Goal: Task Accomplishment & Management: Use online tool/utility

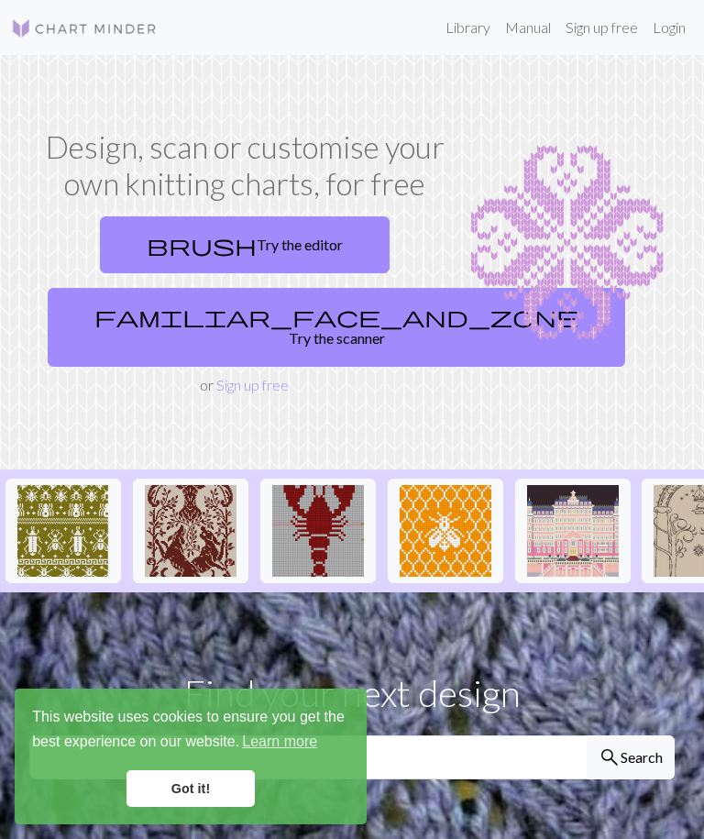
click at [195, 785] on link "Got it!" at bounding box center [190, 788] width 128 height 37
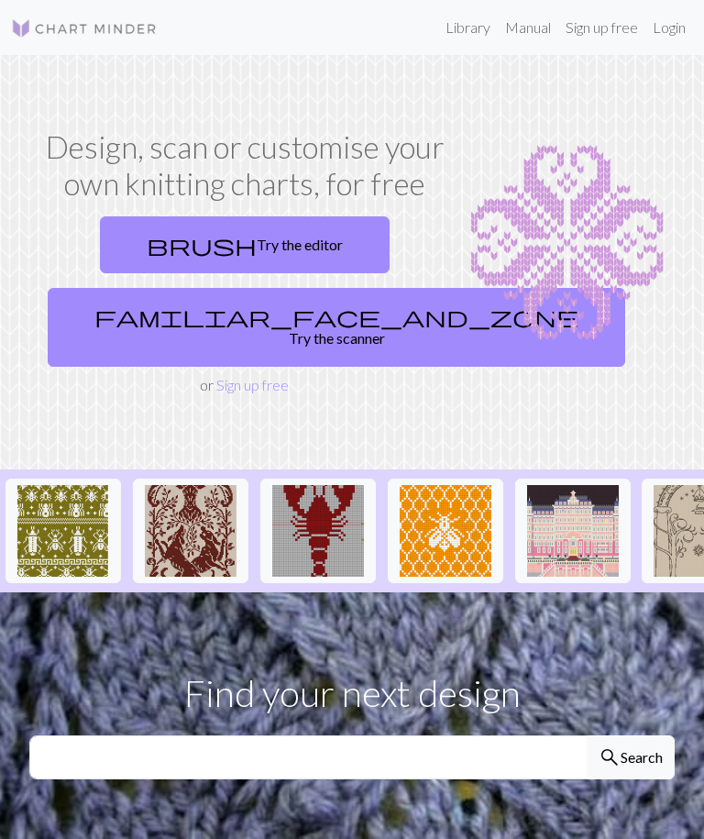
click at [673, 16] on link "Login" at bounding box center [669, 27] width 48 height 37
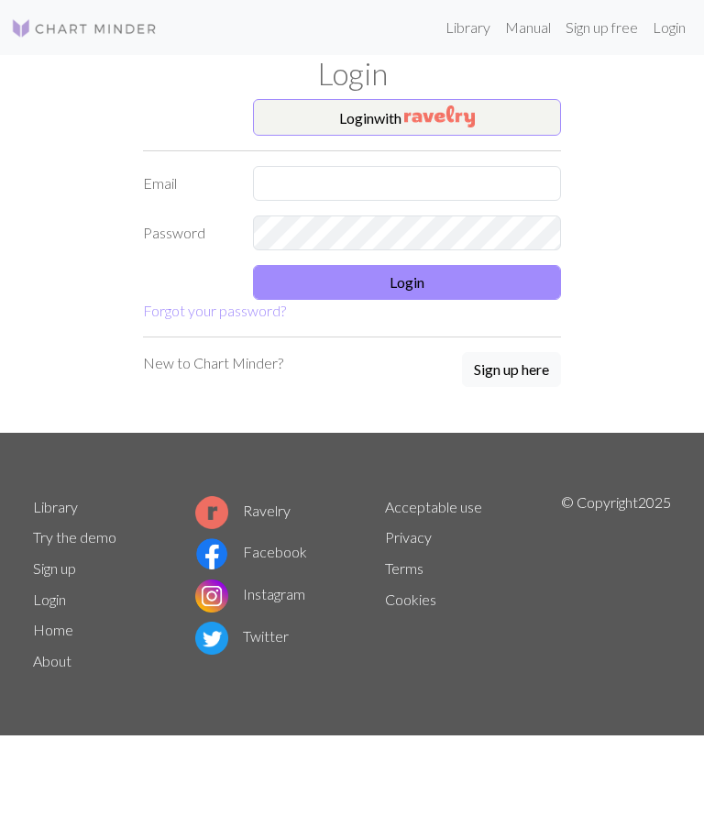
click at [498, 113] on button "Login with" at bounding box center [407, 117] width 308 height 37
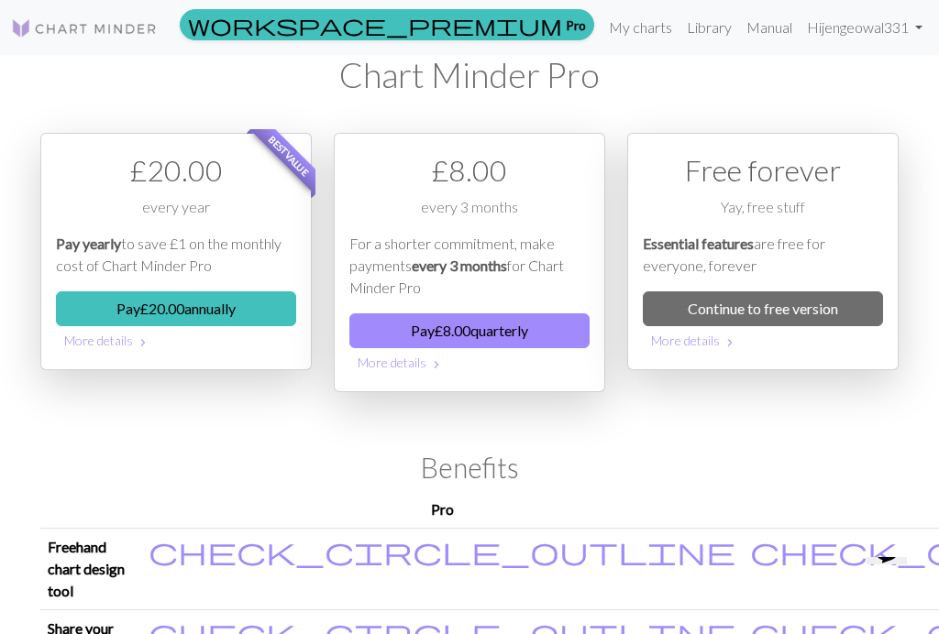
click at [626, 38] on link "My charts" at bounding box center [640, 27] width 78 height 37
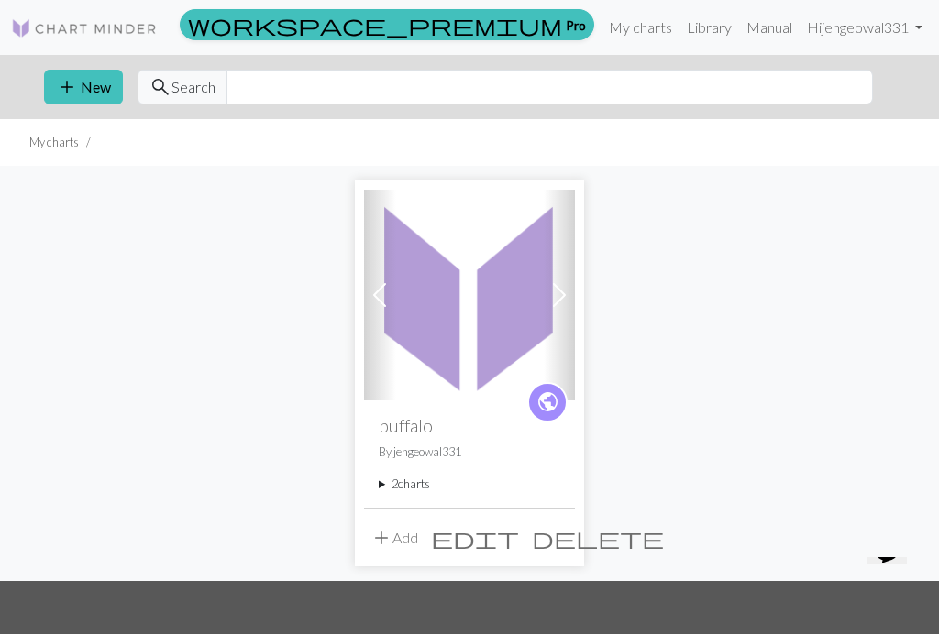
click at [468, 372] on img at bounding box center [469, 295] width 211 height 211
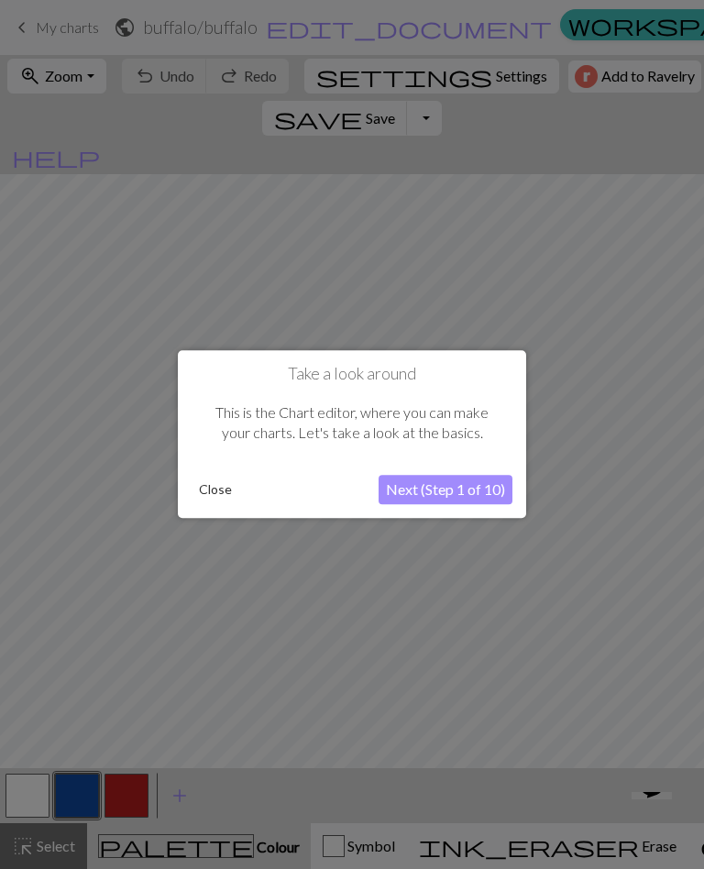
click at [223, 478] on button "Close" at bounding box center [216, 490] width 48 height 27
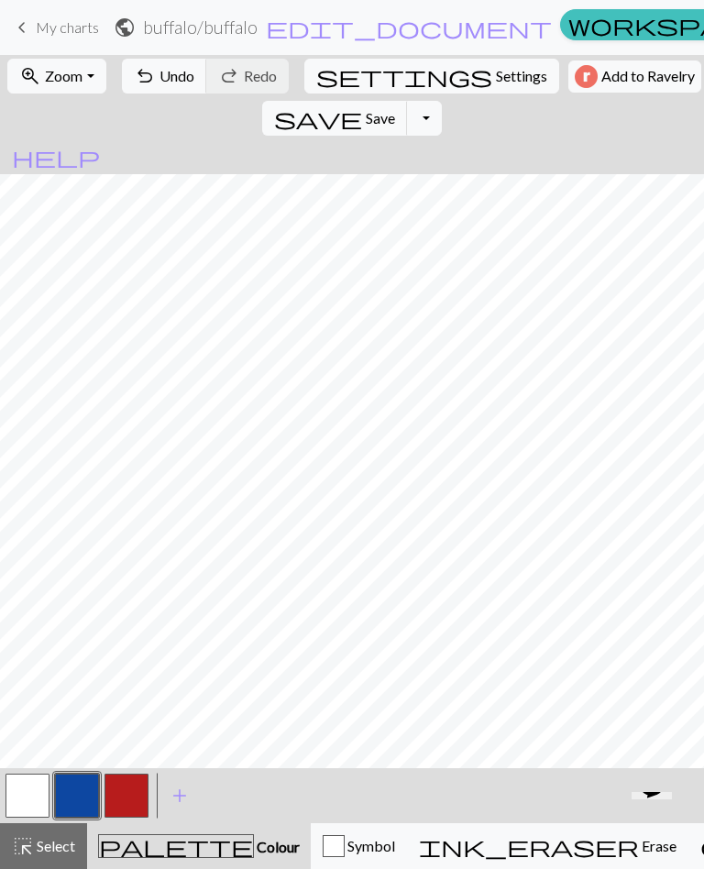
scroll to position [251, 104]
click at [130, 798] on button "button" at bounding box center [126, 796] width 44 height 44
click at [30, 803] on button "button" at bounding box center [27, 796] width 44 height 44
click at [125, 798] on button "button" at bounding box center [126, 796] width 44 height 44
click at [32, 795] on button "button" at bounding box center [27, 796] width 44 height 44
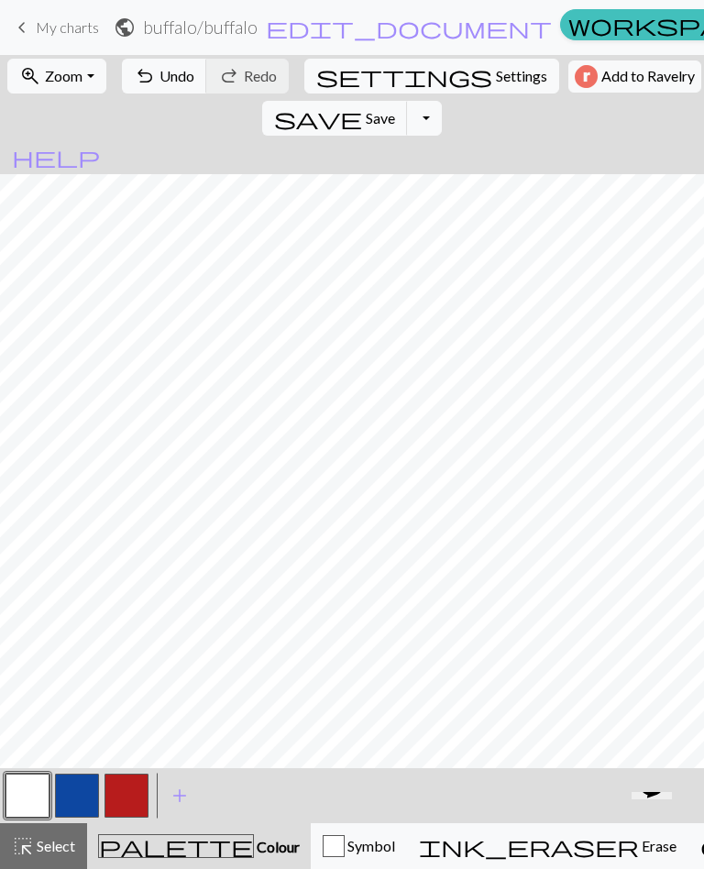
click at [25, 796] on button "button" at bounding box center [27, 796] width 44 height 44
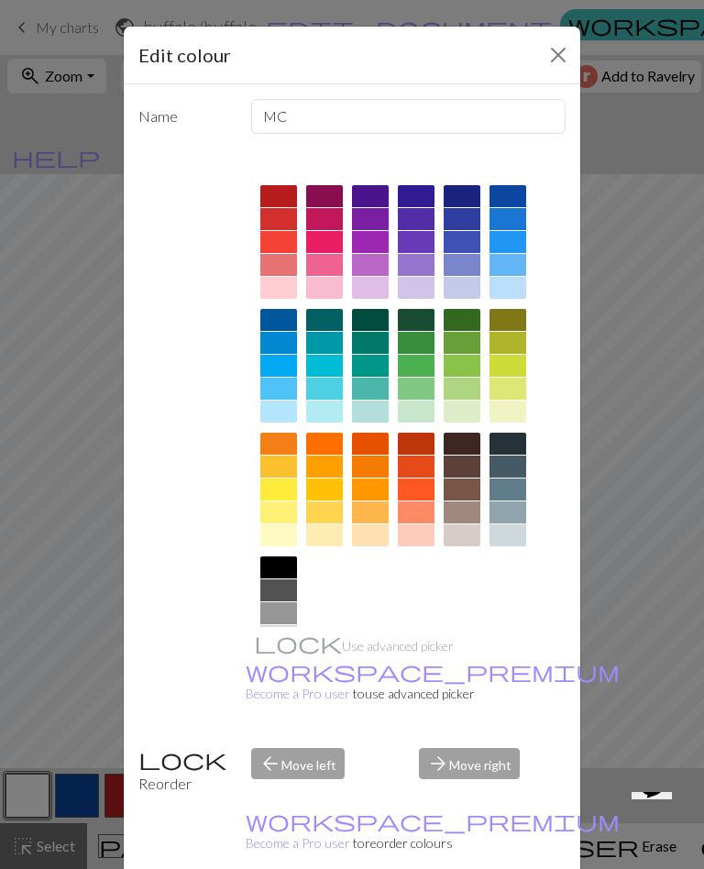
click at [551, 54] on button "Close" at bounding box center [557, 54] width 29 height 29
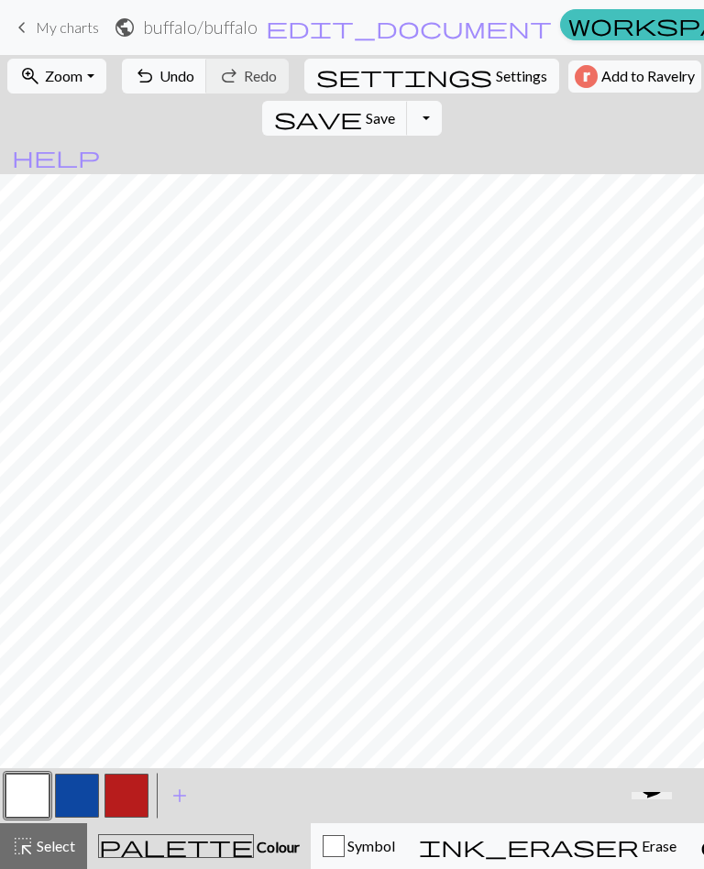
click at [128, 797] on button "button" at bounding box center [126, 796] width 44 height 44
click at [26, 806] on button "button" at bounding box center [27, 796] width 44 height 44
click at [123, 798] on button "button" at bounding box center [126, 796] width 44 height 44
click at [37, 785] on button "button" at bounding box center [27, 796] width 44 height 44
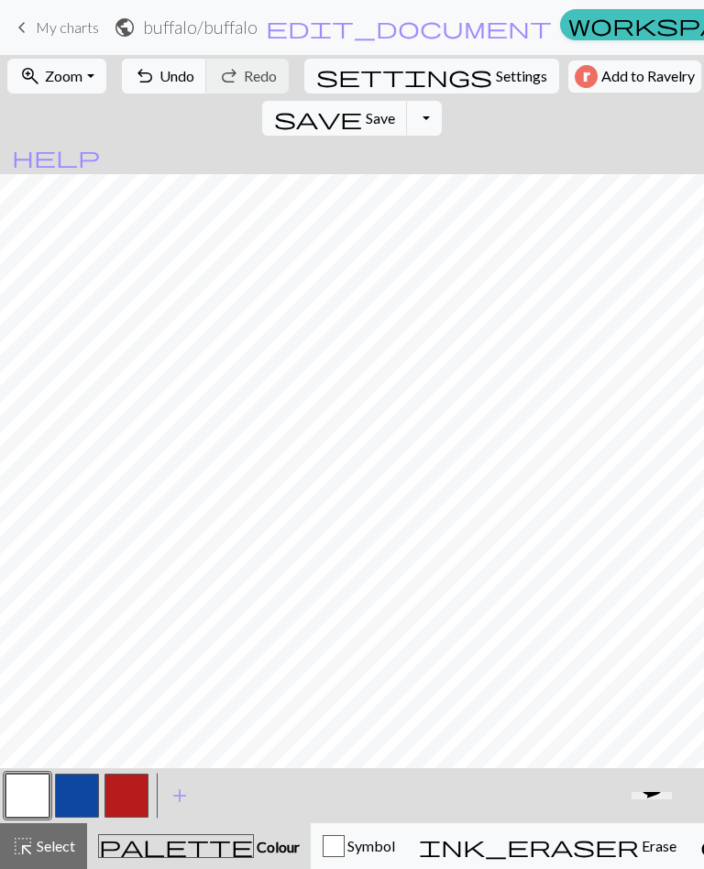
click at [136, 797] on button "button" at bounding box center [126, 796] width 44 height 44
click at [124, 802] on button "button" at bounding box center [126, 796] width 44 height 44
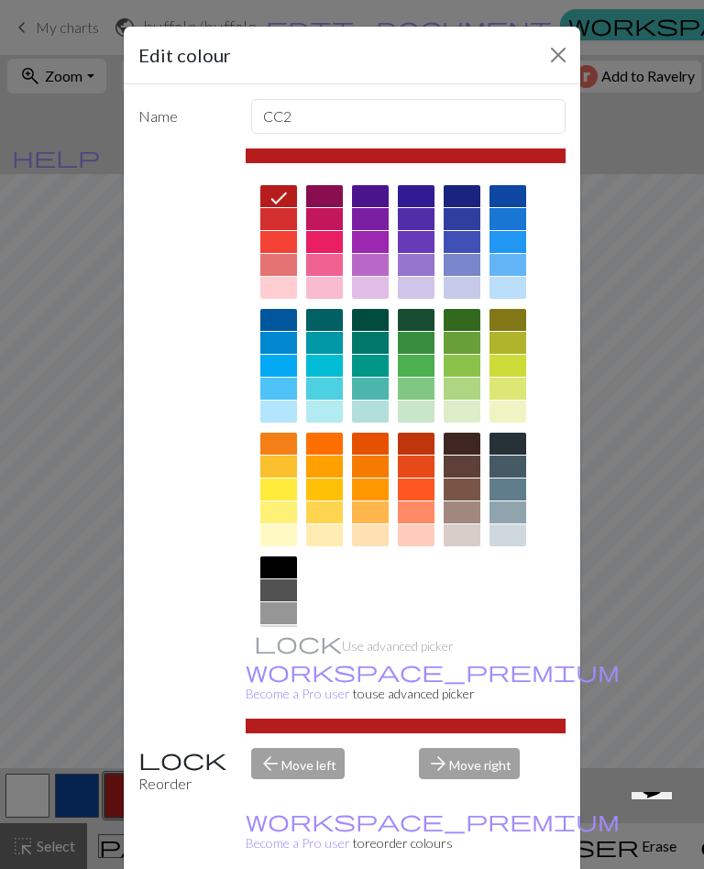
click at [553, 50] on button "Close" at bounding box center [557, 54] width 29 height 29
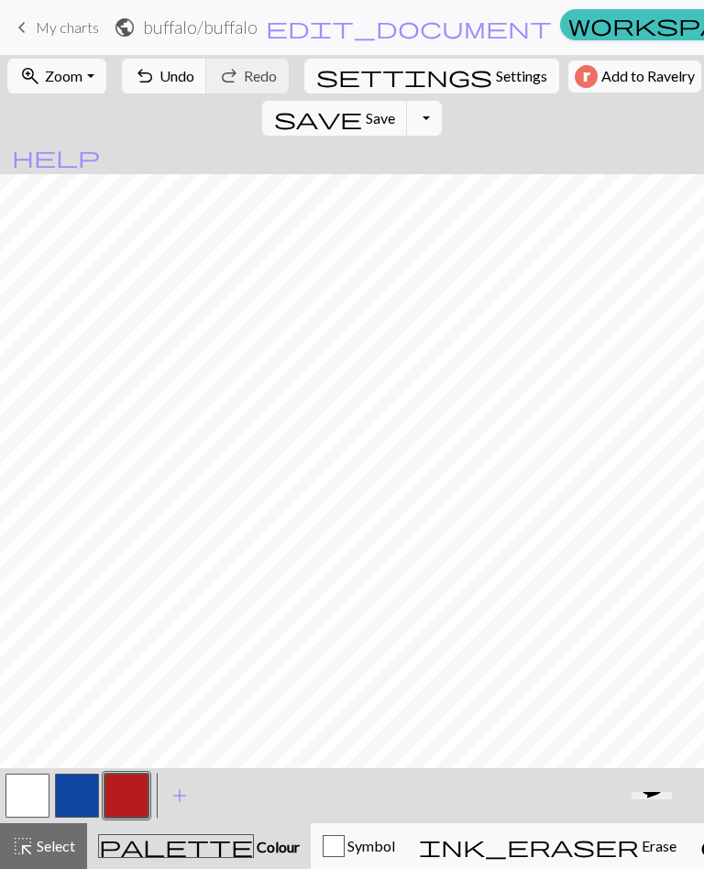
click at [127, 801] on button "button" at bounding box center [126, 796] width 44 height 44
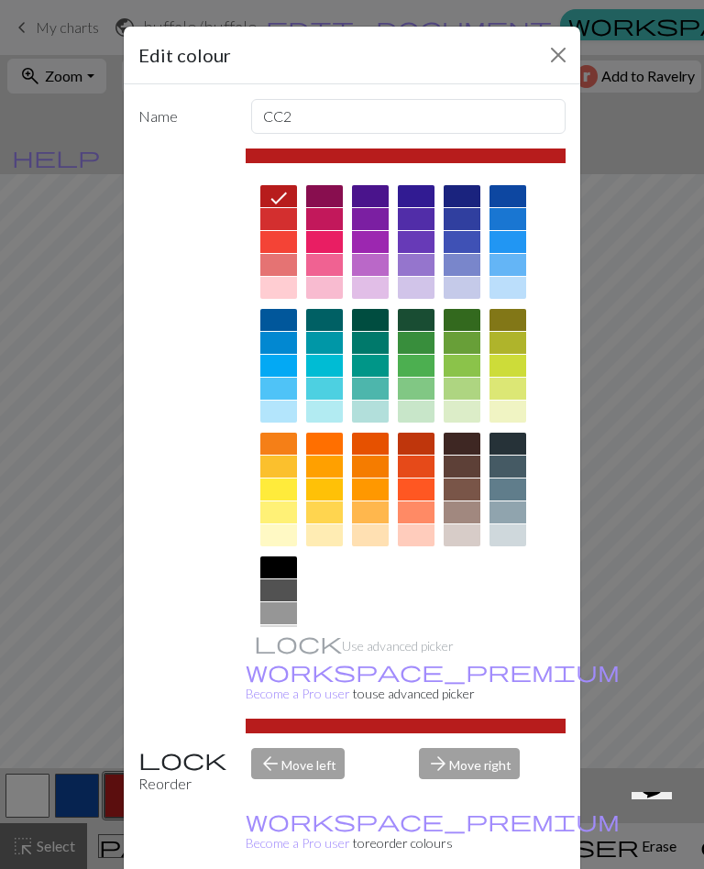
click at [551, 63] on button "Close" at bounding box center [557, 54] width 29 height 29
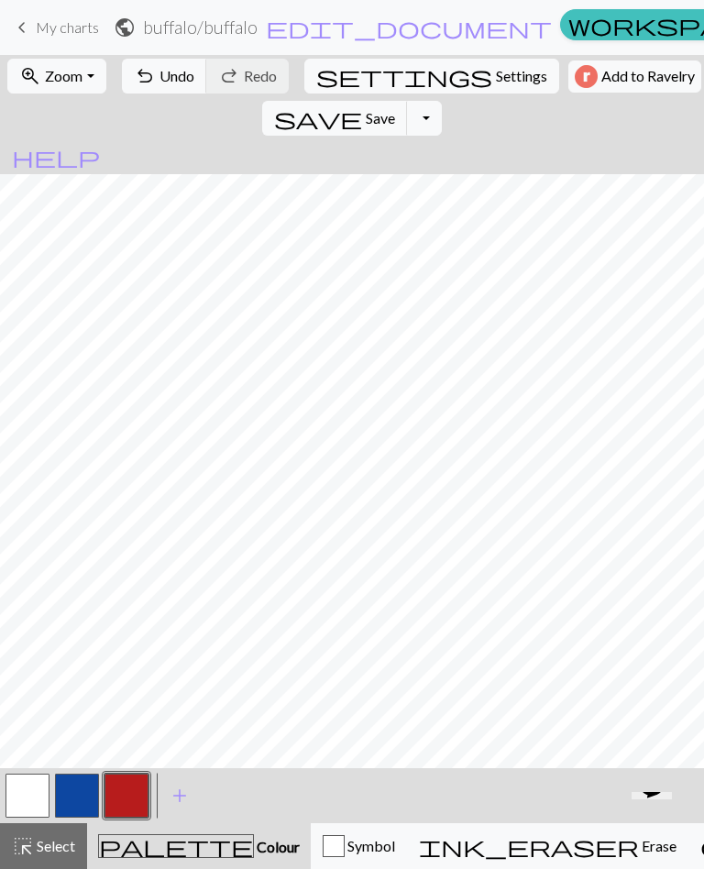
click at [37, 797] on button "button" at bounding box center [27, 796] width 44 height 44
click at [126, 795] on button "button" at bounding box center [126, 796] width 44 height 44
click at [395, 109] on span "Save" at bounding box center [380, 117] width 29 height 17
click at [24, 807] on button "button" at bounding box center [27, 796] width 44 height 44
click at [78, 804] on button "button" at bounding box center [77, 796] width 44 height 44
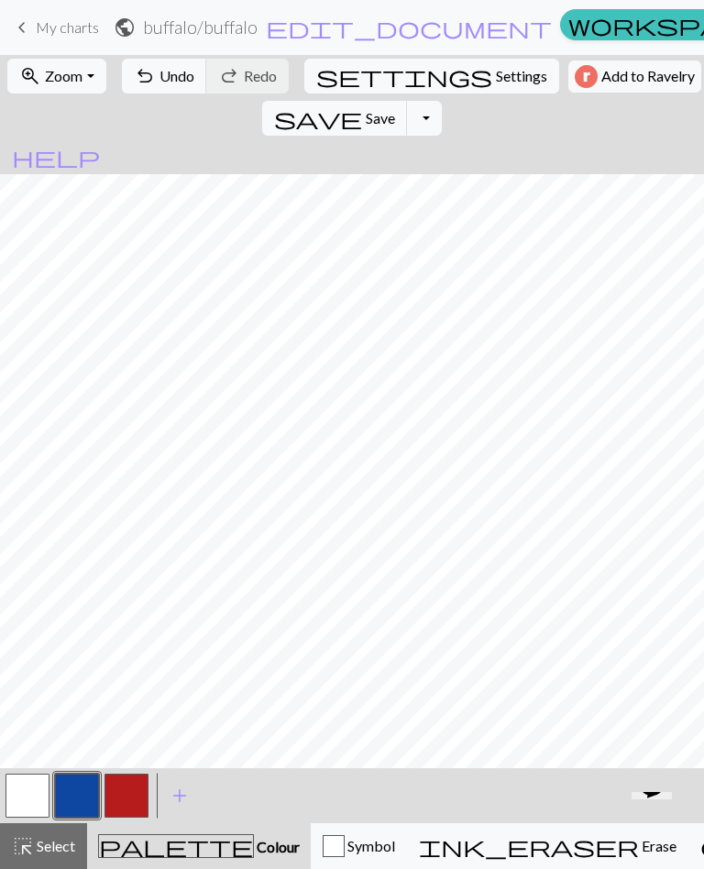
click at [34, 806] on button "button" at bounding box center [27, 796] width 44 height 44
click at [131, 801] on button "button" at bounding box center [126, 796] width 44 height 44
click at [74, 805] on button "button" at bounding box center [77, 796] width 44 height 44
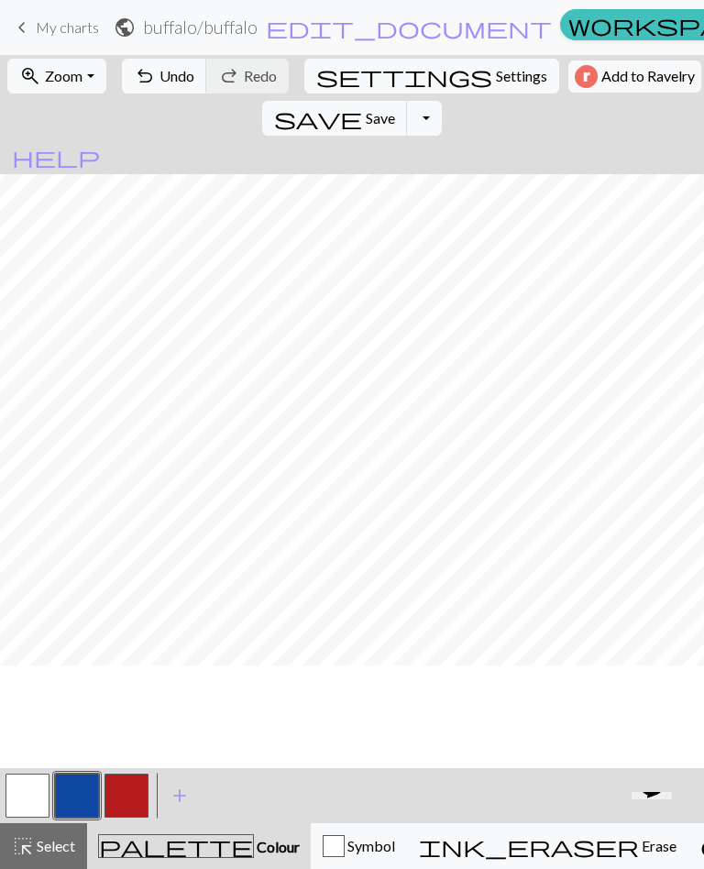
scroll to position [0, 76]
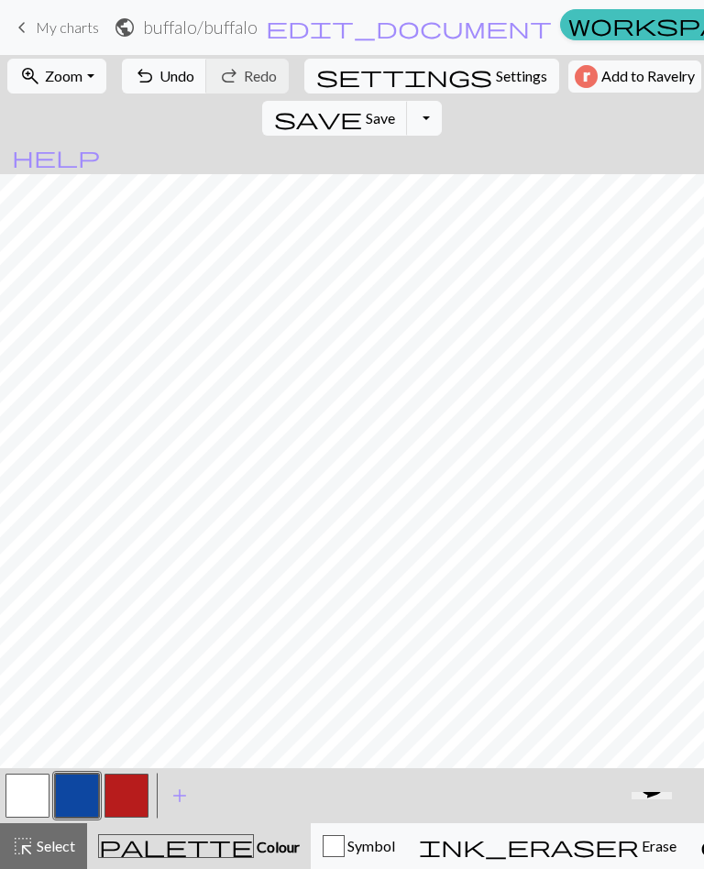
click at [126, 800] on button "button" at bounding box center [126, 796] width 44 height 44
click at [31, 798] on button "button" at bounding box center [27, 796] width 44 height 44
click at [133, 807] on button "button" at bounding box center [126, 796] width 44 height 44
click at [46, 799] on button "button" at bounding box center [27, 796] width 44 height 44
click at [137, 794] on button "button" at bounding box center [126, 796] width 44 height 44
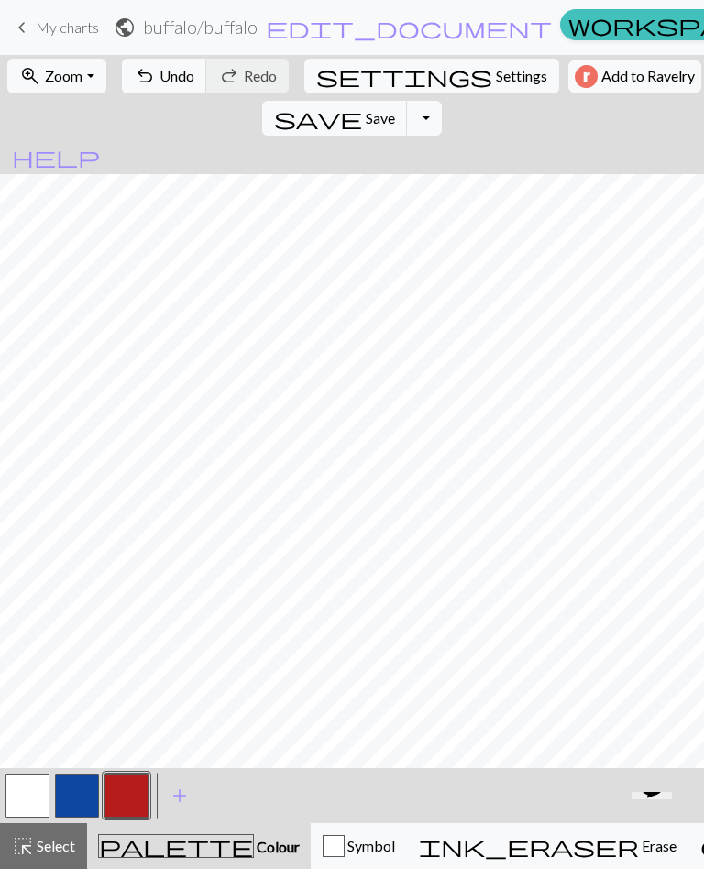
click at [30, 795] on button "button" at bounding box center [27, 796] width 44 height 44
click at [126, 804] on button "button" at bounding box center [126, 796] width 44 height 44
click at [44, 790] on button "button" at bounding box center [27, 796] width 44 height 44
click at [118, 799] on button "button" at bounding box center [126, 796] width 44 height 44
click at [31, 810] on button "button" at bounding box center [27, 796] width 44 height 44
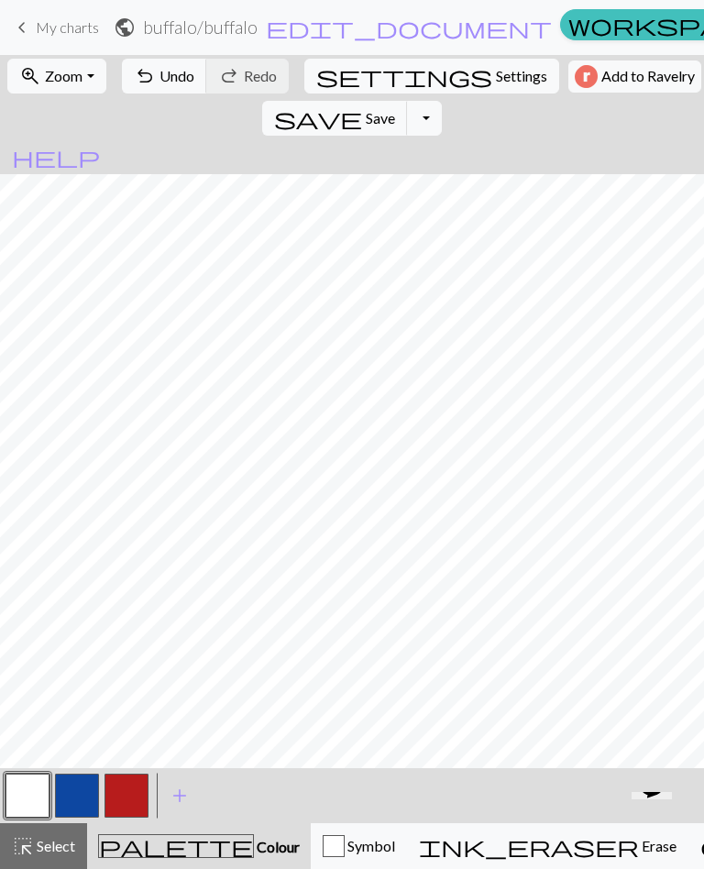
click at [124, 801] on button "button" at bounding box center [126, 796] width 44 height 44
click at [41, 800] on button "button" at bounding box center [27, 796] width 44 height 44
click at [129, 798] on button "button" at bounding box center [126, 796] width 44 height 44
click at [26, 801] on button "button" at bounding box center [27, 796] width 44 height 44
click at [127, 803] on button "button" at bounding box center [126, 796] width 44 height 44
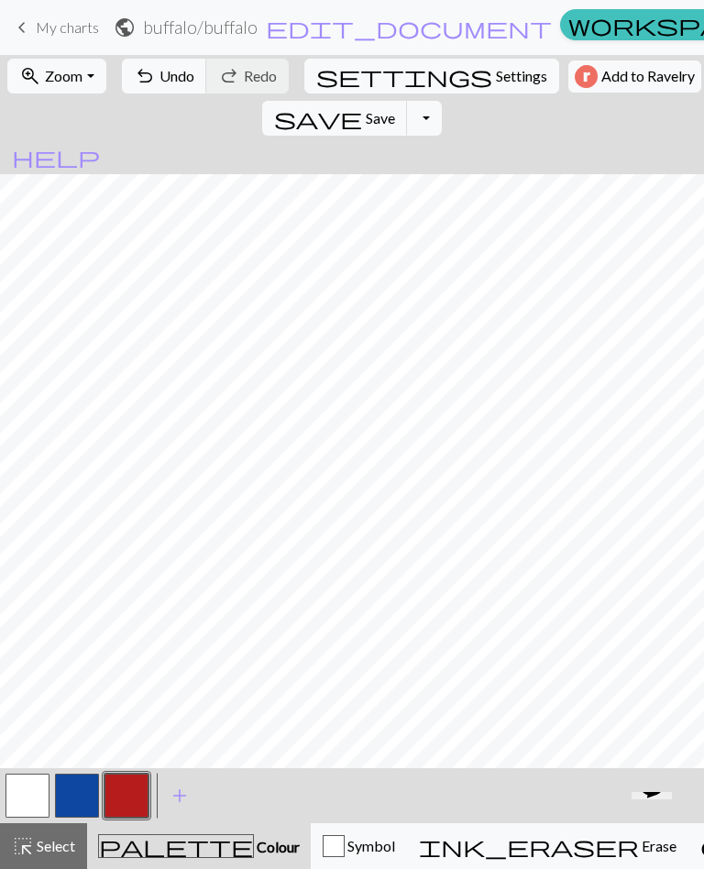
click at [31, 779] on button "button" at bounding box center [27, 796] width 44 height 44
click at [132, 790] on button "button" at bounding box center [126, 796] width 44 height 44
click at [34, 783] on button "button" at bounding box center [27, 796] width 44 height 44
click at [124, 794] on button "button" at bounding box center [126, 796] width 44 height 44
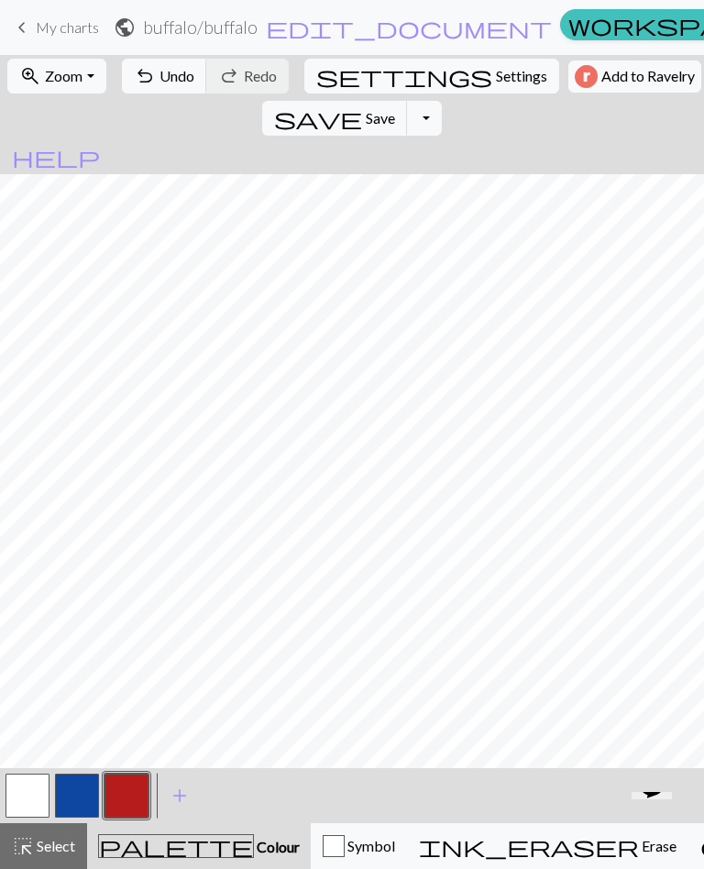
click at [48, 785] on button "button" at bounding box center [27, 796] width 44 height 44
click at [133, 781] on button "button" at bounding box center [126, 796] width 44 height 44
click at [33, 788] on button "button" at bounding box center [27, 796] width 44 height 44
click at [132, 801] on button "button" at bounding box center [126, 796] width 44 height 44
click at [22, 785] on button "button" at bounding box center [27, 796] width 44 height 44
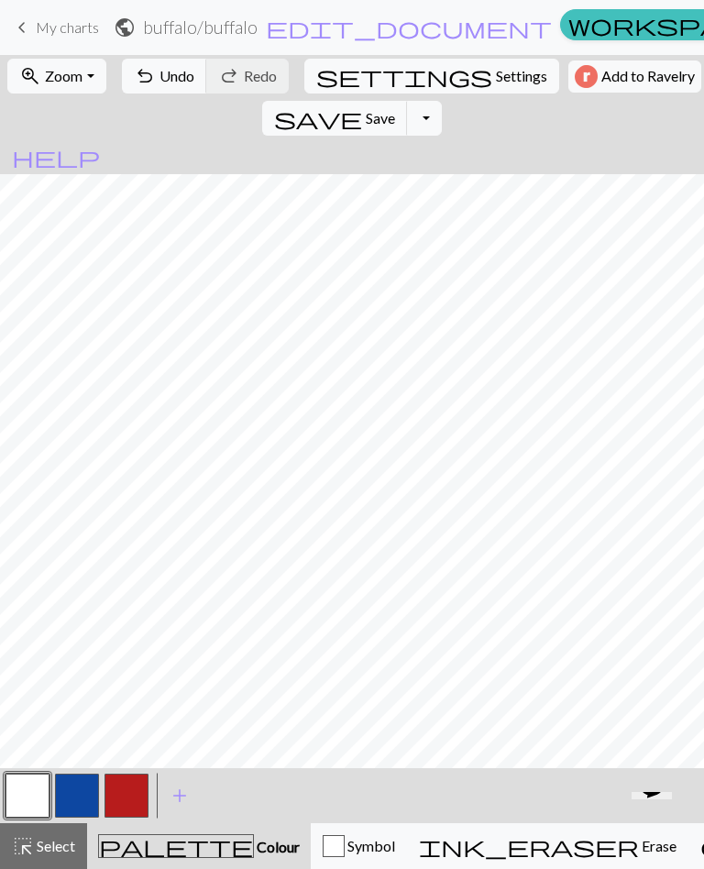
click at [127, 785] on button "button" at bounding box center [126, 796] width 44 height 44
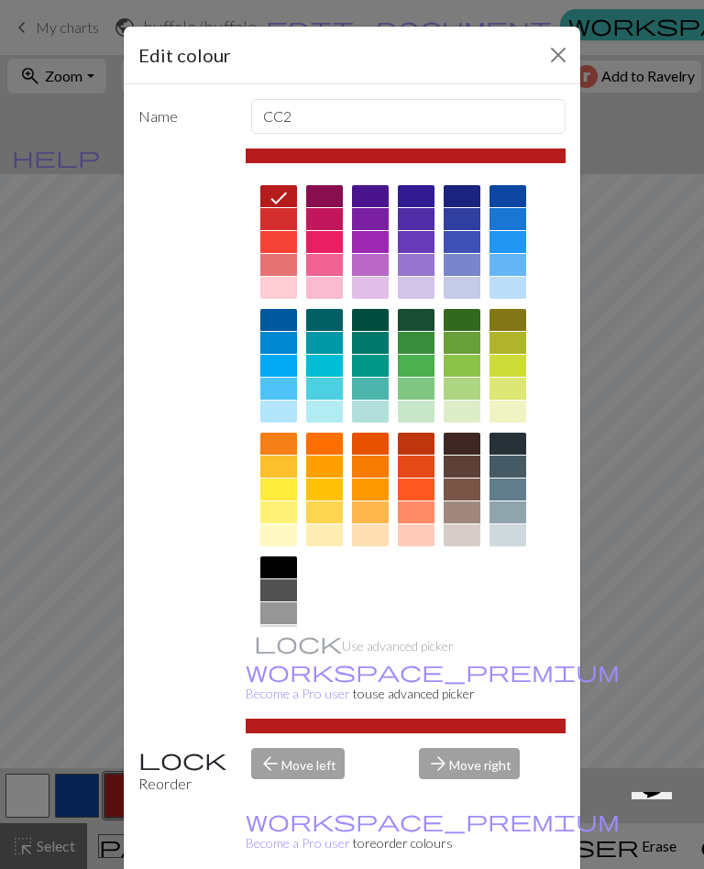
click at [556, 40] on button "Close" at bounding box center [557, 54] width 29 height 29
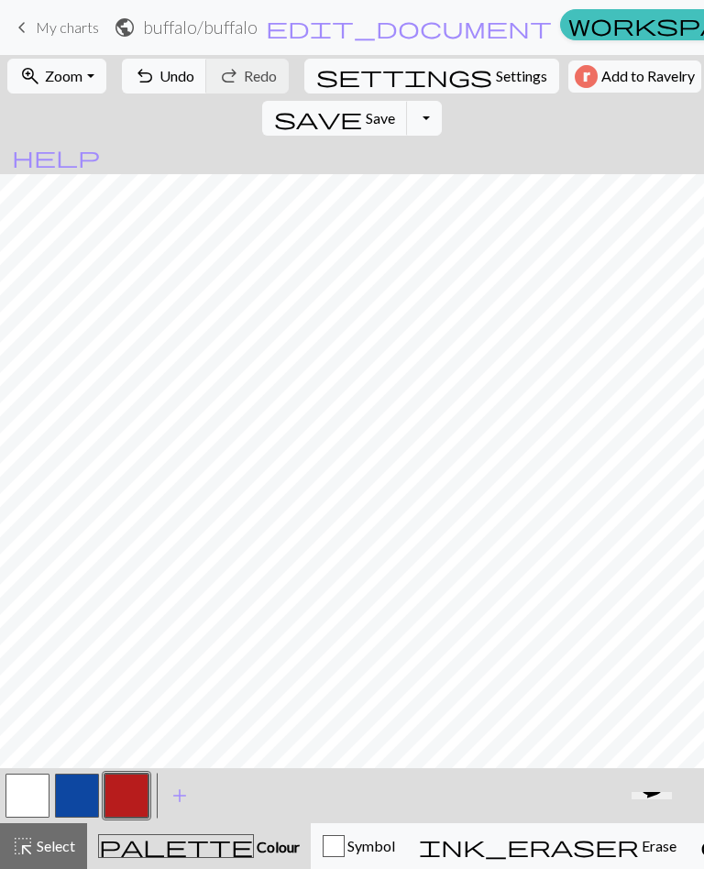
click at [29, 794] on button "button" at bounding box center [27, 796] width 44 height 44
click at [126, 780] on button "button" at bounding box center [126, 796] width 44 height 44
click at [36, 798] on button "button" at bounding box center [27, 796] width 44 height 44
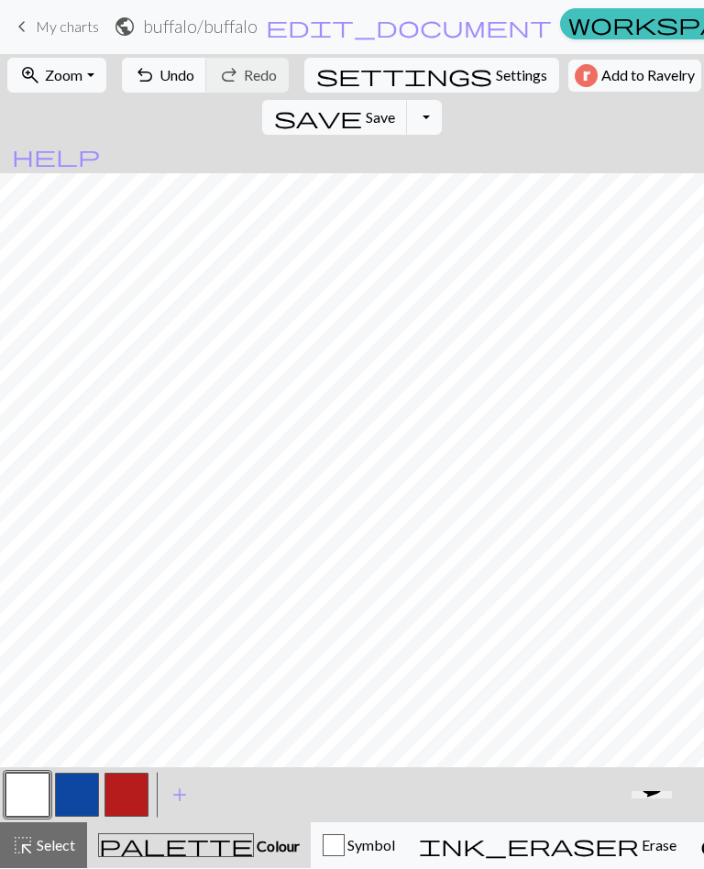
click at [113, 794] on button "button" at bounding box center [126, 796] width 44 height 44
click at [133, 785] on button "button" at bounding box center [126, 796] width 44 height 44
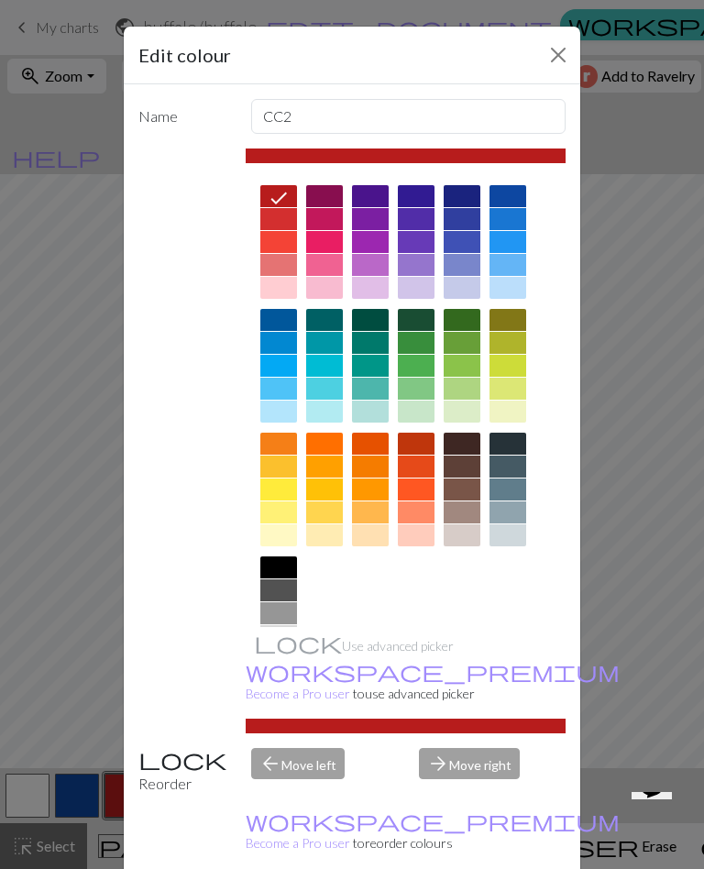
click at [38, 787] on div "Edit colour Name CC2 Use advanced picker workspace_premium Become a Pro user to…" at bounding box center [352, 434] width 704 height 869
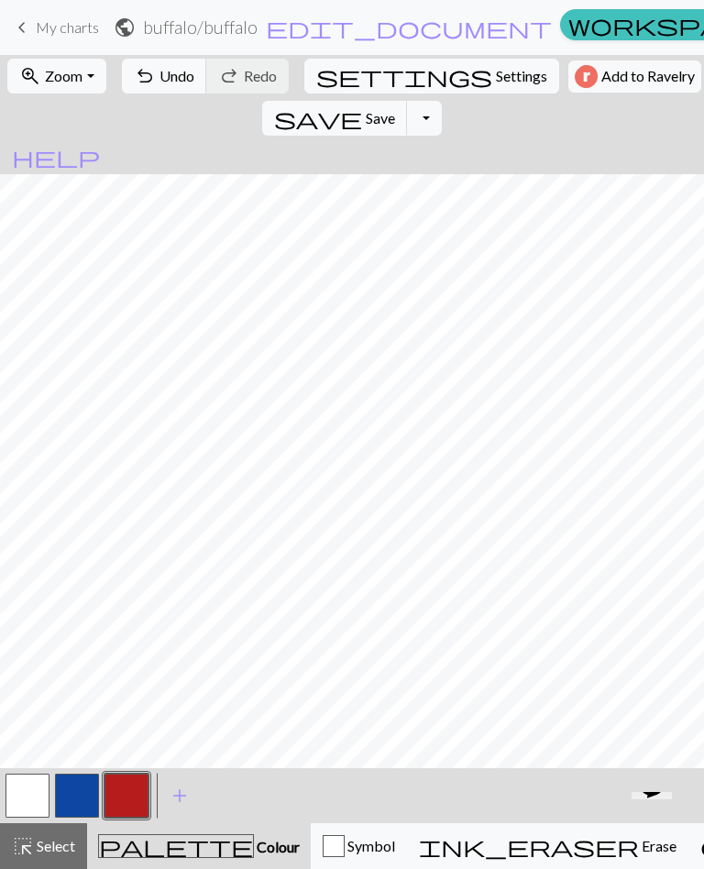
click at [30, 785] on button "button" at bounding box center [27, 796] width 44 height 44
click at [128, 785] on button "button" at bounding box center [126, 796] width 44 height 44
click at [22, 795] on button "button" at bounding box center [27, 796] width 44 height 44
click at [138, 787] on button "button" at bounding box center [126, 796] width 44 height 44
click at [33, 793] on button "button" at bounding box center [27, 796] width 44 height 44
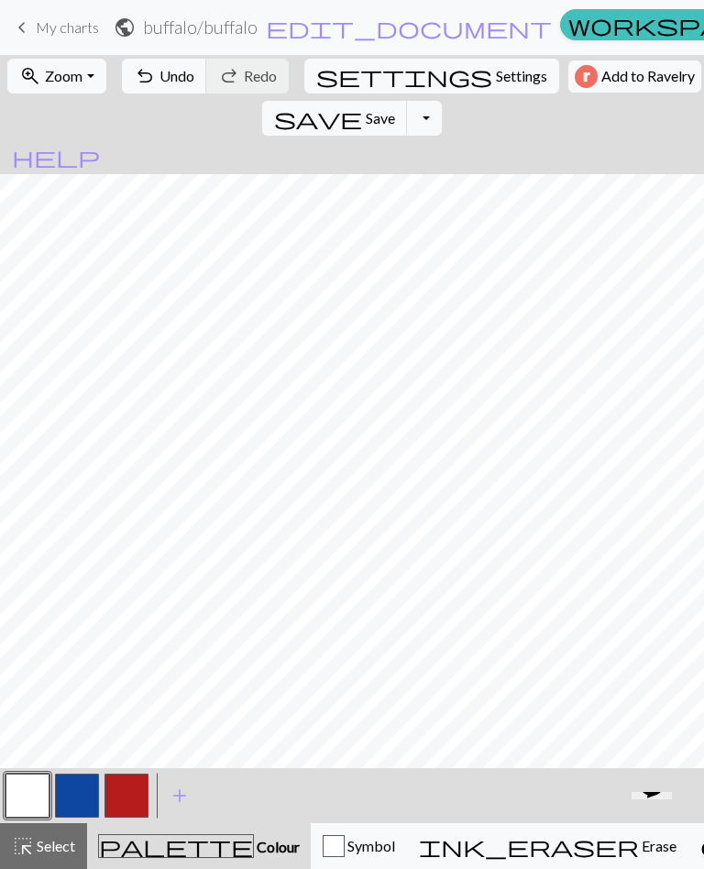
click at [131, 783] on button "button" at bounding box center [126, 796] width 44 height 44
click at [41, 785] on button "button" at bounding box center [27, 796] width 44 height 44
click at [115, 792] on button "button" at bounding box center [126, 796] width 44 height 44
click at [40, 778] on button "button" at bounding box center [27, 796] width 44 height 44
click at [40, 777] on button "button" at bounding box center [27, 796] width 44 height 44
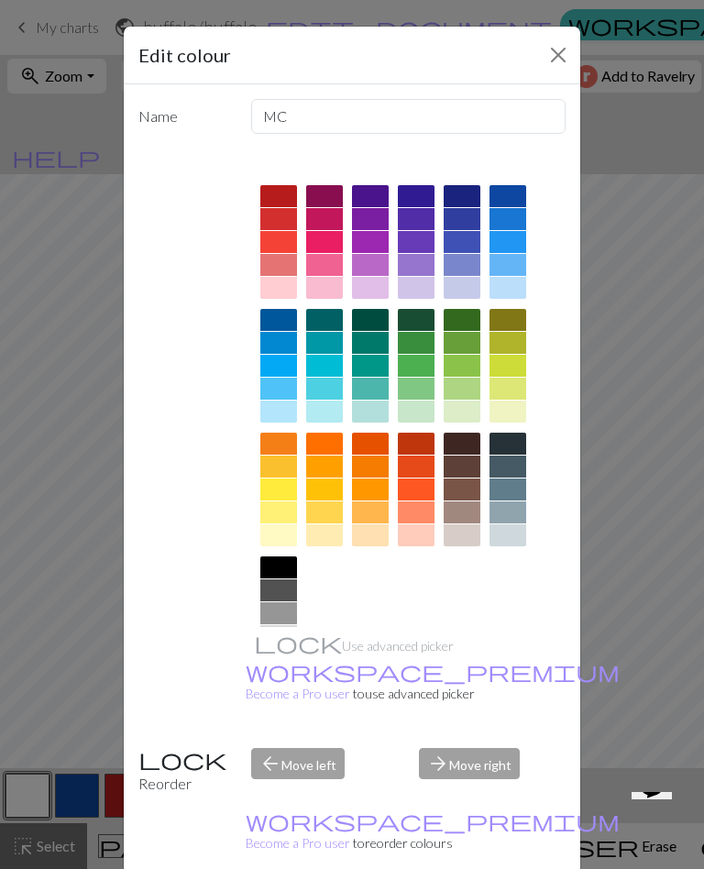
click at [70, 295] on div "Edit colour Name MC Use advanced picker workspace_premium Become a Pro user to …" at bounding box center [352, 434] width 704 height 869
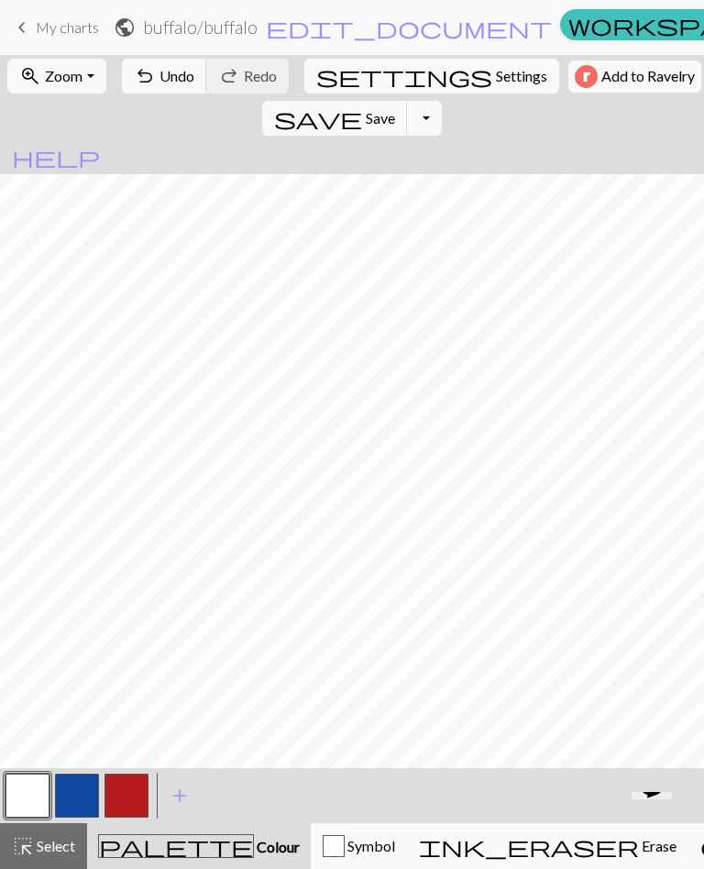
click at [123, 788] on button "button" at bounding box center [126, 796] width 44 height 44
click at [26, 793] on button "button" at bounding box center [27, 796] width 44 height 44
click at [124, 802] on button "button" at bounding box center [126, 796] width 44 height 44
click at [31, 798] on button "button" at bounding box center [27, 796] width 44 height 44
click at [129, 790] on button "button" at bounding box center [126, 796] width 44 height 44
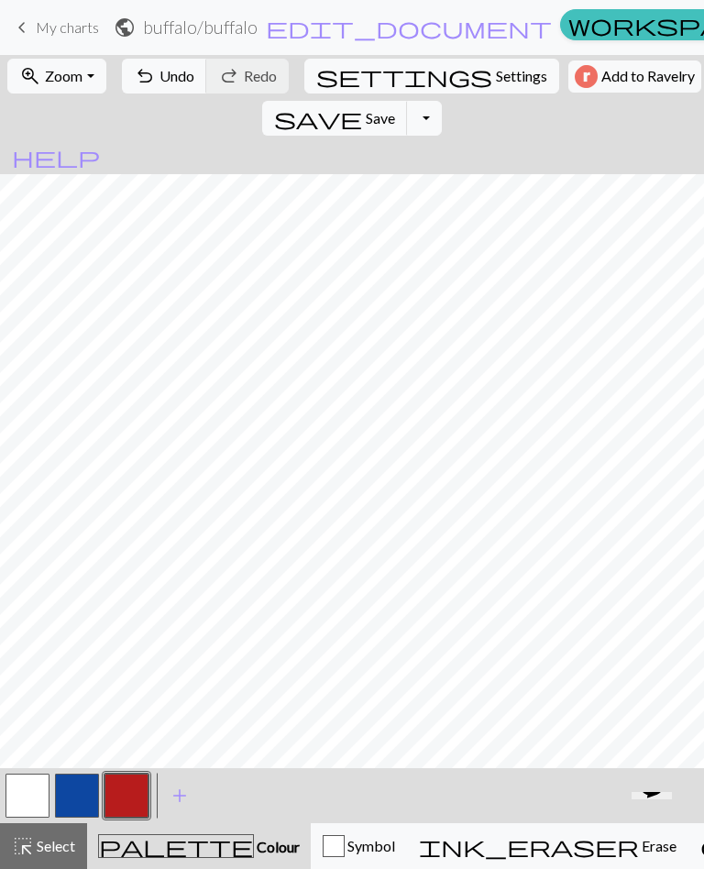
click at [18, 783] on button "button" at bounding box center [27, 796] width 44 height 44
click at [136, 785] on button "button" at bounding box center [126, 796] width 44 height 44
click at [24, 790] on button "button" at bounding box center [27, 796] width 44 height 44
click at [126, 798] on button "button" at bounding box center [126, 796] width 44 height 44
click at [35, 781] on button "button" at bounding box center [27, 796] width 44 height 44
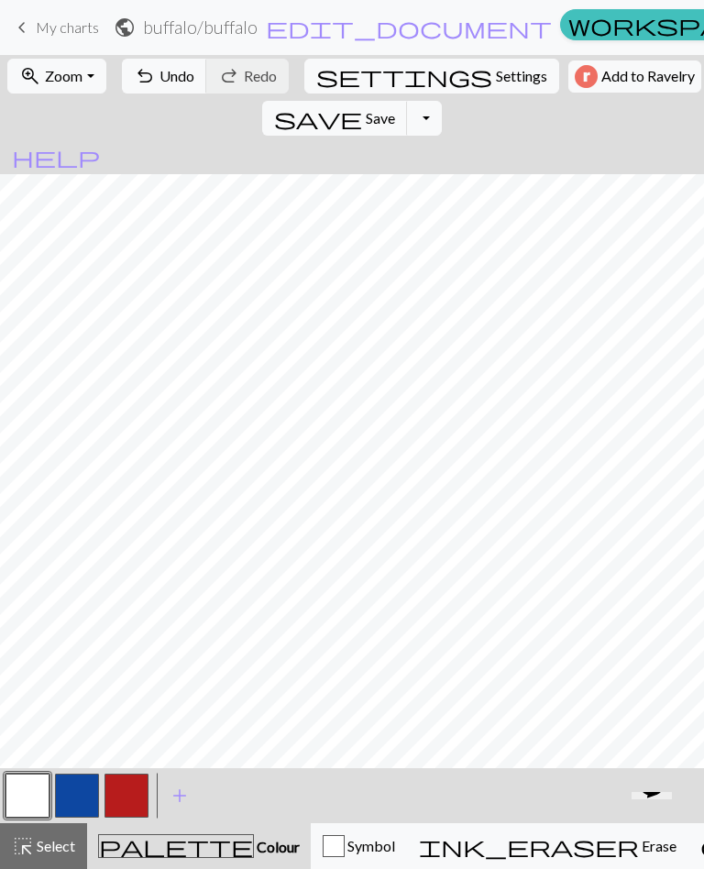
click at [124, 779] on button "button" at bounding box center [126, 796] width 44 height 44
click at [33, 780] on button "button" at bounding box center [27, 796] width 44 height 44
click at [126, 792] on button "button" at bounding box center [126, 796] width 44 height 44
click at [27, 788] on button "button" at bounding box center [27, 796] width 44 height 44
click at [132, 781] on button "button" at bounding box center [126, 796] width 44 height 44
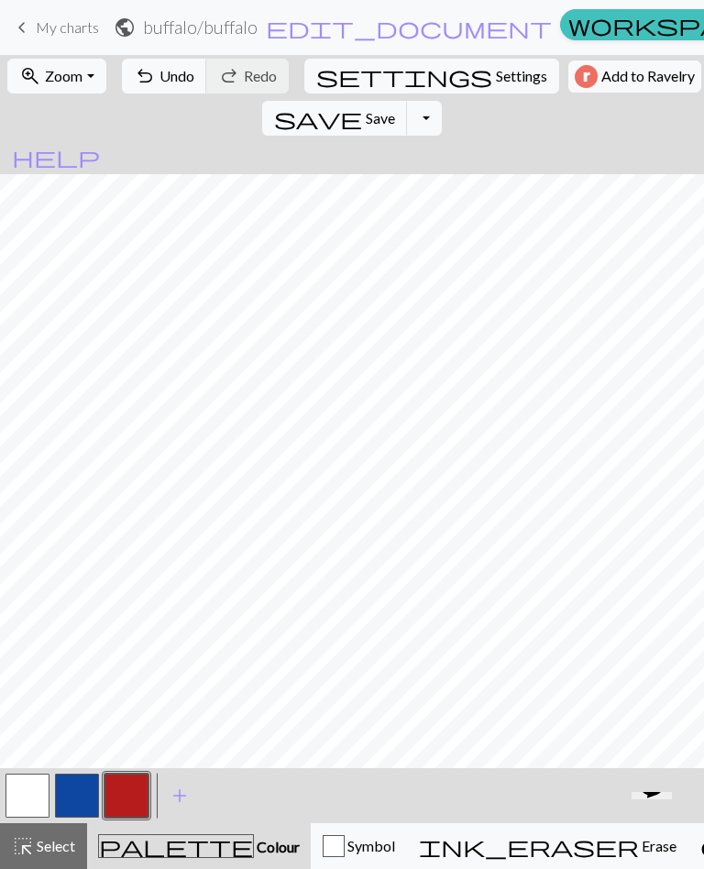
click at [34, 788] on button "button" at bounding box center [27, 796] width 44 height 44
click at [129, 796] on button "button" at bounding box center [126, 796] width 44 height 44
click at [21, 785] on button "button" at bounding box center [27, 796] width 44 height 44
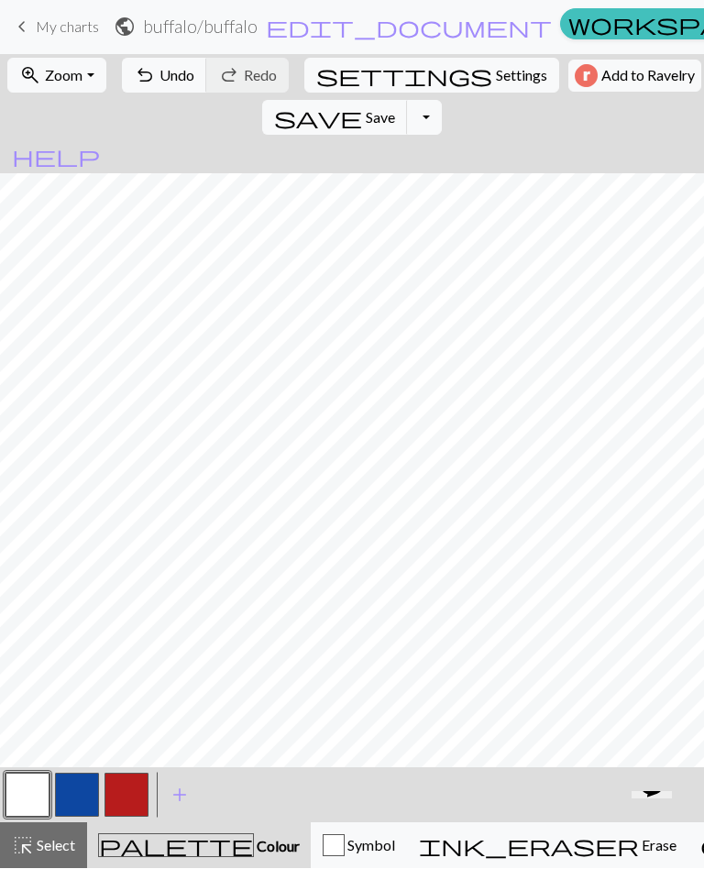
click at [134, 784] on button "button" at bounding box center [126, 796] width 44 height 44
click at [136, 804] on button "button" at bounding box center [126, 796] width 44 height 44
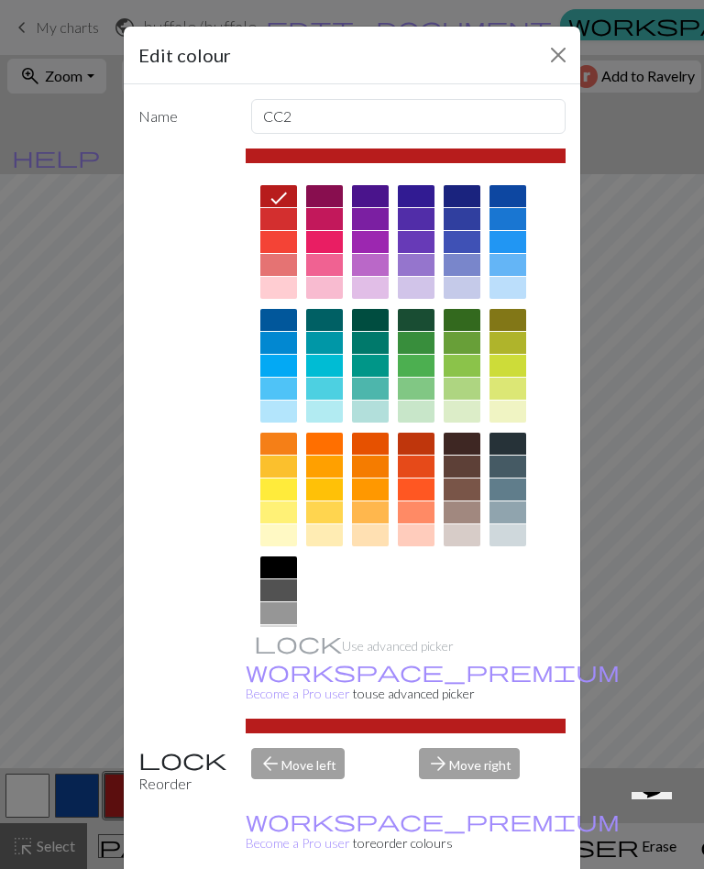
click at [38, 511] on div "Edit colour Name CC2 Use advanced picker workspace_premium Become a Pro user to…" at bounding box center [352, 434] width 704 height 869
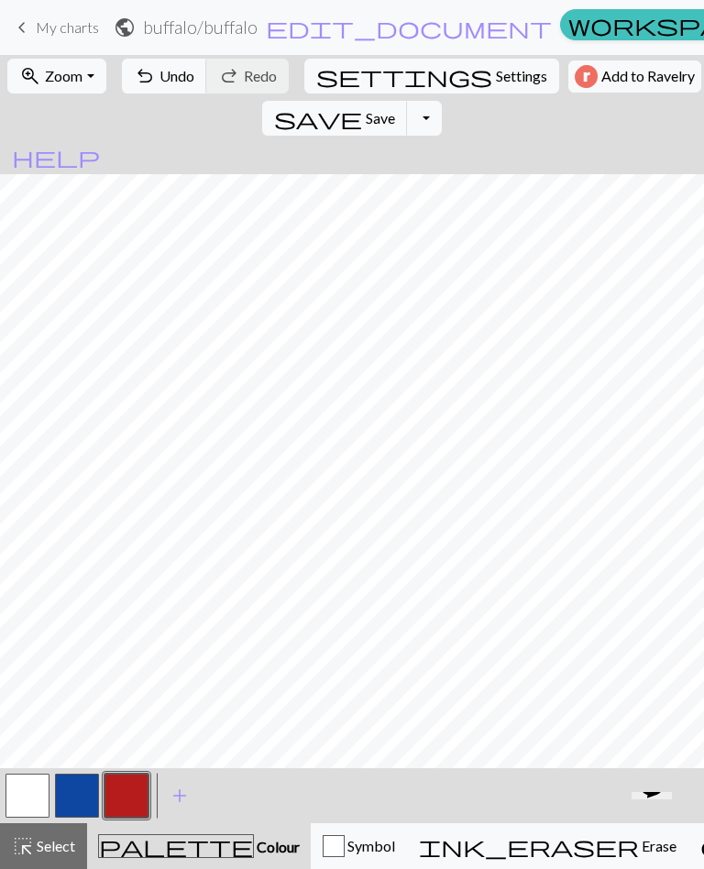
click at [38, 777] on button "button" at bounding box center [27, 796] width 44 height 44
click at [124, 792] on button "button" at bounding box center [126, 796] width 44 height 44
click at [132, 783] on button "button" at bounding box center [126, 796] width 44 height 44
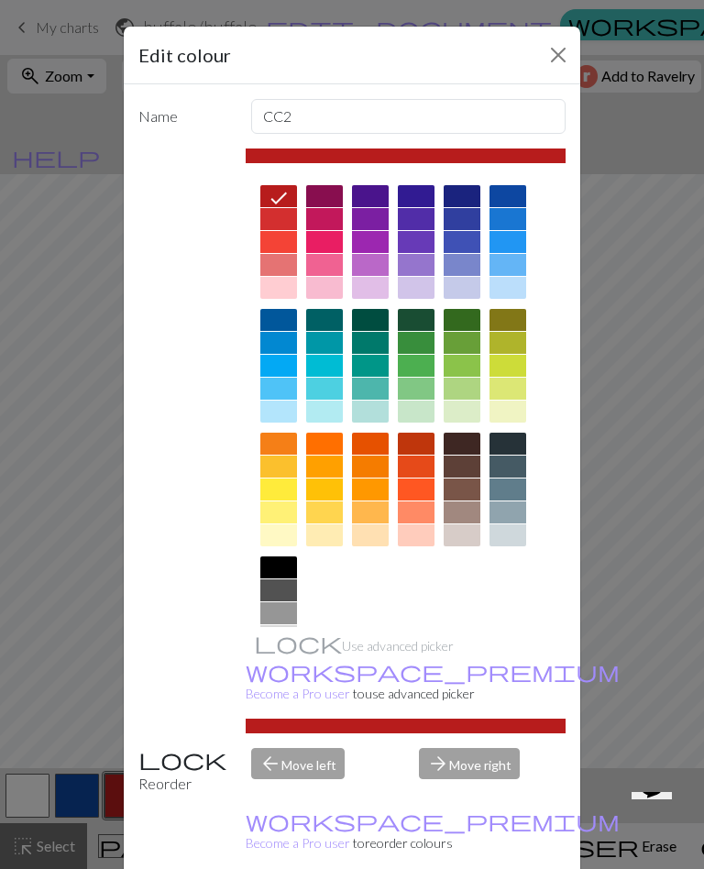
click at [39, 604] on div "Edit colour Name CC2 Use advanced picker workspace_premium Become a Pro user to…" at bounding box center [352, 434] width 704 height 869
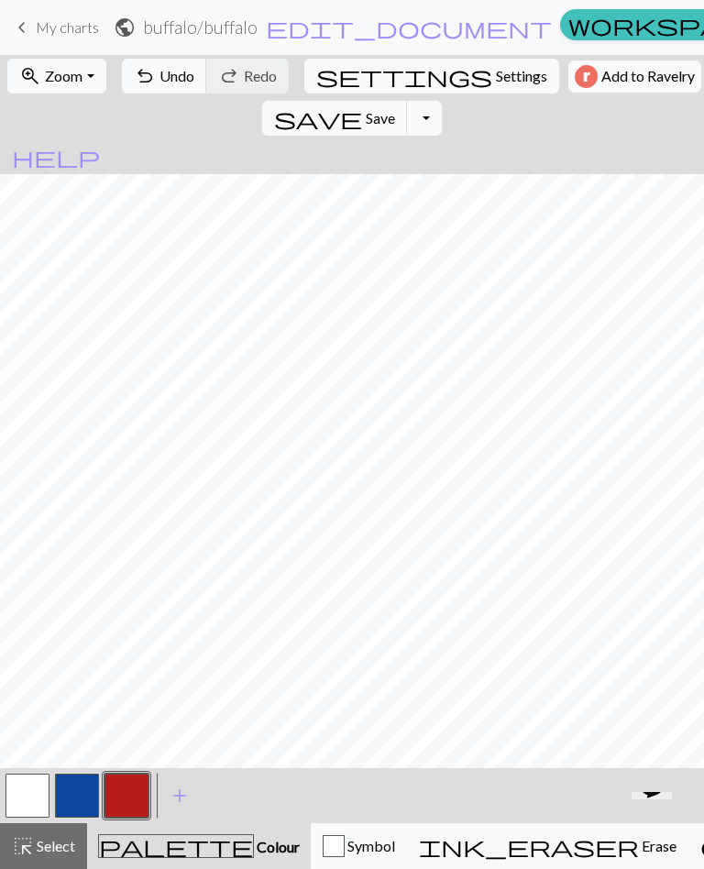
click at [30, 807] on button "button" at bounding box center [27, 796] width 44 height 44
click at [131, 796] on button "button" at bounding box center [126, 796] width 44 height 44
click at [20, 795] on button "button" at bounding box center [27, 796] width 44 height 44
click at [125, 783] on button "button" at bounding box center [126, 796] width 44 height 44
click at [36, 783] on button "button" at bounding box center [27, 796] width 44 height 44
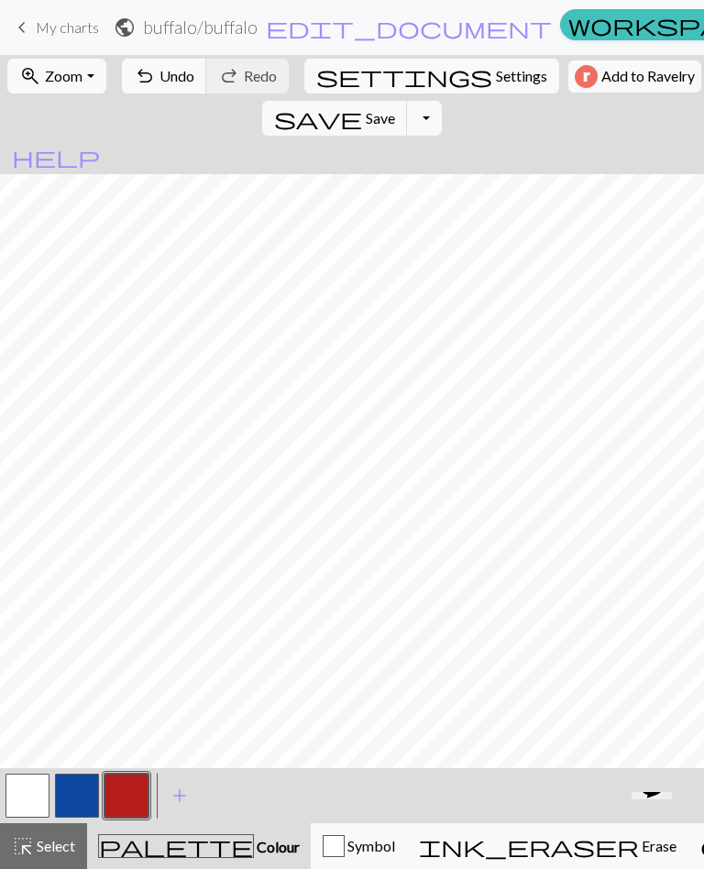
click at [36, 783] on button "button" at bounding box center [27, 796] width 44 height 44
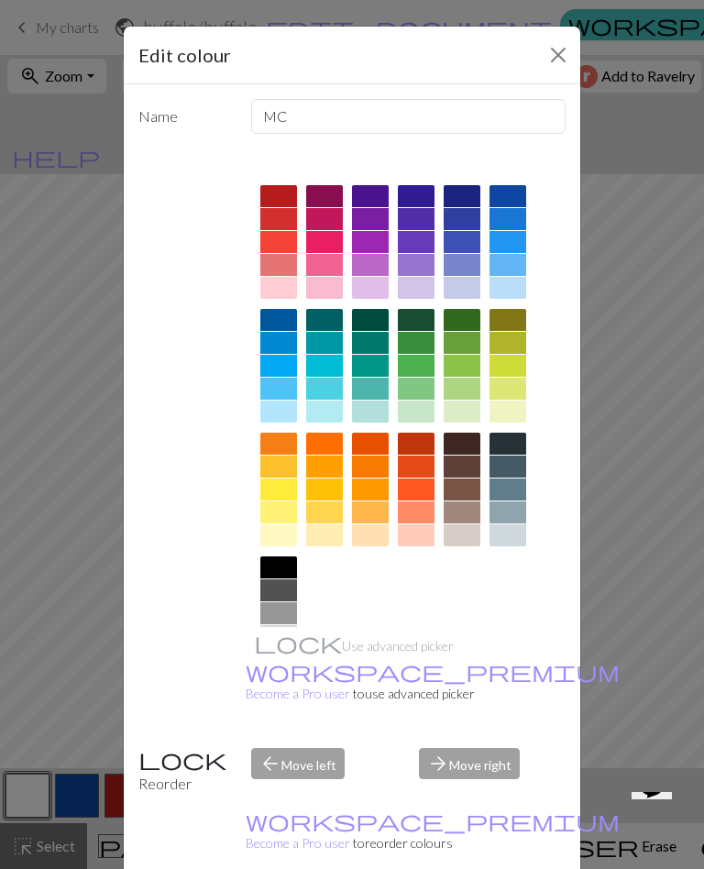
click at [16, 630] on div "Edit colour Name MC Use advanced picker workspace_premium Become a Pro user to …" at bounding box center [352, 434] width 704 height 869
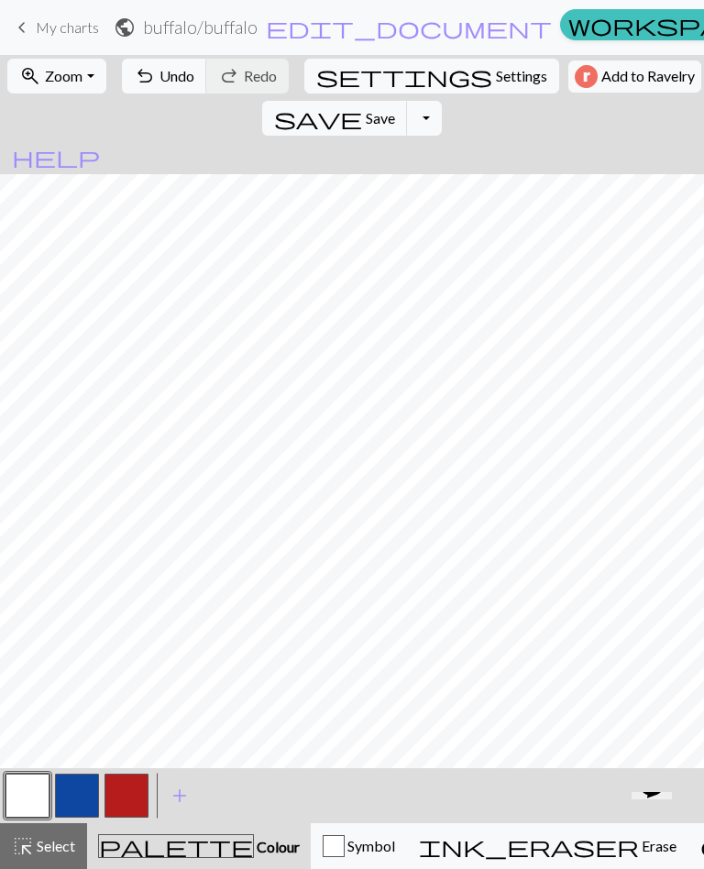
click at [120, 789] on button "button" at bounding box center [126, 796] width 44 height 44
click at [31, 796] on button "button" at bounding box center [27, 796] width 44 height 44
click at [126, 787] on button "button" at bounding box center [126, 796] width 44 height 44
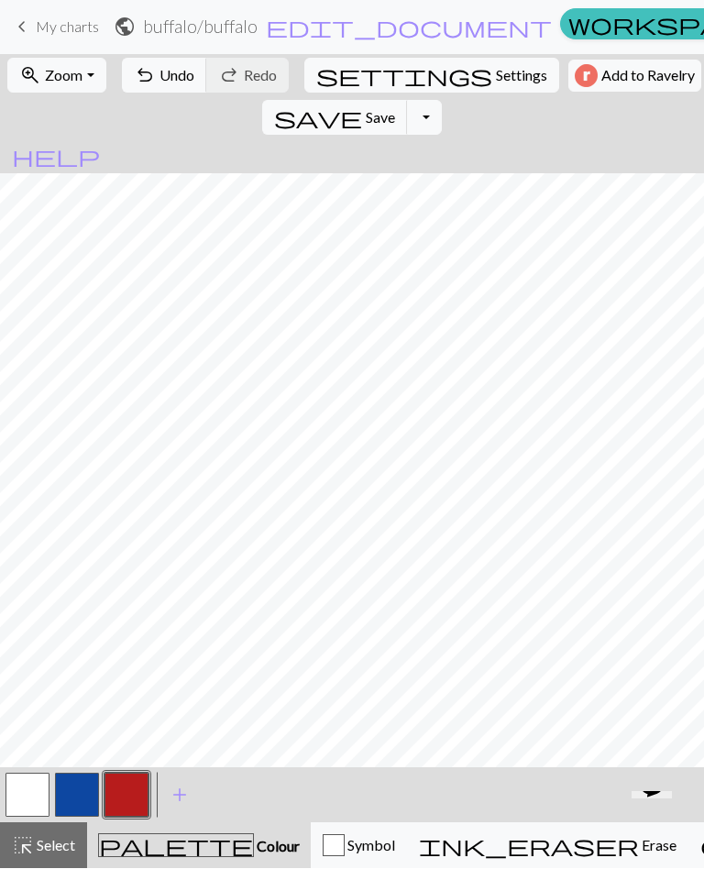
click at [29, 792] on button "button" at bounding box center [27, 796] width 44 height 44
click at [132, 788] on button "button" at bounding box center [126, 796] width 44 height 44
click at [28, 785] on button "button" at bounding box center [27, 796] width 44 height 44
click at [139, 776] on button "button" at bounding box center [126, 796] width 44 height 44
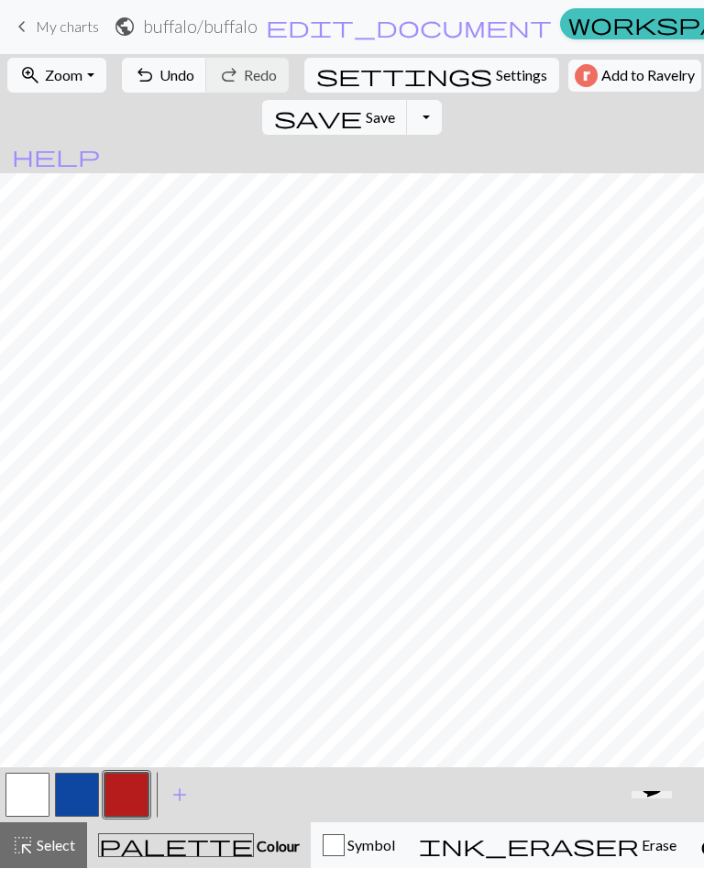
click at [27, 802] on button "button" at bounding box center [27, 796] width 44 height 44
click at [42, 778] on button "button" at bounding box center [27, 796] width 44 height 44
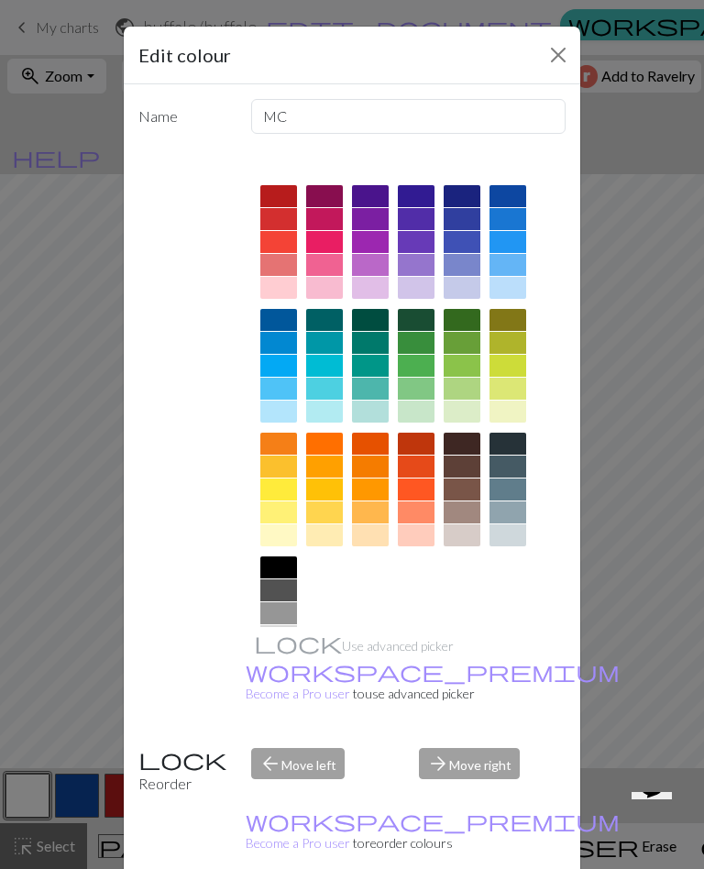
click at [20, 597] on div "Edit colour Name MC Use advanced picker workspace_premium Become a Pro user to …" at bounding box center [352, 434] width 704 height 869
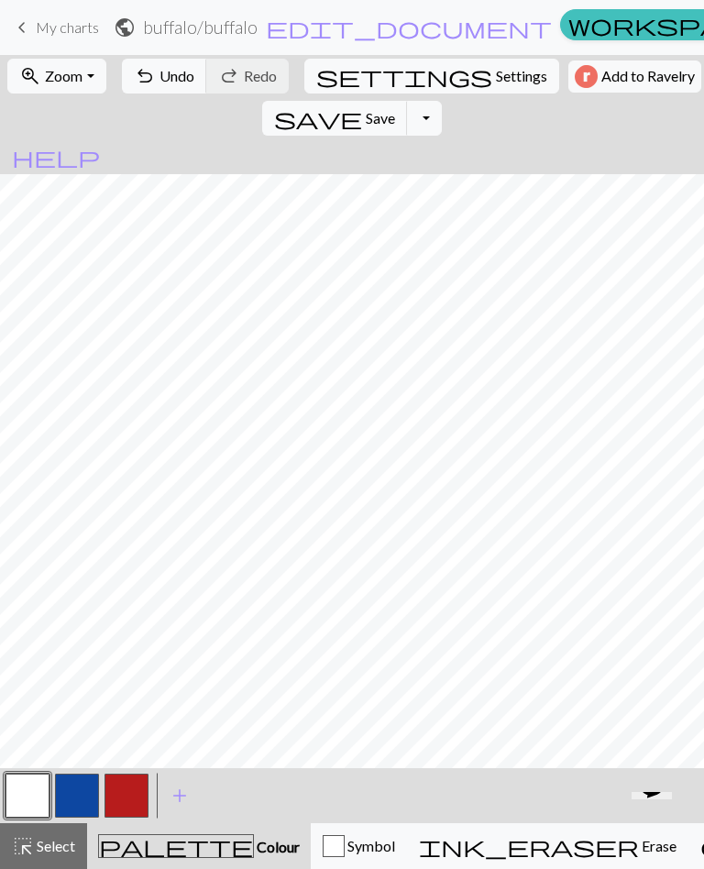
click at [132, 779] on button "button" at bounding box center [126, 796] width 44 height 44
click at [408, 101] on button "save Save Save" at bounding box center [335, 118] width 146 height 35
click at [21, 794] on button "button" at bounding box center [27, 796] width 44 height 44
click at [126, 797] on button "button" at bounding box center [126, 796] width 44 height 44
click at [21, 802] on button "button" at bounding box center [27, 796] width 44 height 44
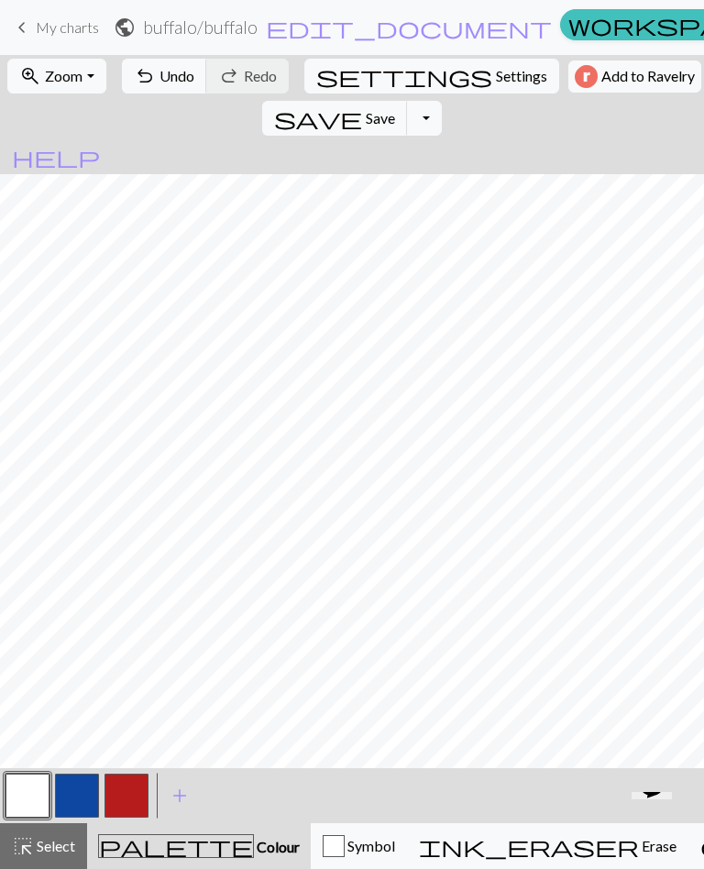
click at [125, 804] on button "button" at bounding box center [126, 796] width 44 height 44
click at [18, 795] on button "button" at bounding box center [27, 796] width 44 height 44
click at [115, 794] on button "button" at bounding box center [126, 796] width 44 height 44
click at [16, 802] on button "button" at bounding box center [27, 796] width 44 height 44
click at [127, 796] on button "button" at bounding box center [126, 796] width 44 height 44
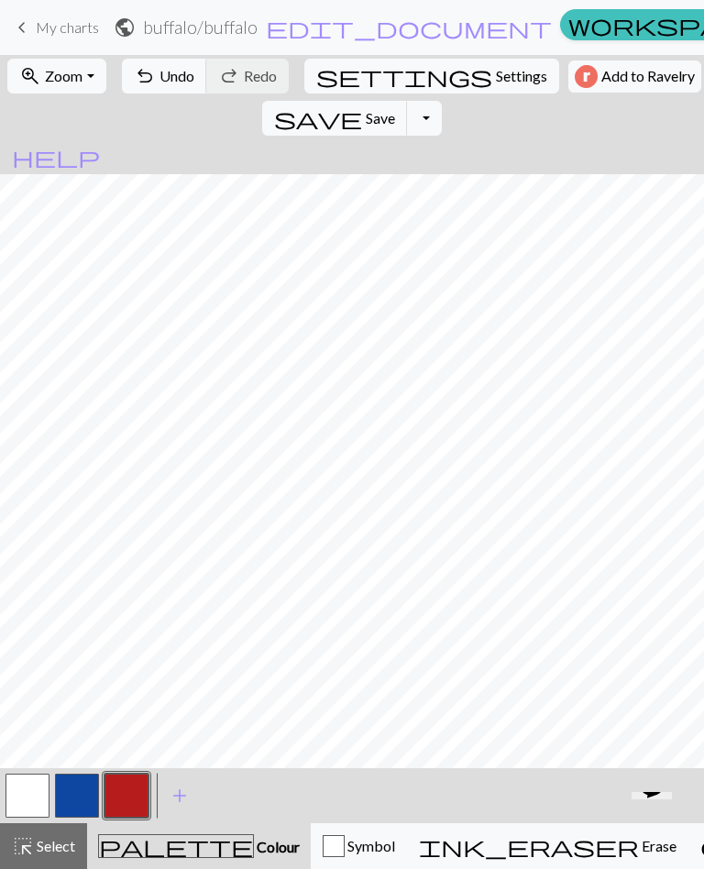
click at [19, 804] on button "button" at bounding box center [27, 796] width 44 height 44
click at [34, 794] on button "button" at bounding box center [27, 796] width 44 height 44
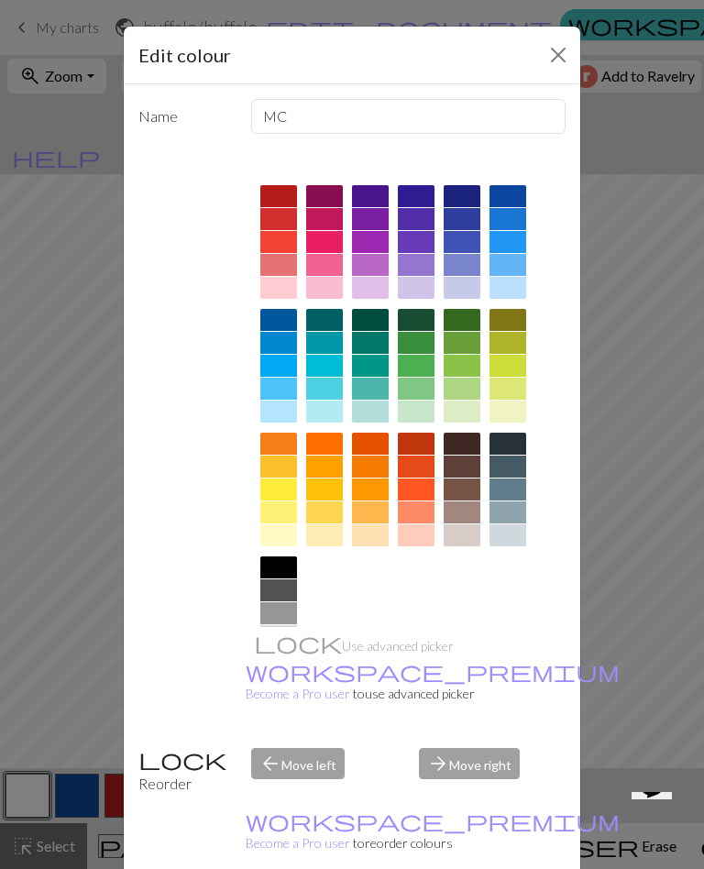
click at [693, 334] on div "Edit colour Name MC Use advanced picker workspace_premium Become a Pro user to …" at bounding box center [352, 434] width 704 height 869
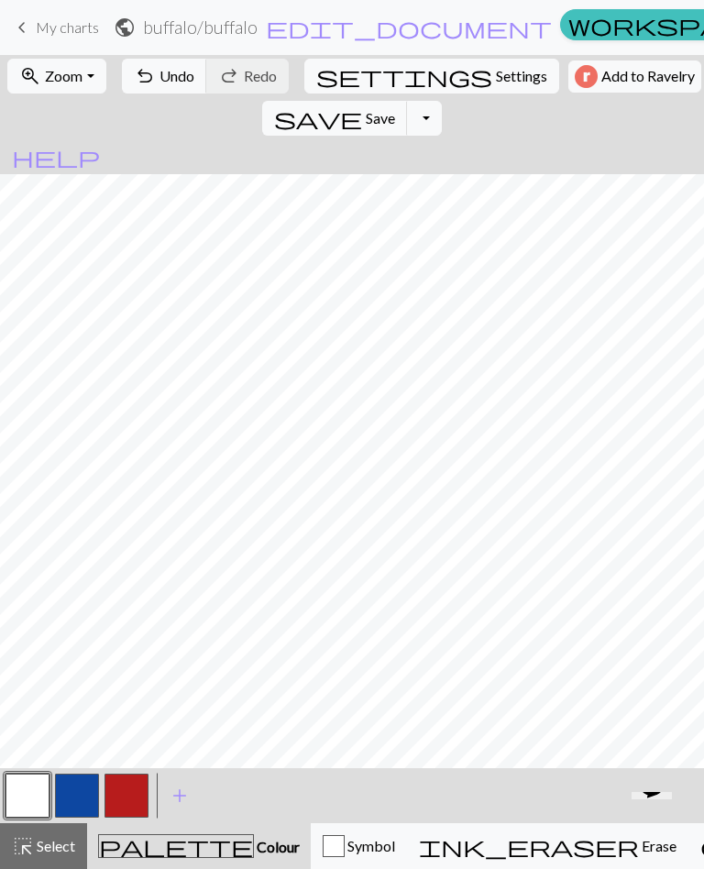
click at [126, 807] on button "button" at bounding box center [126, 796] width 44 height 44
click at [120, 805] on button "button" at bounding box center [126, 796] width 44 height 44
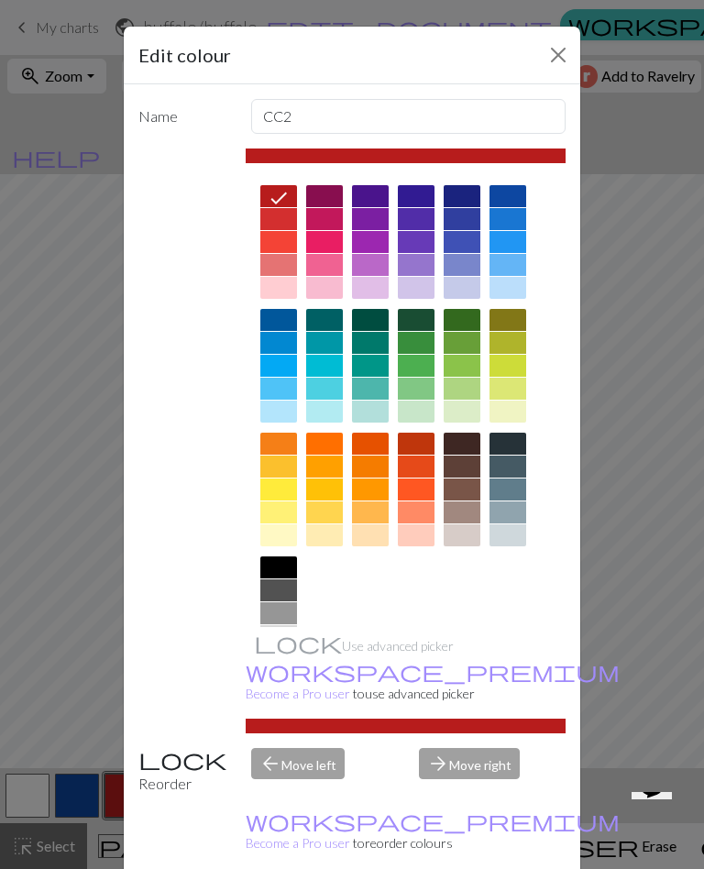
click at [657, 25] on div "Edit colour Name CC2 Use advanced picker workspace_premium Become a Pro user to…" at bounding box center [352, 434] width 704 height 869
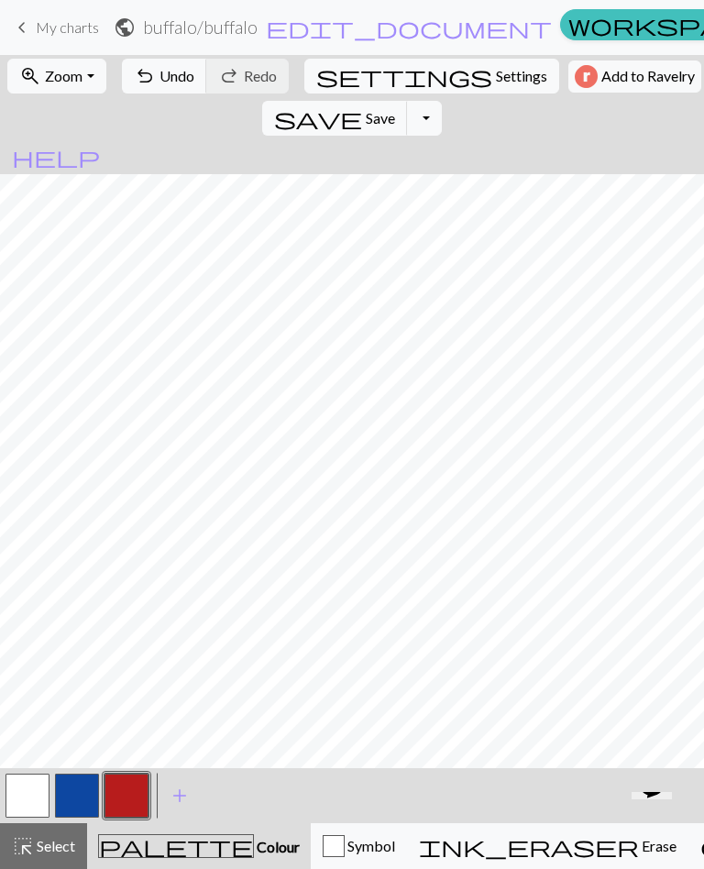
click at [116, 804] on button "button" at bounding box center [126, 796] width 44 height 44
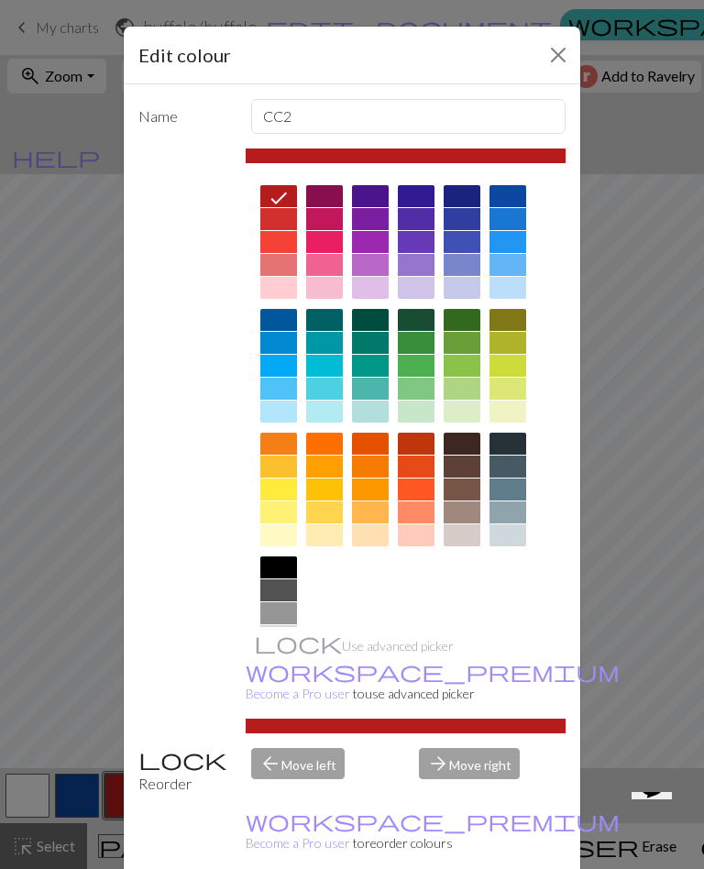
click at [686, 387] on div "Edit colour Name CC2 Use advanced picker workspace_premium Become a Pro user to…" at bounding box center [352, 434] width 704 height 869
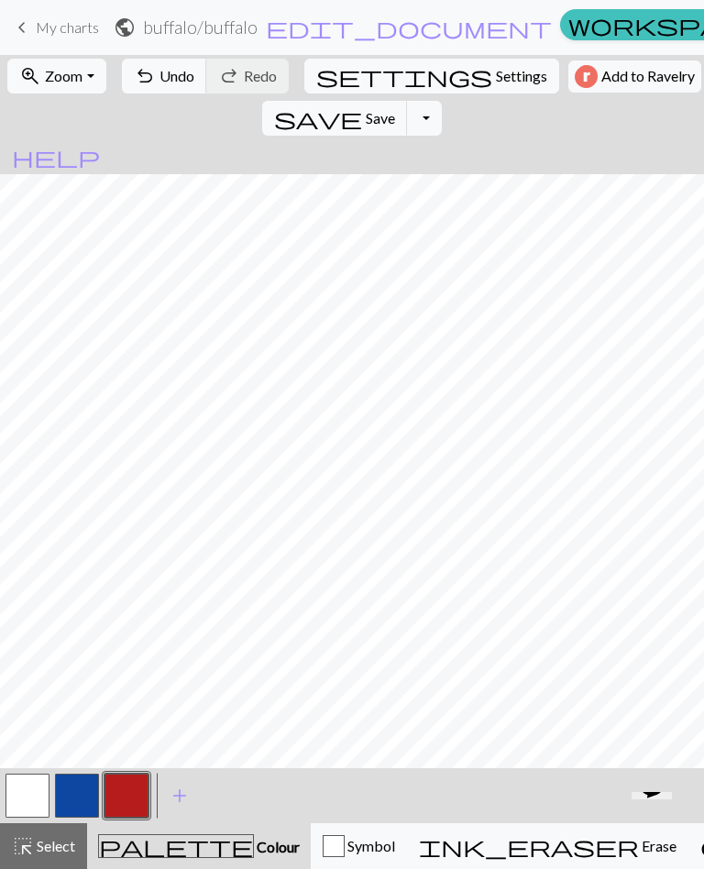
click at [36, 789] on button "button" at bounding box center [27, 796] width 44 height 44
click at [35, 789] on button "button" at bounding box center [27, 796] width 44 height 44
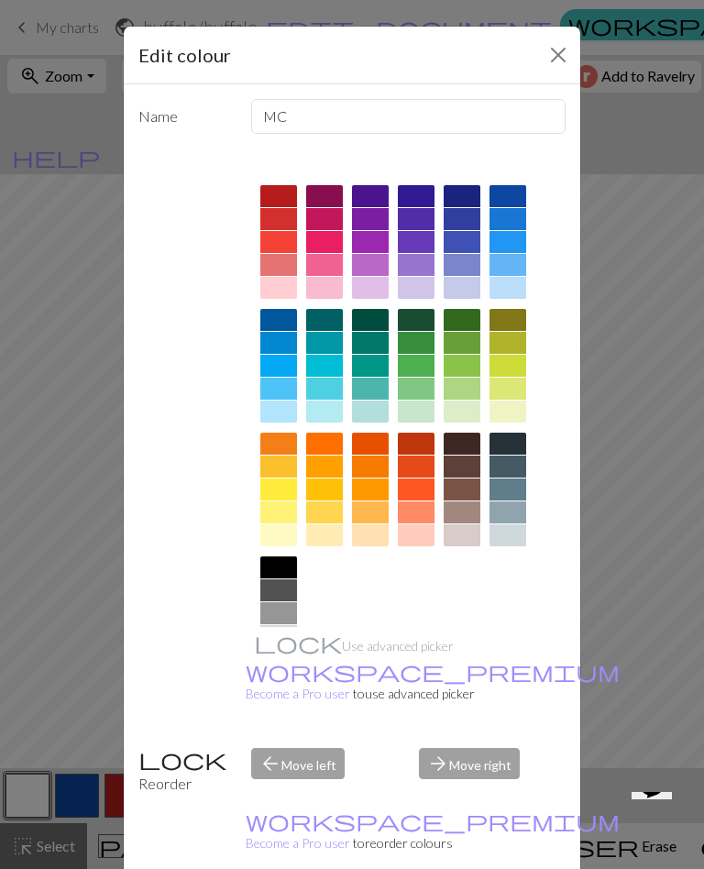
click at [18, 796] on div "Edit colour Name MC Use advanced picker workspace_premium Become a Pro user to …" at bounding box center [352, 434] width 704 height 869
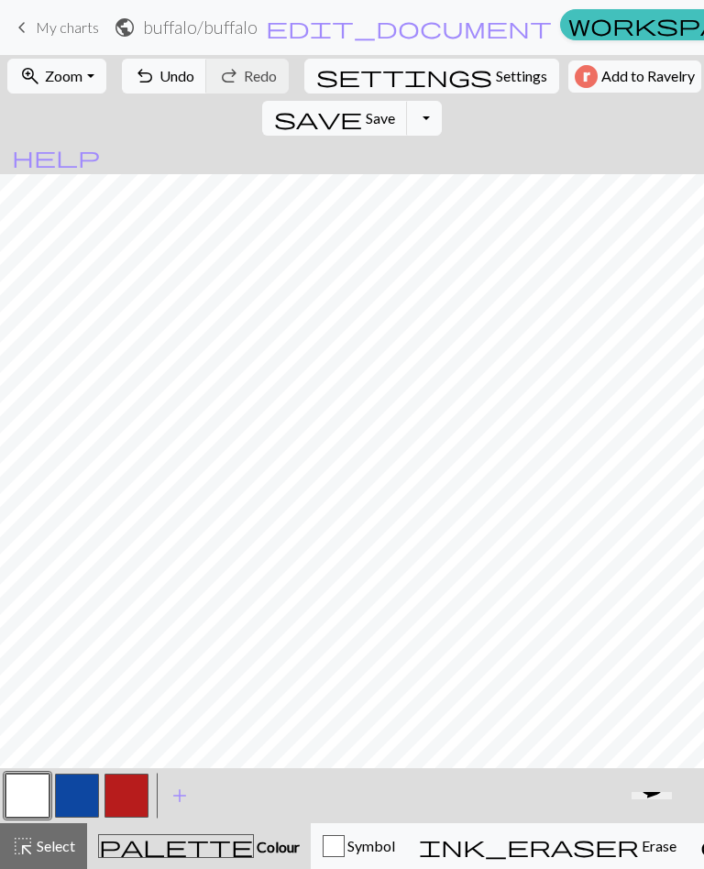
click at [362, 105] on span "save" at bounding box center [318, 118] width 88 height 26
click at [33, 796] on button "button" at bounding box center [27, 796] width 44 height 44
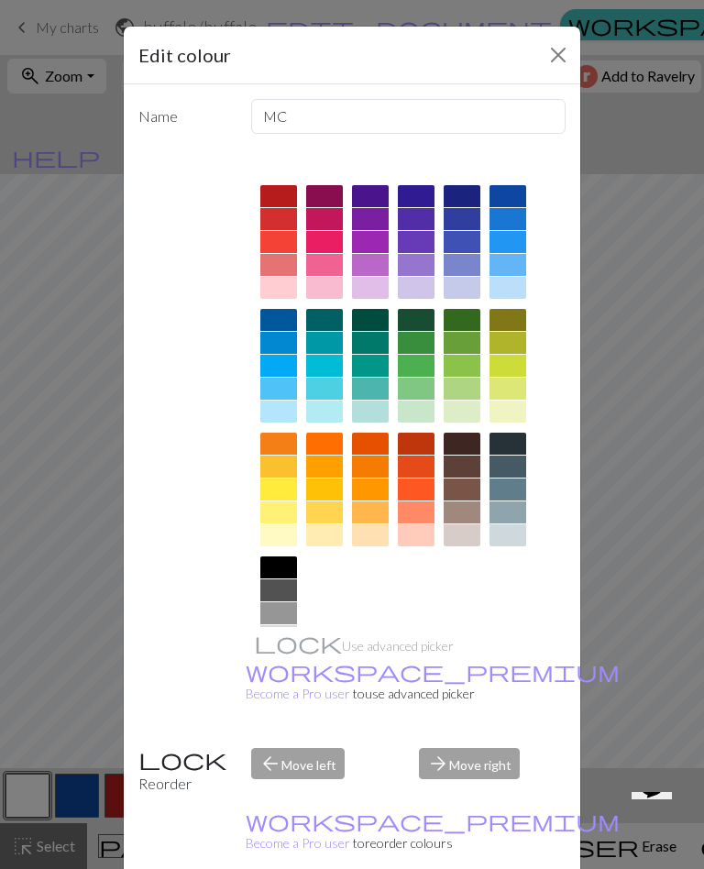
click at [564, 41] on button "Close" at bounding box center [557, 54] width 29 height 29
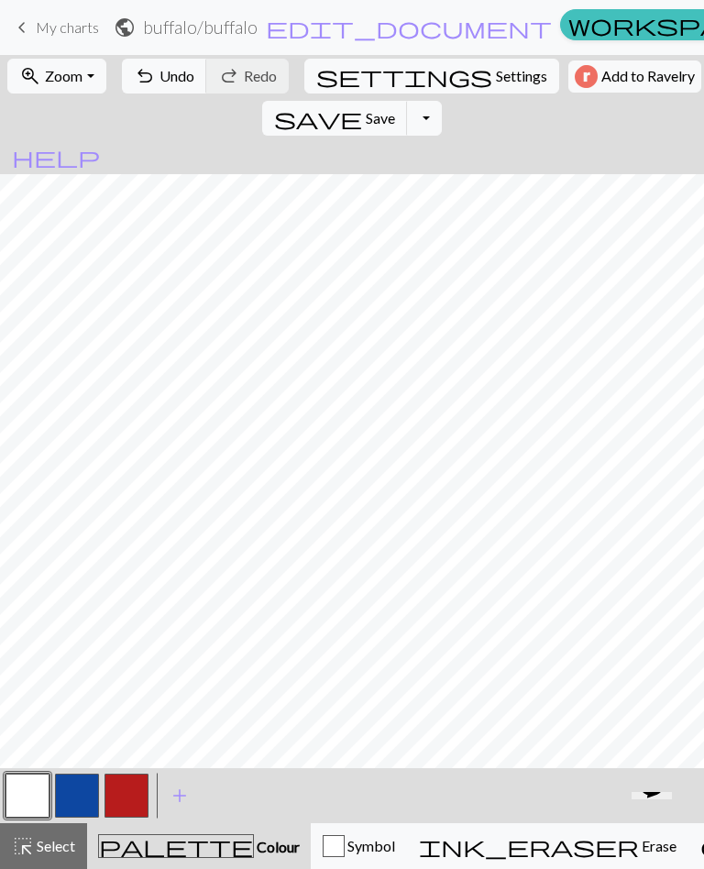
click at [137, 805] on button "button" at bounding box center [126, 796] width 44 height 44
click at [124, 801] on button "button" at bounding box center [126, 796] width 44 height 44
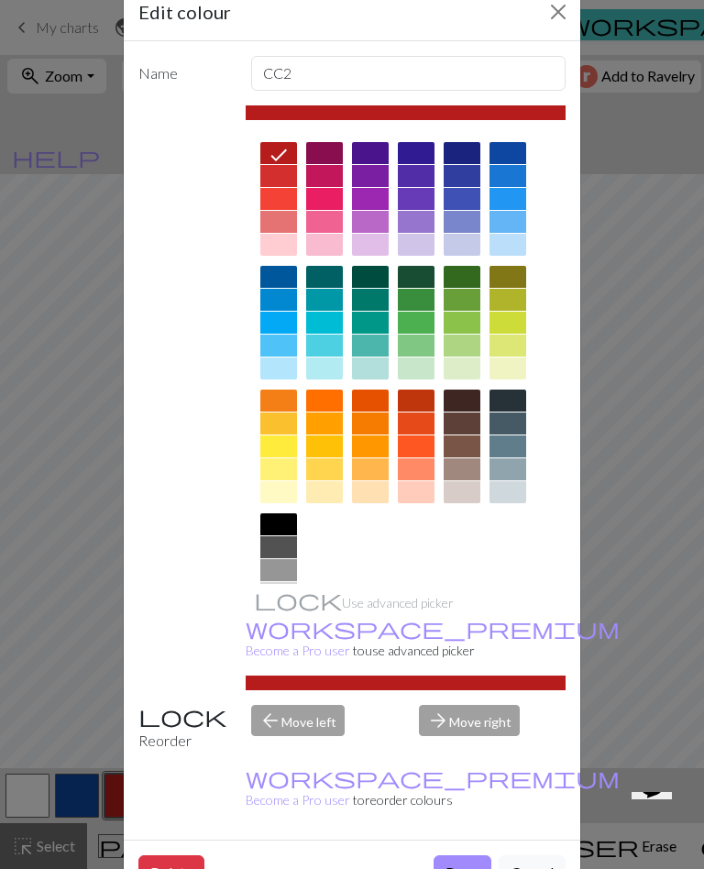
scroll to position [39, 0]
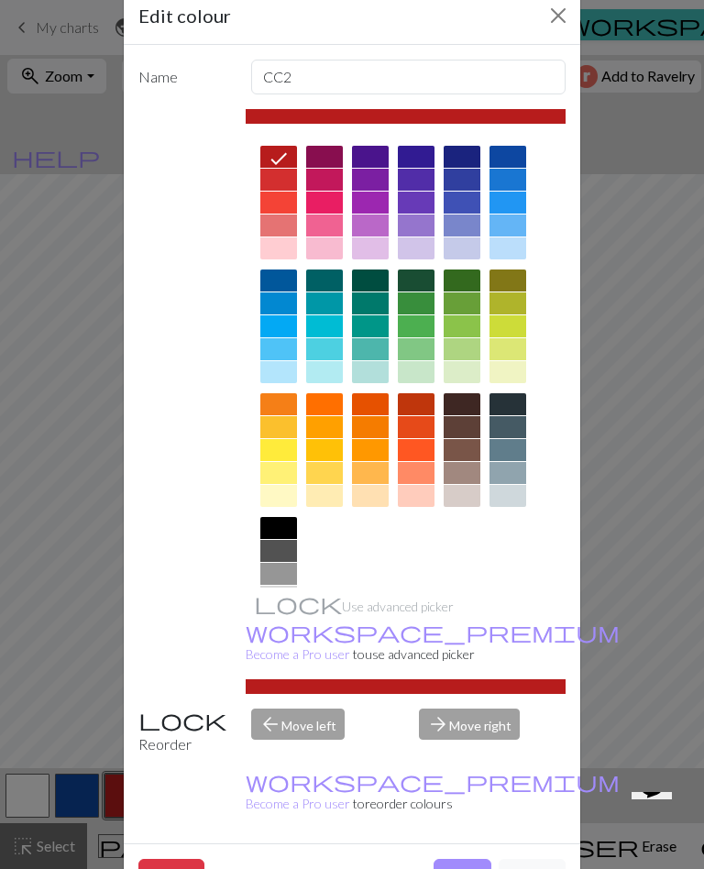
click at [545, 18] on button "Close" at bounding box center [557, 15] width 29 height 29
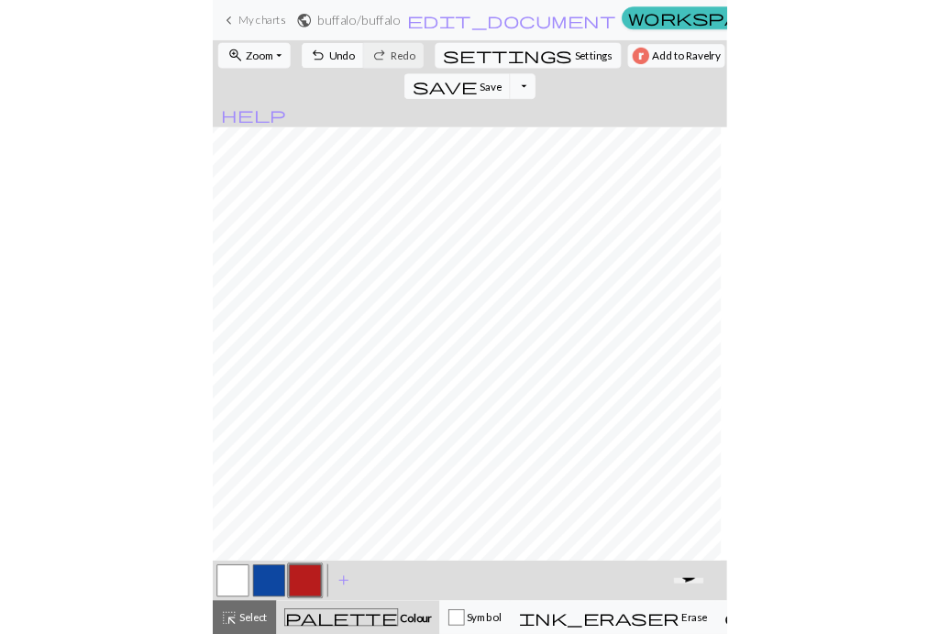
scroll to position [0, 37]
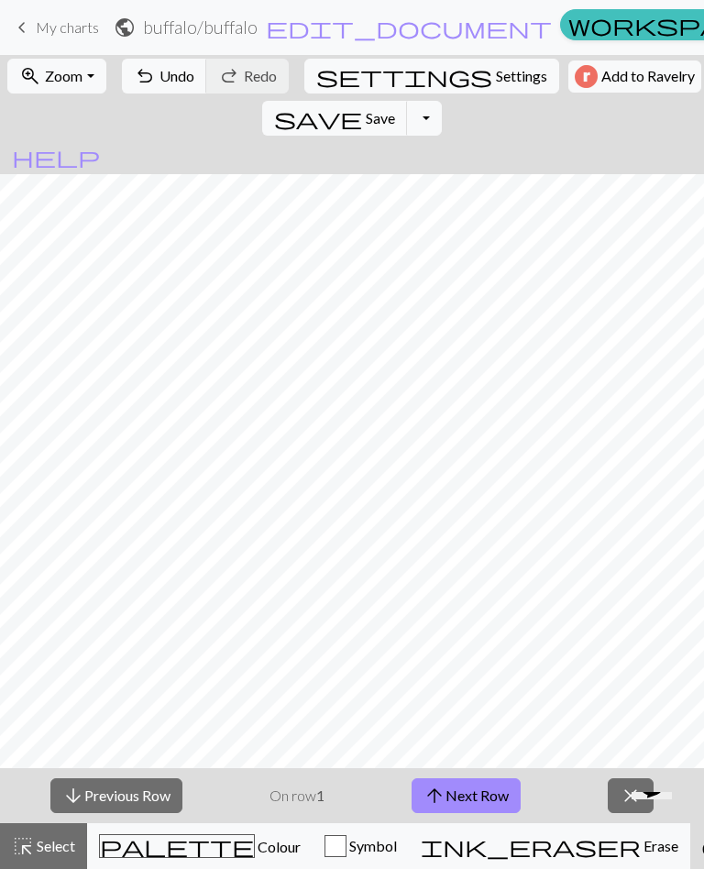
click at [255, 838] on span "Colour" at bounding box center [278, 846] width 46 height 17
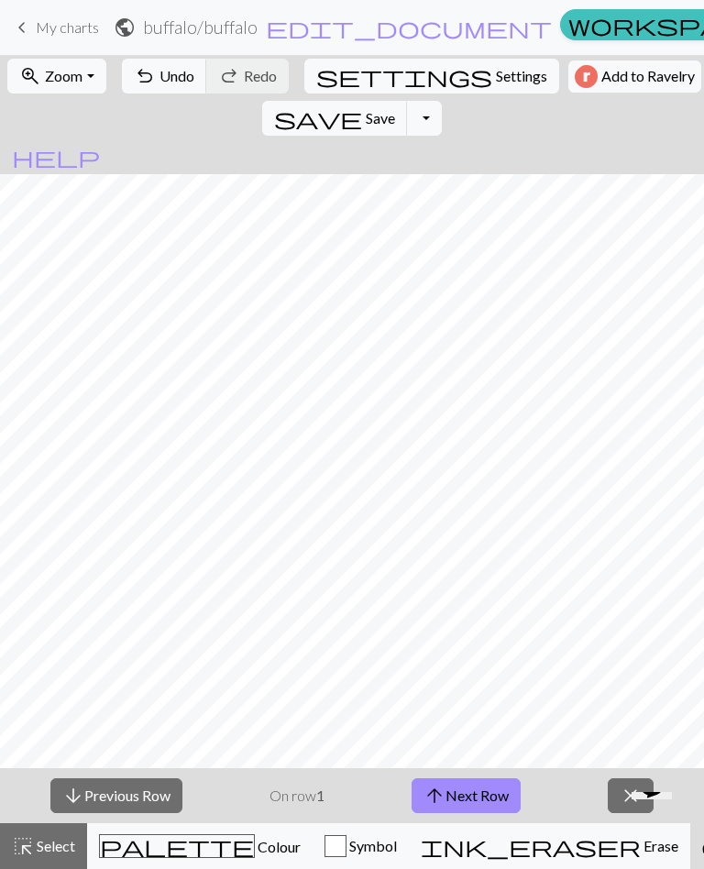
click at [255, 838] on span "Colour" at bounding box center [278, 846] width 46 height 17
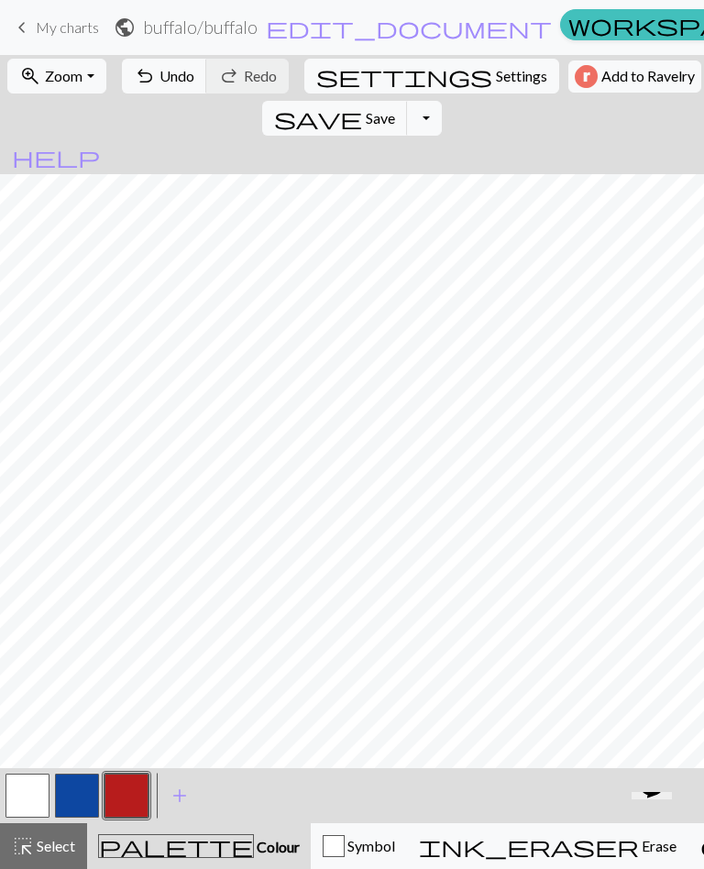
click at [311, 838] on button "Symbol" at bounding box center [359, 846] width 96 height 46
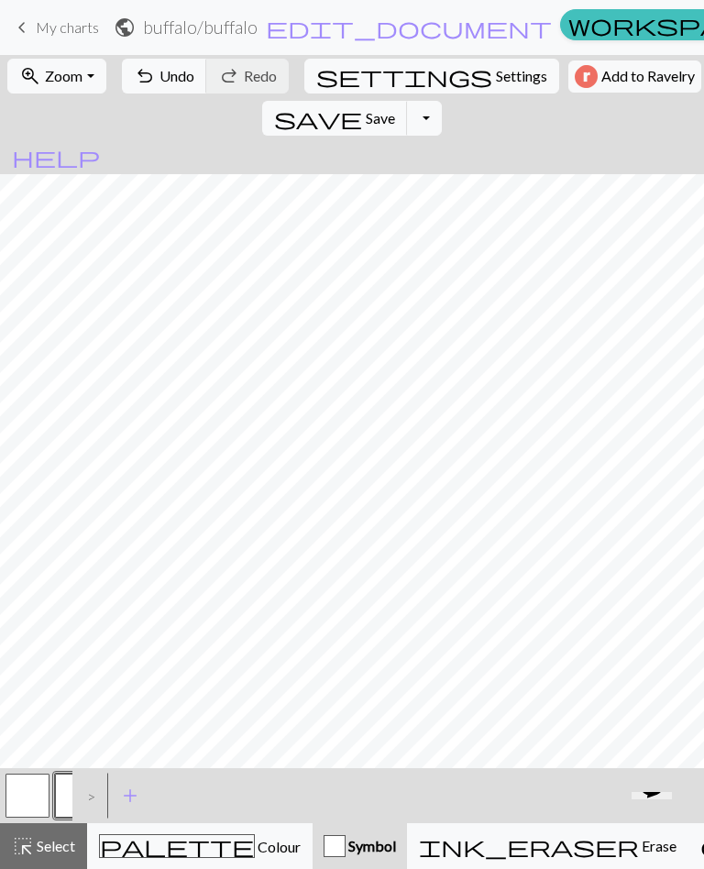
click at [136, 799] on span "add" at bounding box center [130, 796] width 22 height 26
click at [56, 791] on button "button" at bounding box center [77, 796] width 44 height 44
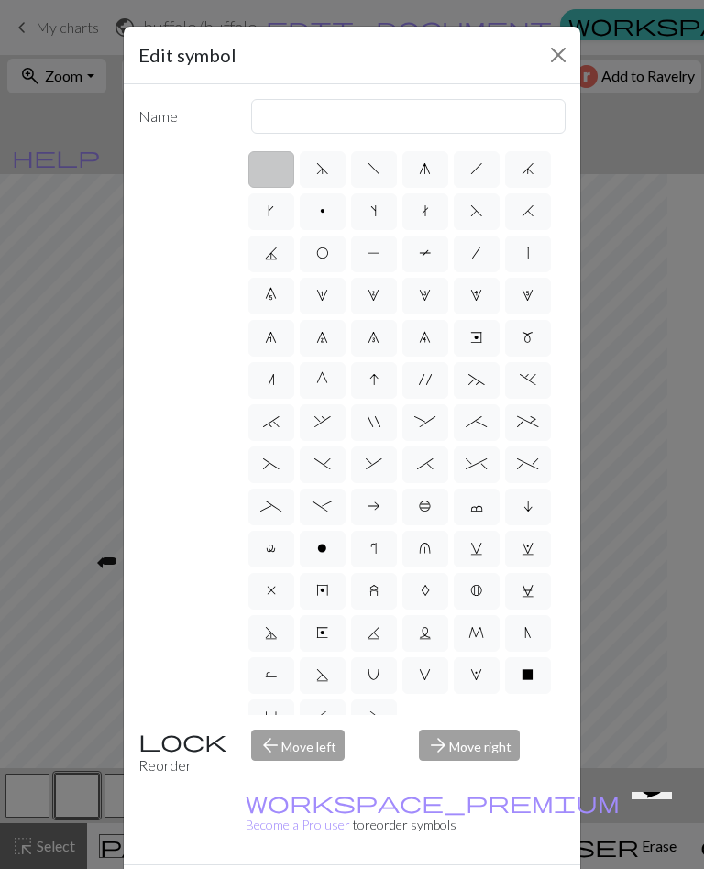
scroll to position [0, 0]
click at [265, 217] on label "k" at bounding box center [271, 211] width 46 height 37
click at [268, 212] on input "k" at bounding box center [274, 206] width 12 height 12
radio input "true"
type input "right leaning increase"
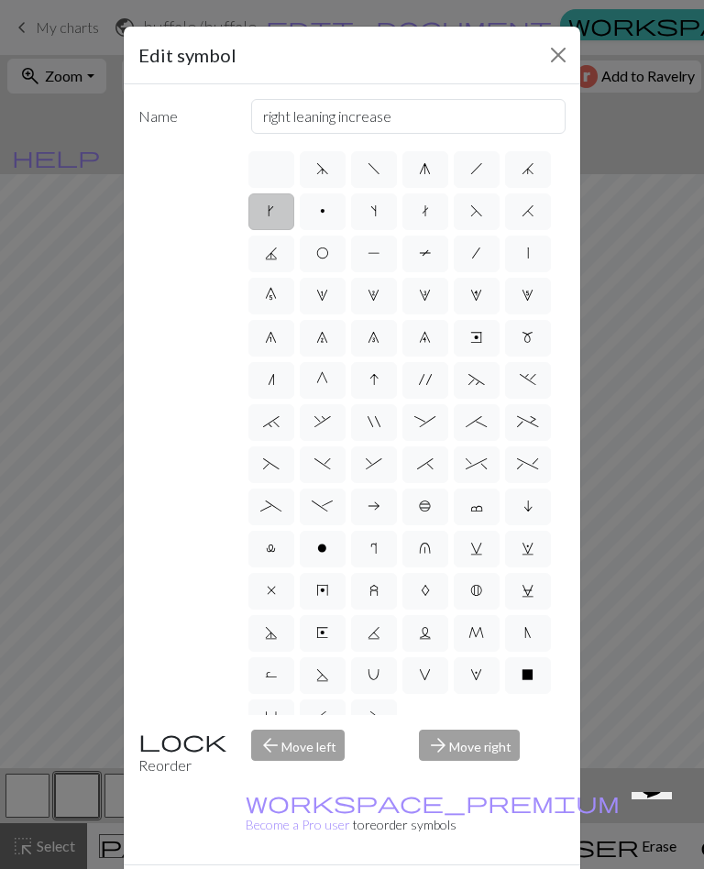
click at [557, 60] on button "Close" at bounding box center [557, 54] width 29 height 29
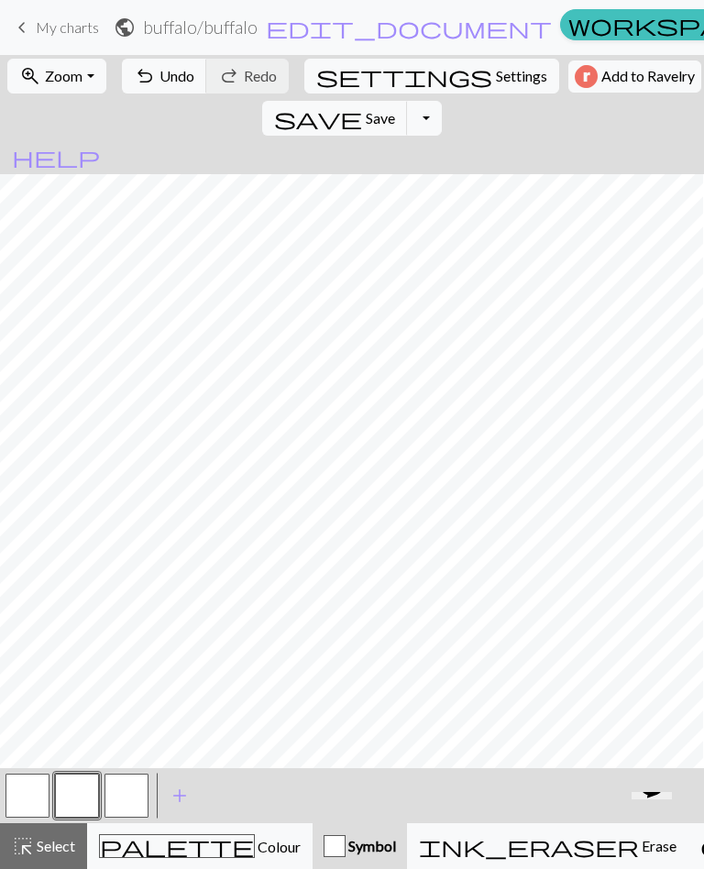
scroll to position [380, 67]
click at [313, 838] on button "Symbol" at bounding box center [360, 846] width 94 height 46
click at [346, 838] on span "Symbol" at bounding box center [371, 845] width 50 height 17
click at [86, 789] on button "button" at bounding box center [77, 796] width 44 height 44
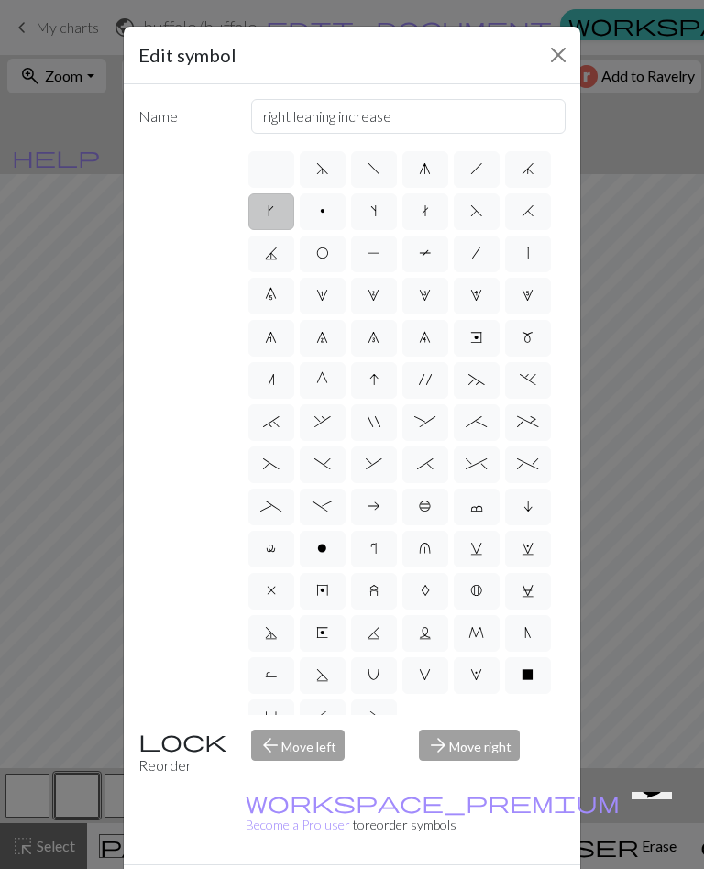
click at [40, 797] on div "Edit symbol Name right leaning increase d f g h j k p s t F H J O P T / | 0 1 2…" at bounding box center [352, 434] width 704 height 869
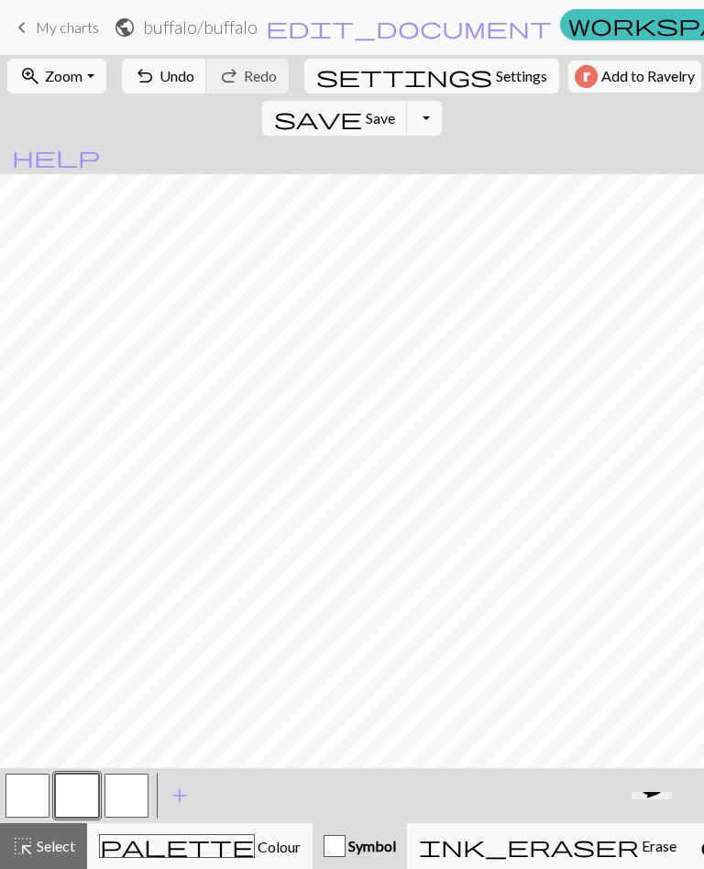
click at [82, 791] on button "button" at bounding box center [77, 796] width 44 height 44
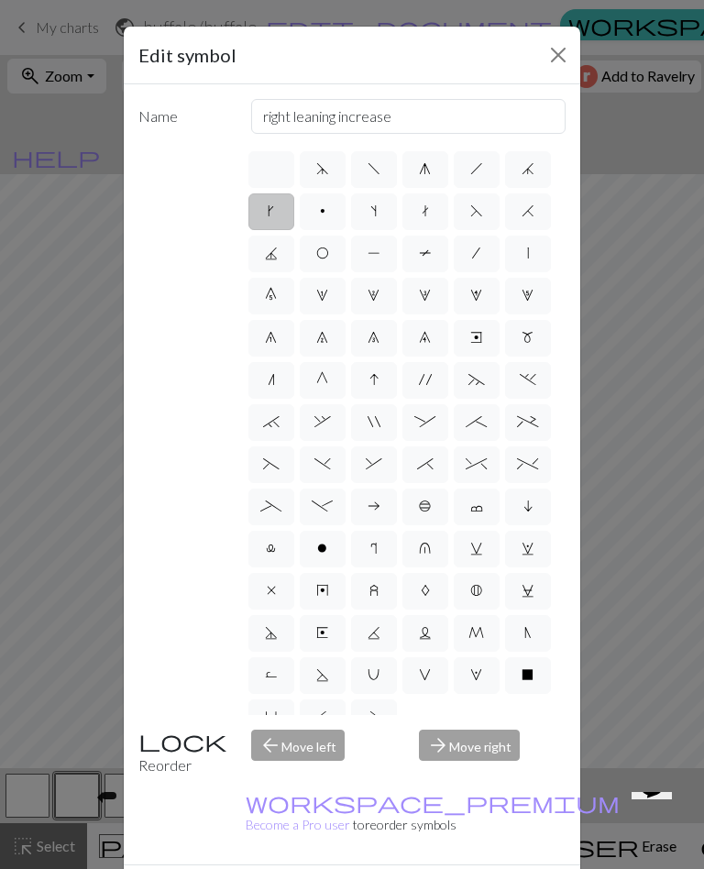
click at [273, 214] on span "k" at bounding box center [271, 210] width 6 height 15
click at [273, 212] on input "k" at bounding box center [274, 206] width 12 height 12
click at [274, 214] on label "k" at bounding box center [271, 211] width 46 height 37
click at [274, 212] on input "k" at bounding box center [274, 206] width 12 height 12
click at [550, 62] on button "Close" at bounding box center [557, 54] width 29 height 29
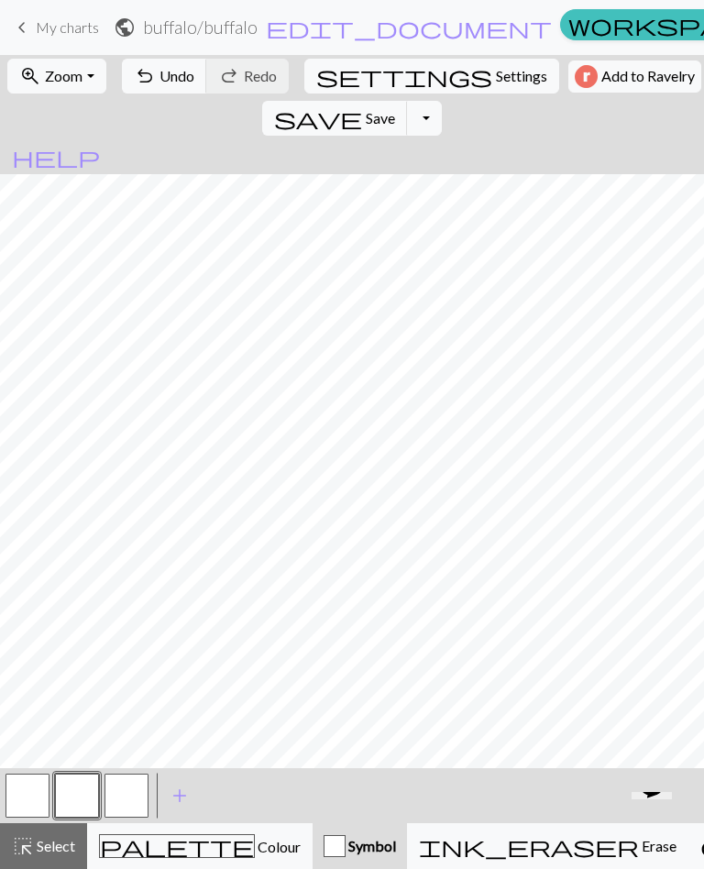
scroll to position [0, 69]
click at [255, 838] on span "Colour" at bounding box center [278, 846] width 46 height 17
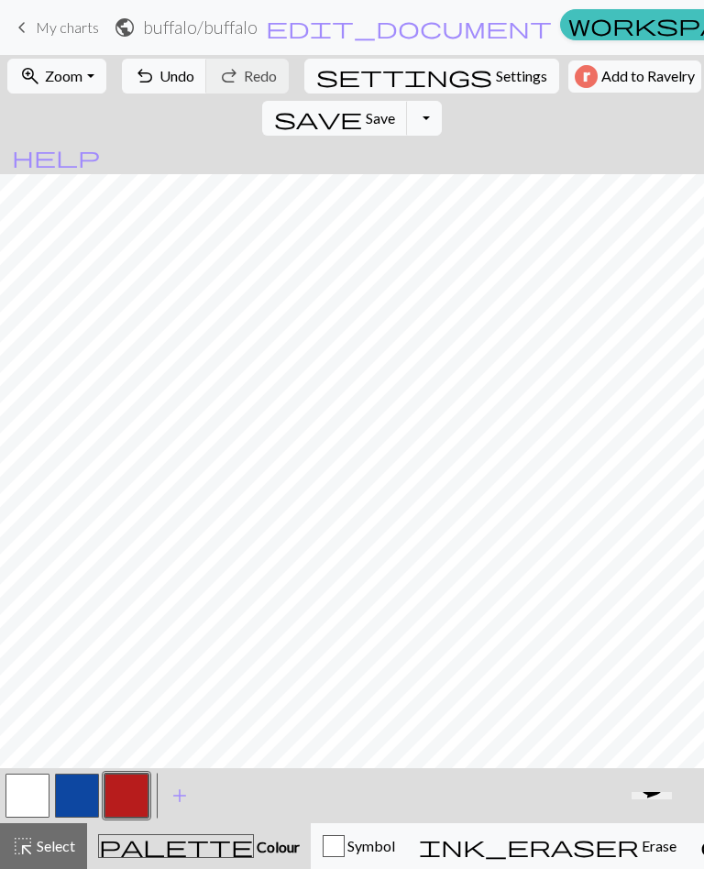
click at [26, 795] on button "button" at bounding box center [27, 796] width 44 height 44
click at [75, 792] on button "button" at bounding box center [77, 796] width 44 height 44
click at [127, 802] on button "button" at bounding box center [126, 796] width 44 height 44
click at [66, 807] on button "button" at bounding box center [77, 796] width 44 height 44
click at [29, 796] on button "button" at bounding box center [27, 796] width 44 height 44
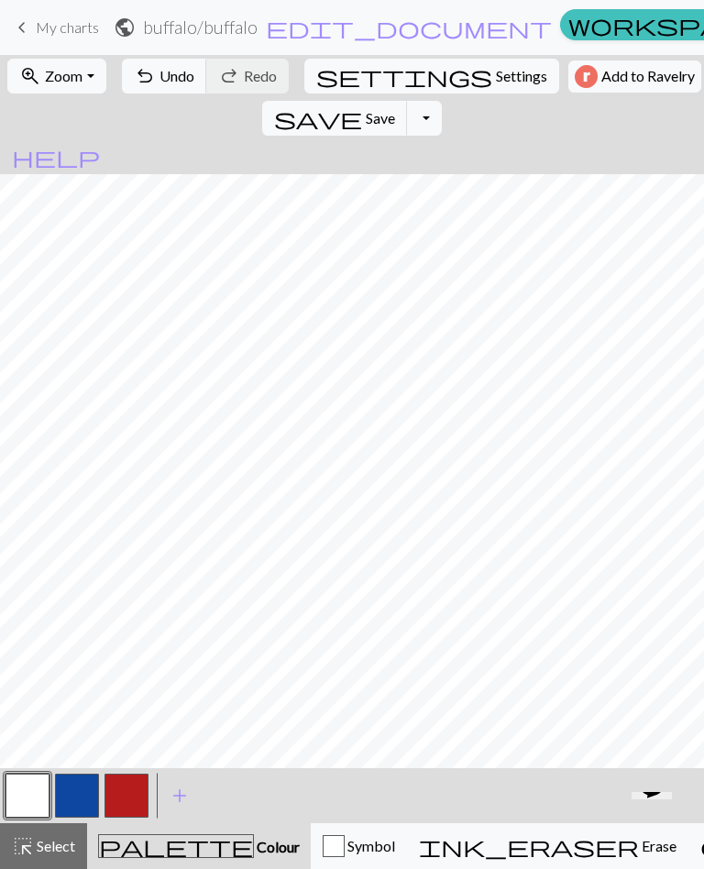
click at [130, 796] on button "button" at bounding box center [126, 796] width 44 height 44
click at [33, 788] on button "button" at bounding box center [27, 796] width 44 height 44
click at [136, 793] on button "button" at bounding box center [126, 796] width 44 height 44
click at [31, 797] on button "button" at bounding box center [27, 796] width 44 height 44
click at [395, 109] on span "Save" at bounding box center [380, 117] width 29 height 17
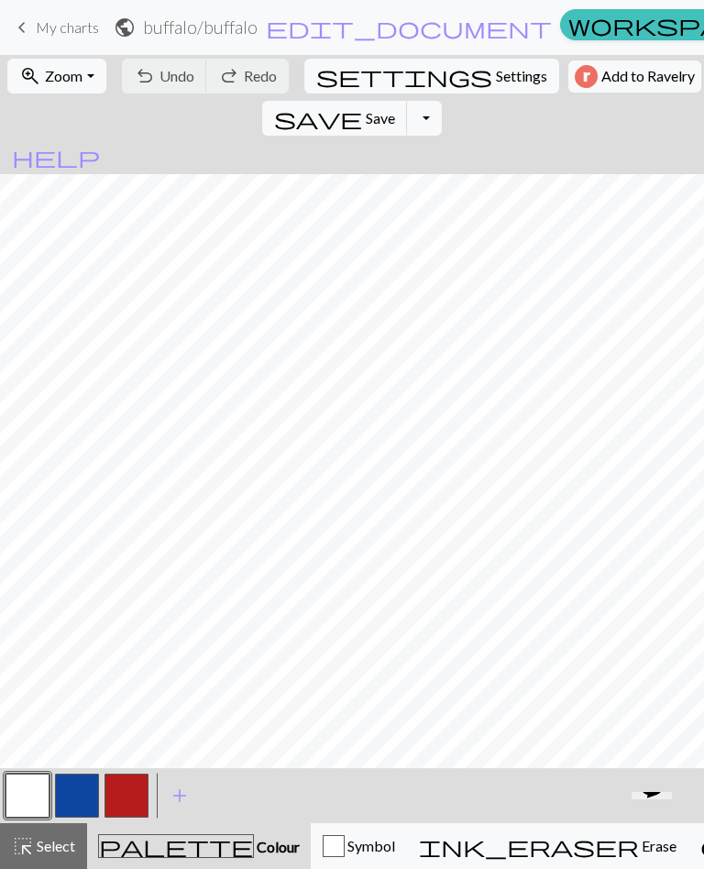
scroll to position [380, 69]
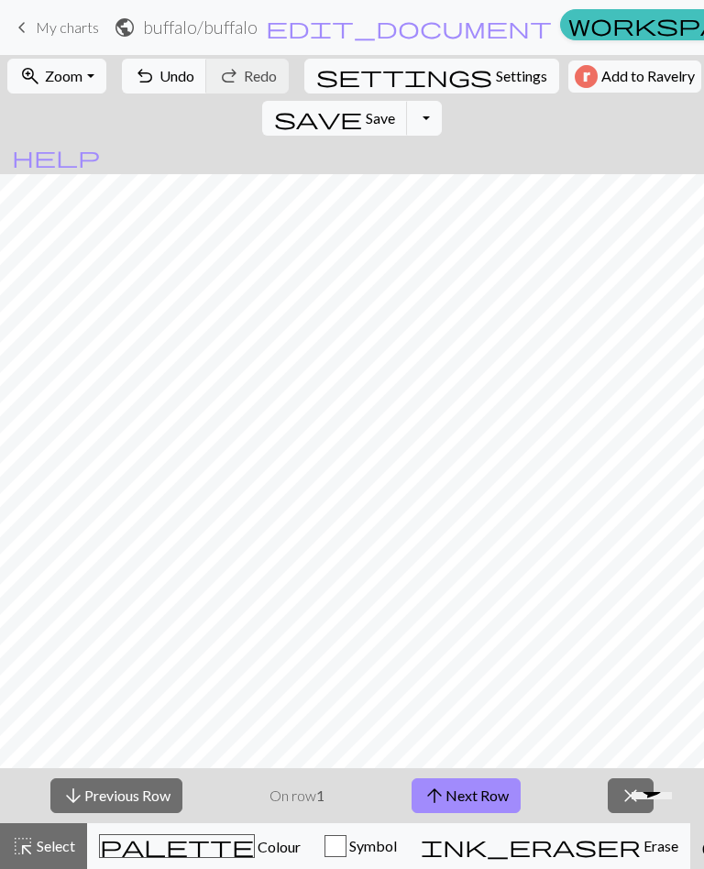
click at [148, 838] on span "palette" at bounding box center [177, 846] width 154 height 26
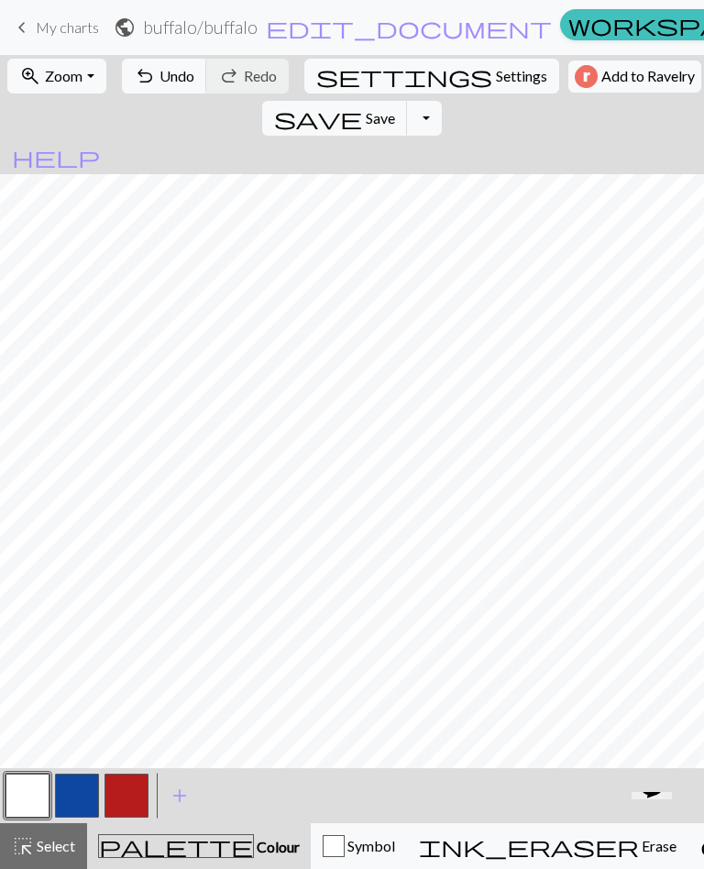
click at [81, 801] on button "button" at bounding box center [77, 796] width 44 height 44
click at [395, 109] on span "Save" at bounding box center [380, 117] width 29 height 17
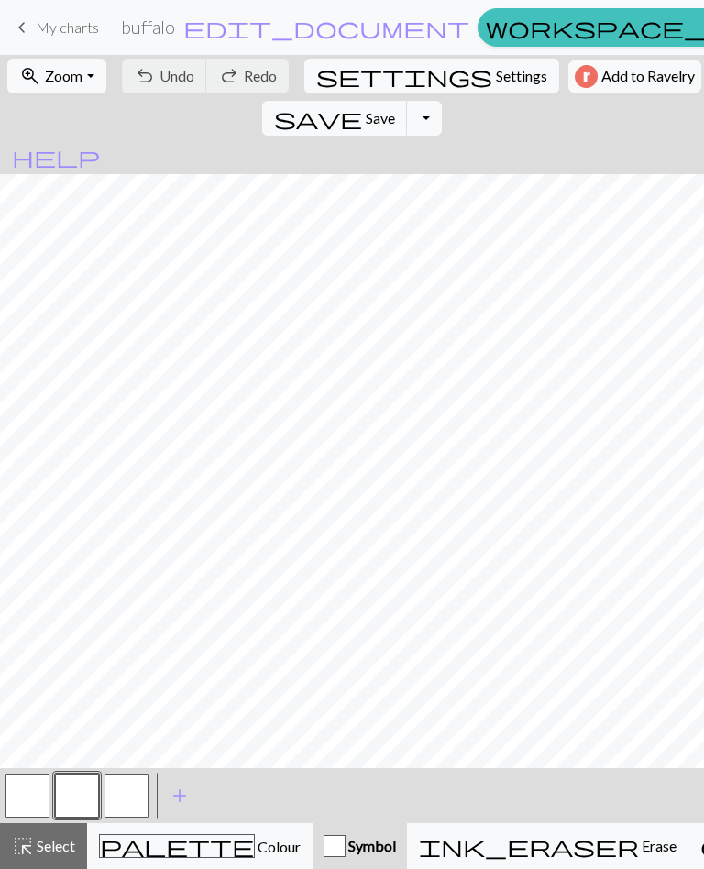
scroll to position [1, 0]
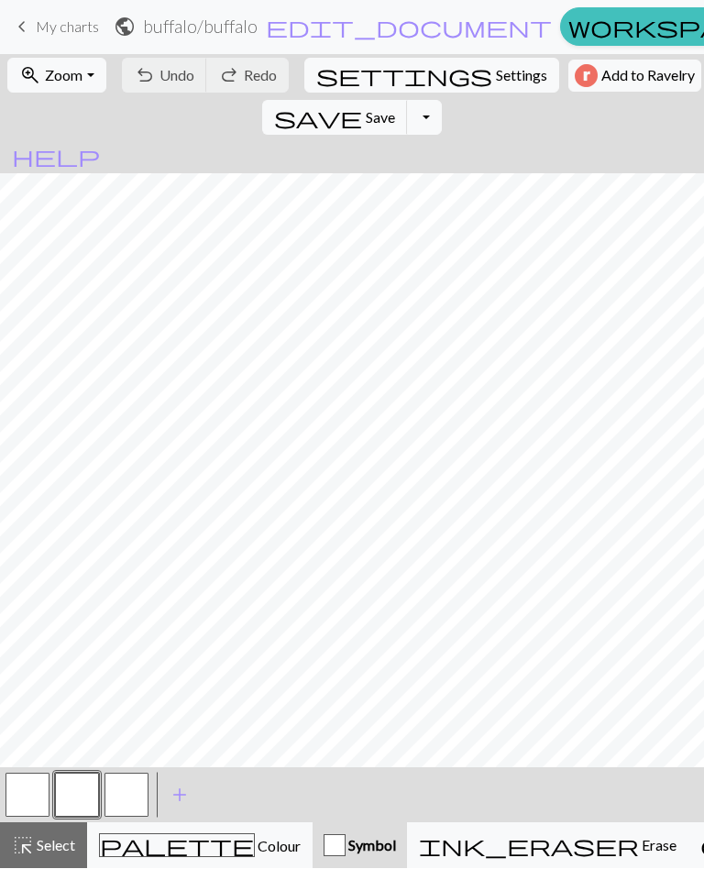
click at [442, 101] on button "Toggle Dropdown" at bounding box center [424, 118] width 35 height 35
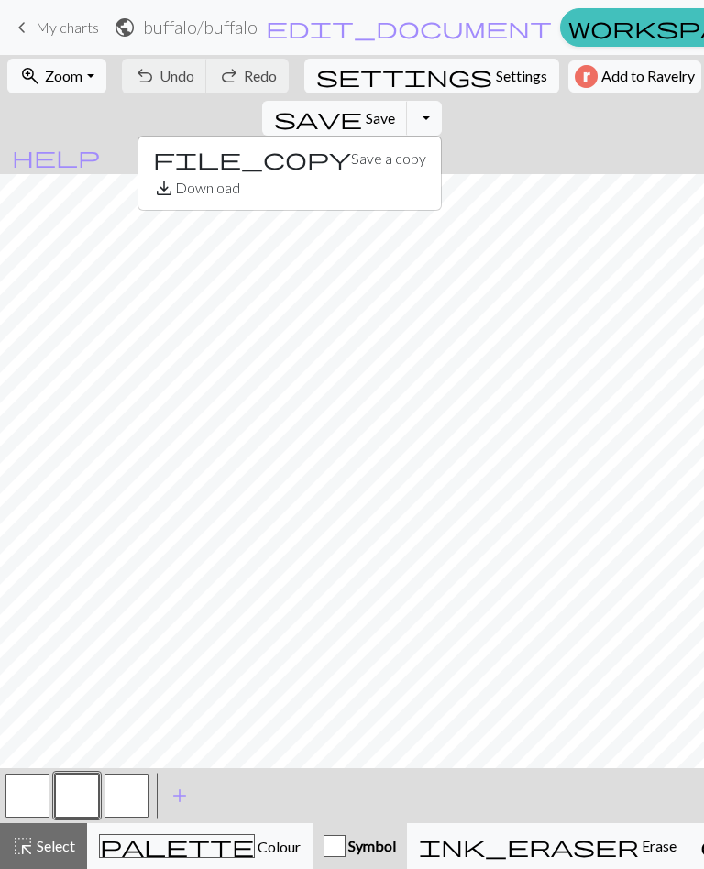
click at [442, 101] on button "Toggle Dropdown" at bounding box center [424, 118] width 35 height 35
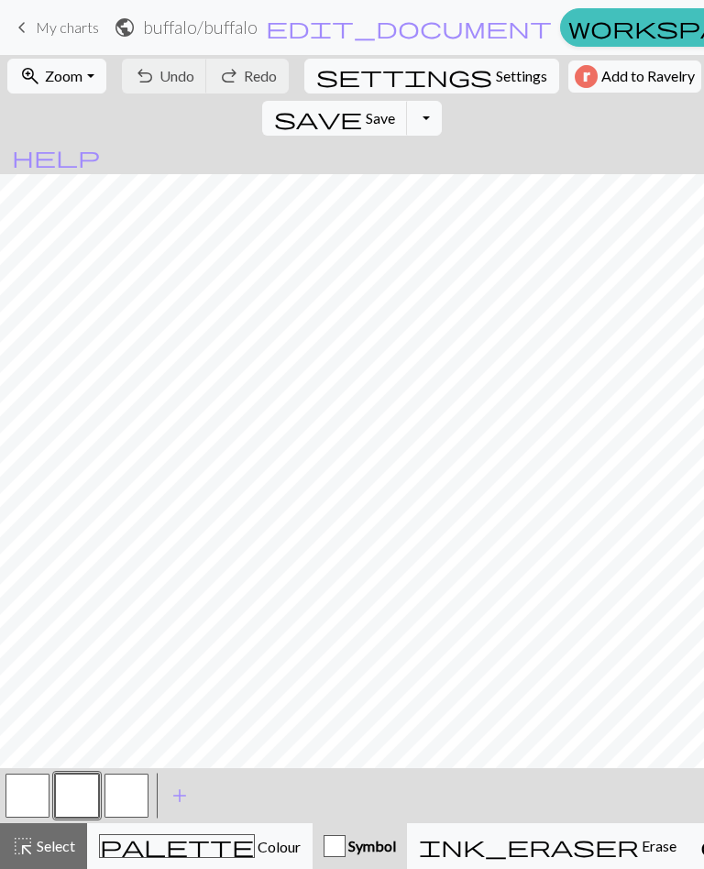
click at [442, 101] on button "Toggle Dropdown" at bounding box center [424, 118] width 35 height 35
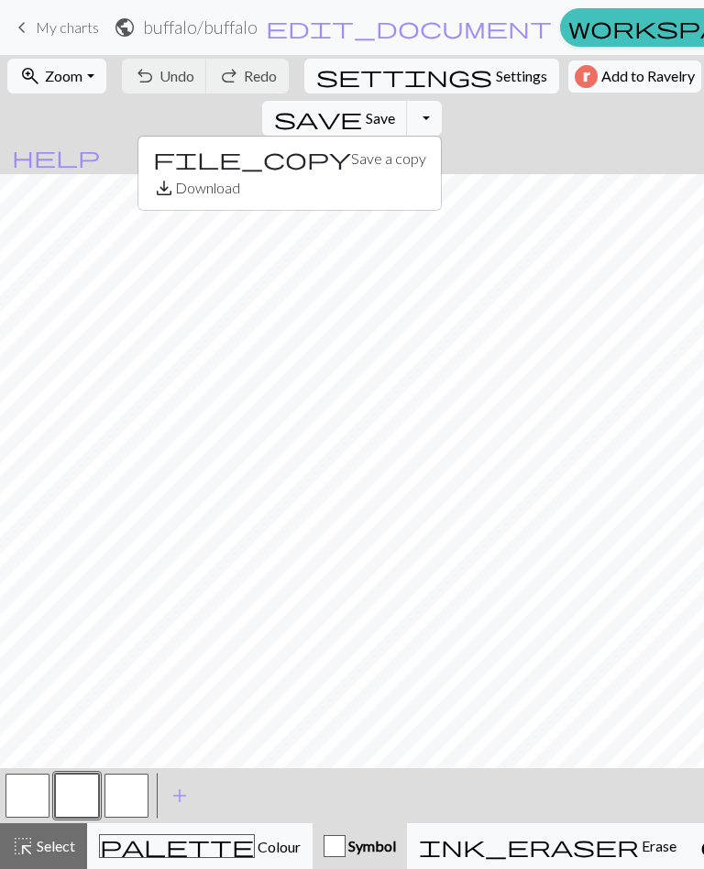
click at [442, 101] on button "Toggle Dropdown" at bounding box center [424, 118] width 35 height 35
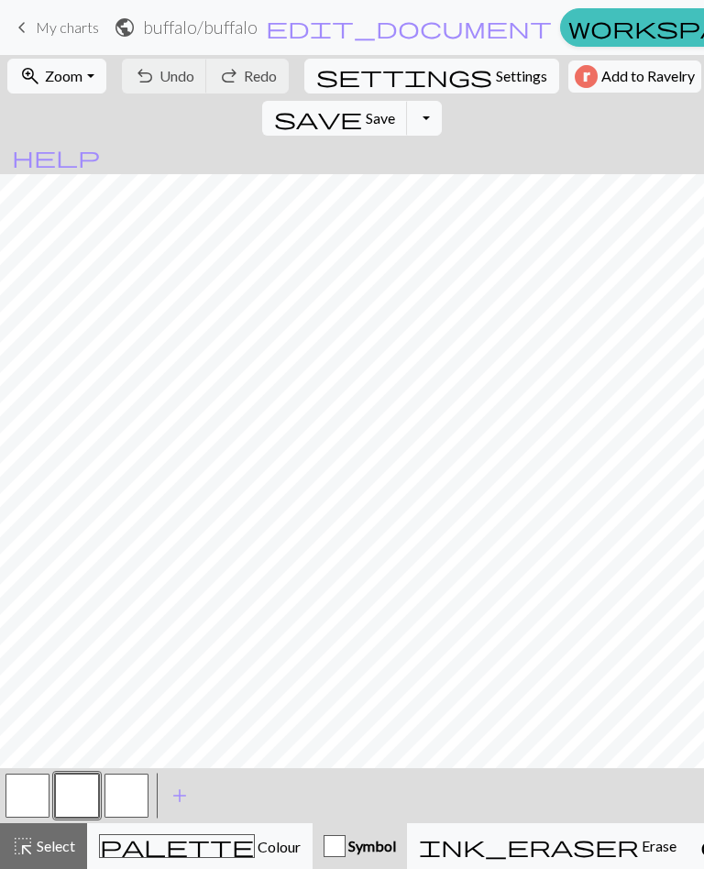
click at [442, 101] on button "Toggle Dropdown" at bounding box center [424, 118] width 35 height 35
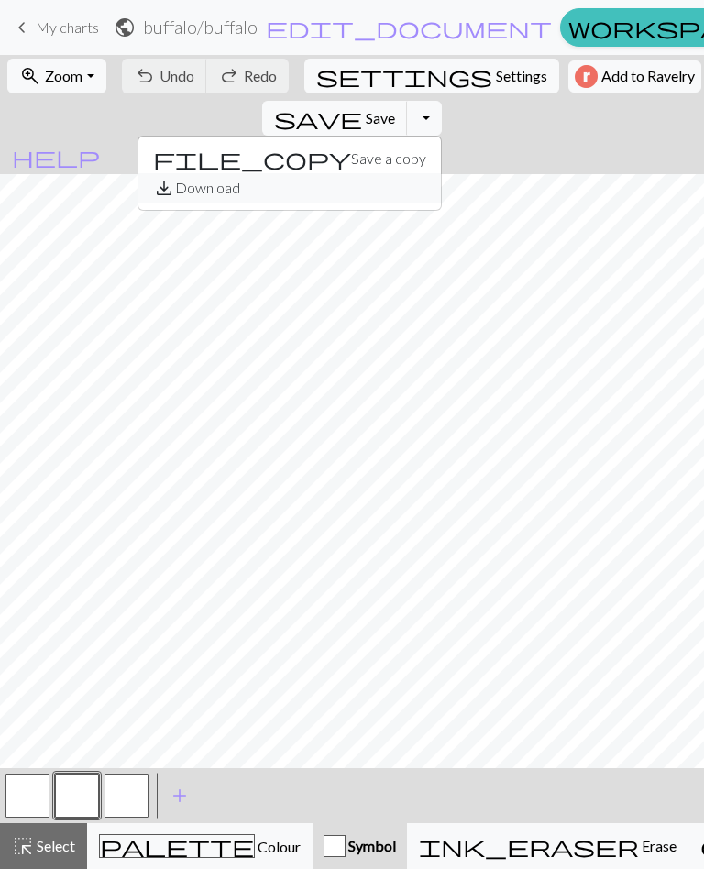
click at [441, 173] on button "save_alt Download" at bounding box center [289, 187] width 302 height 29
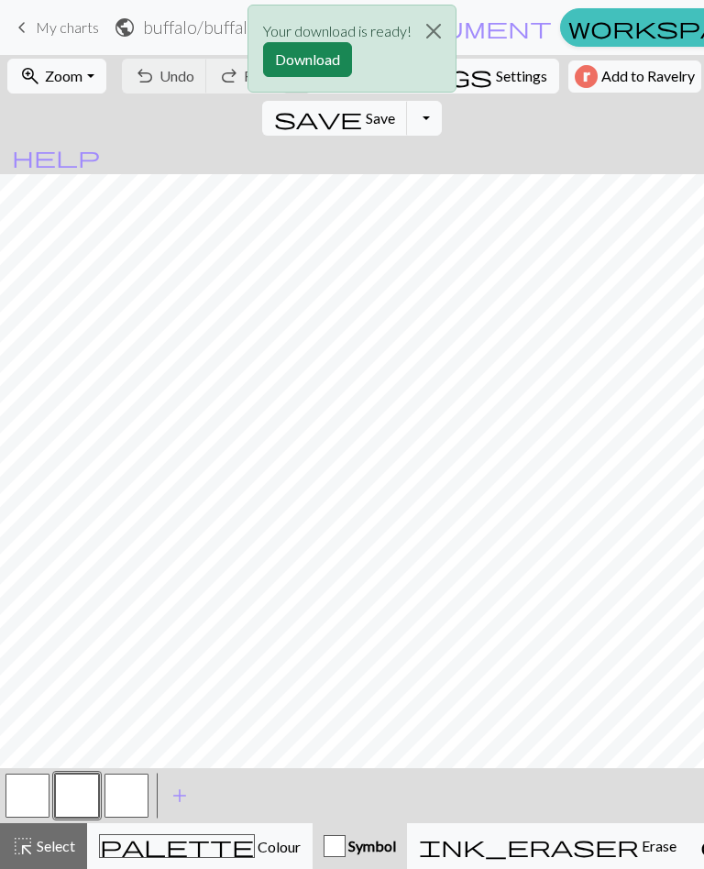
click at [378, 40] on p "Your download is ready!" at bounding box center [337, 31] width 148 height 22
click at [336, 63] on button "Download" at bounding box center [307, 59] width 89 height 35
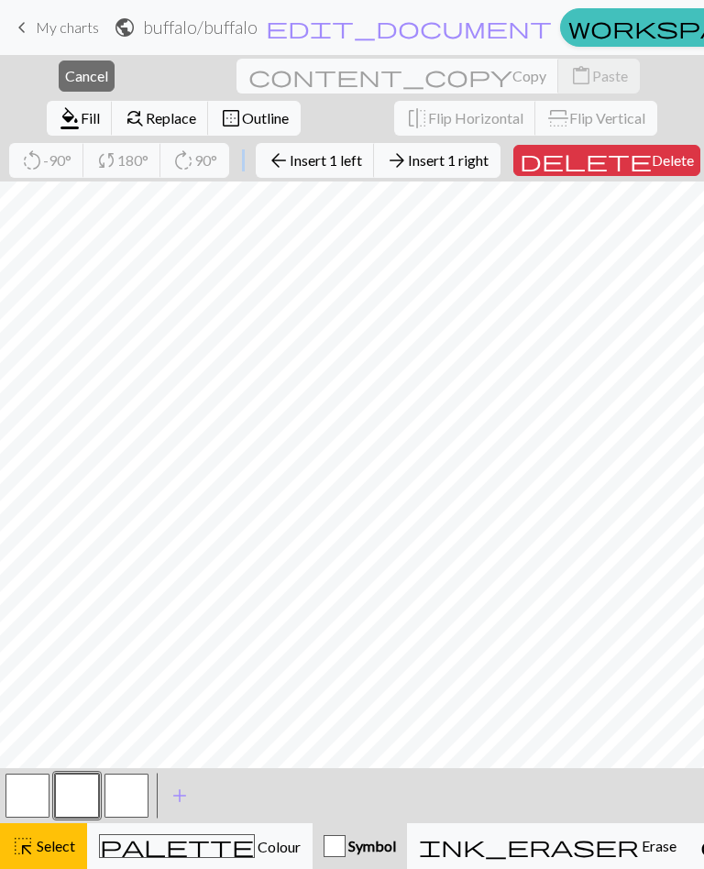
click at [460, 165] on div "close Cancel content_copy Copy content_paste Paste format_color_fill Fill find_…" at bounding box center [352, 118] width 704 height 126
click at [461, 165] on div "close Cancel content_copy Copy content_paste Paste format_color_fill Fill find_…" at bounding box center [352, 118] width 704 height 126
click at [647, 120] on div "close Cancel content_copy Copy content_paste Paste format_color_fill Fill find_…" at bounding box center [352, 118] width 704 height 126
click at [434, 155] on div "close Cancel content_copy Copy content_paste Paste format_color_fill Fill find_…" at bounding box center [352, 118] width 704 height 126
click at [434, 156] on div "close Cancel content_copy Copy content_paste Paste format_color_fill Fill find_…" at bounding box center [352, 118] width 704 height 126
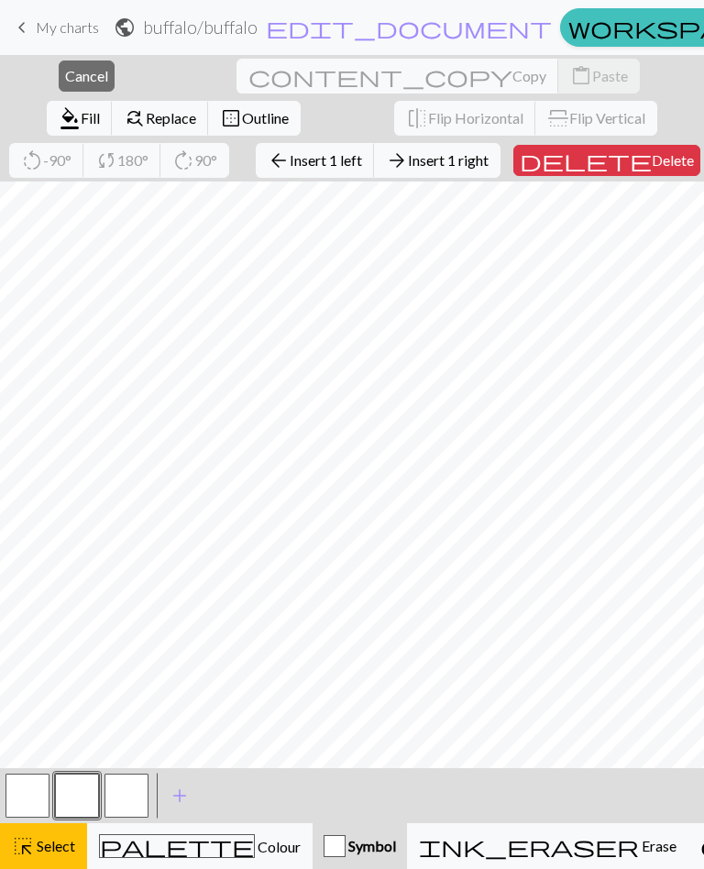
click at [195, 837] on div "palette Colour Colour" at bounding box center [200, 846] width 202 height 24
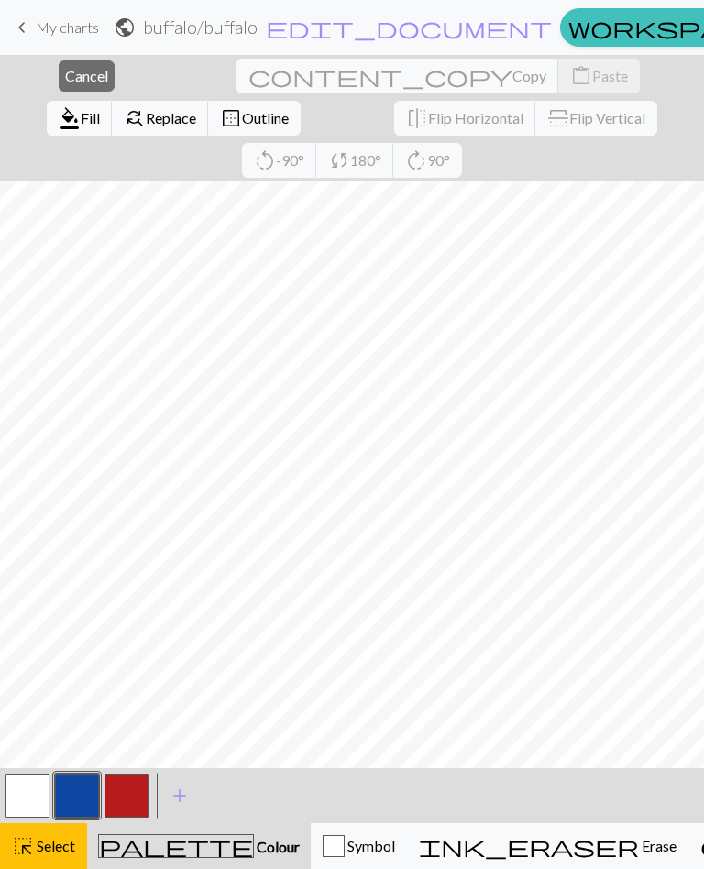
click at [49, 838] on span "Select" at bounding box center [54, 845] width 41 height 17
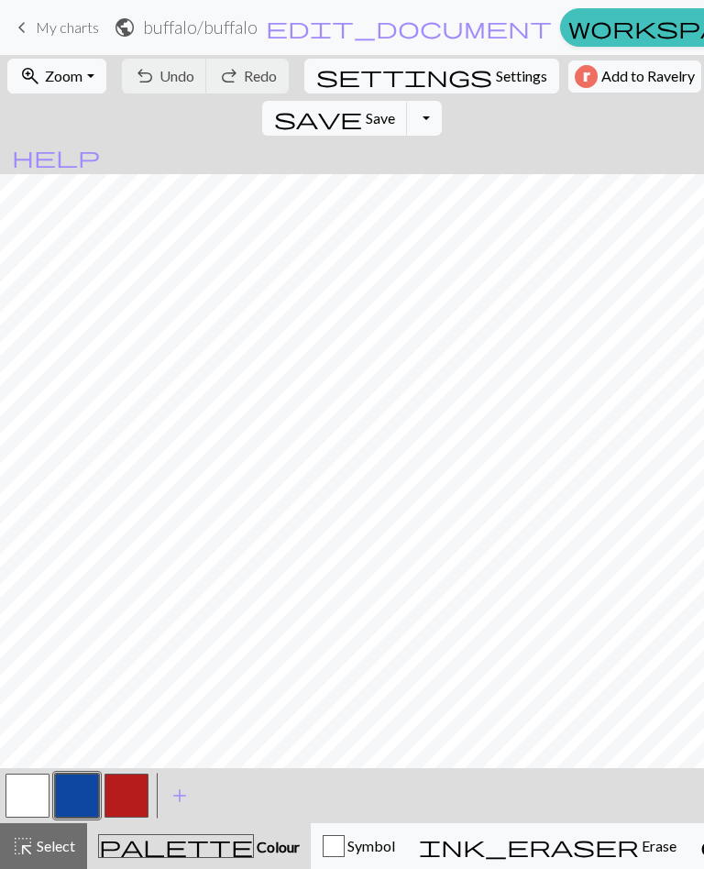
click at [254, 842] on span "Colour" at bounding box center [277, 846] width 46 height 17
click at [129, 794] on button "button" at bounding box center [126, 796] width 44 height 44
click at [34, 796] on button "button" at bounding box center [27, 796] width 44 height 44
click at [395, 109] on span "Save" at bounding box center [380, 117] width 29 height 17
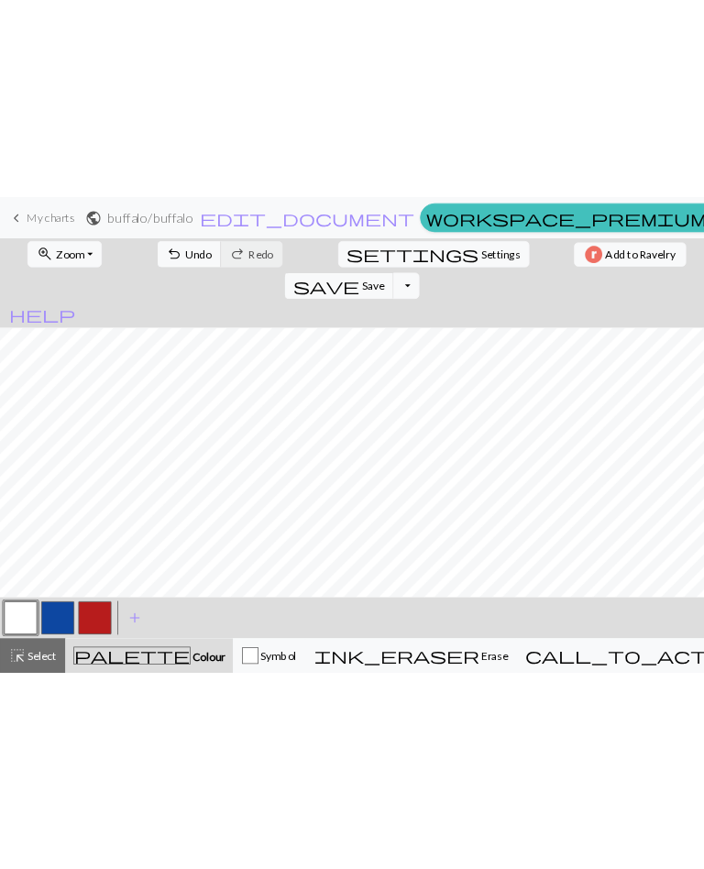
scroll to position [0, 0]
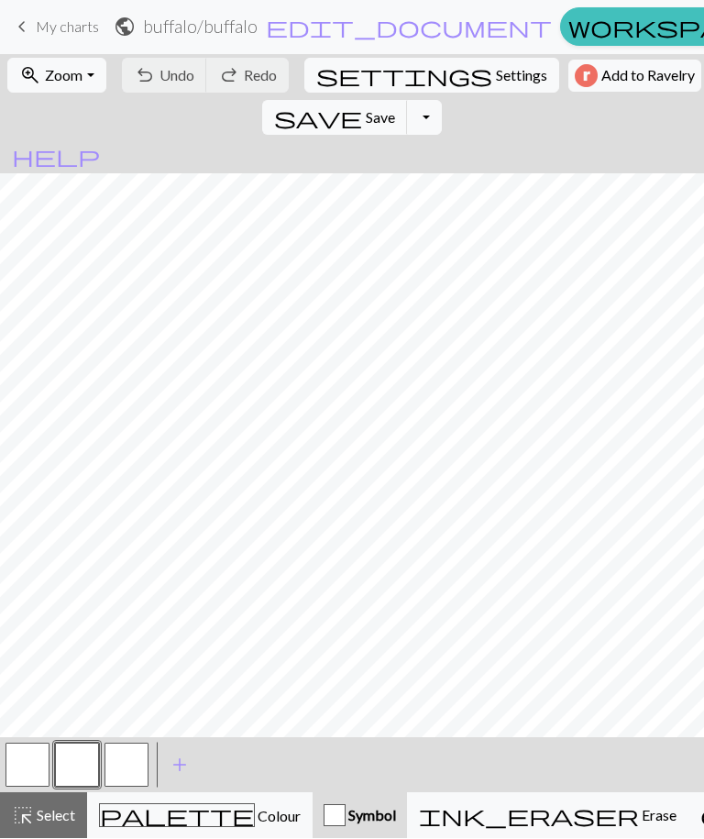
scroll to position [1, 0]
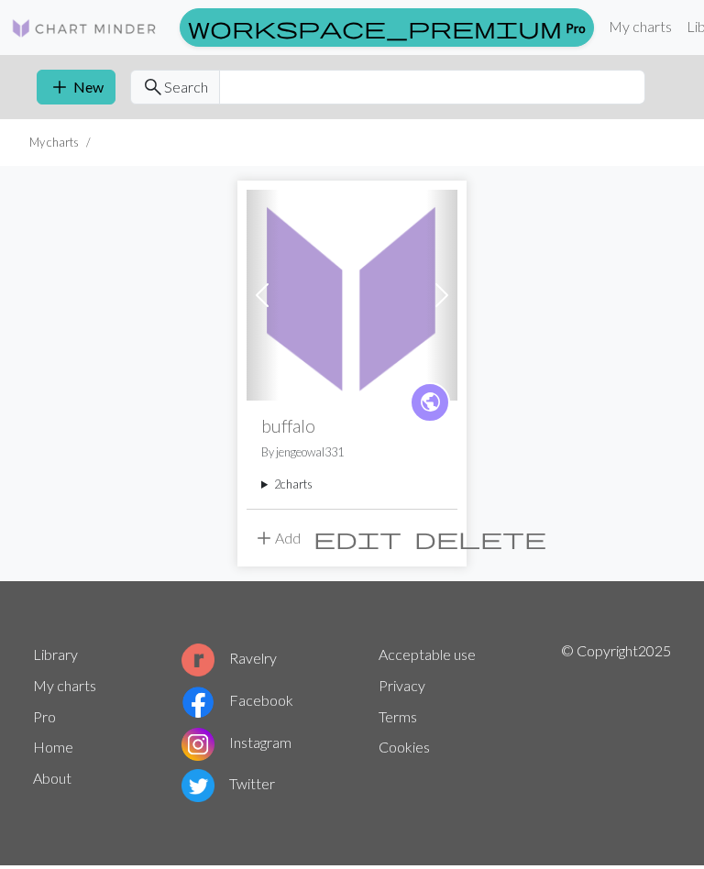
click at [353, 344] on img at bounding box center [352, 295] width 211 height 211
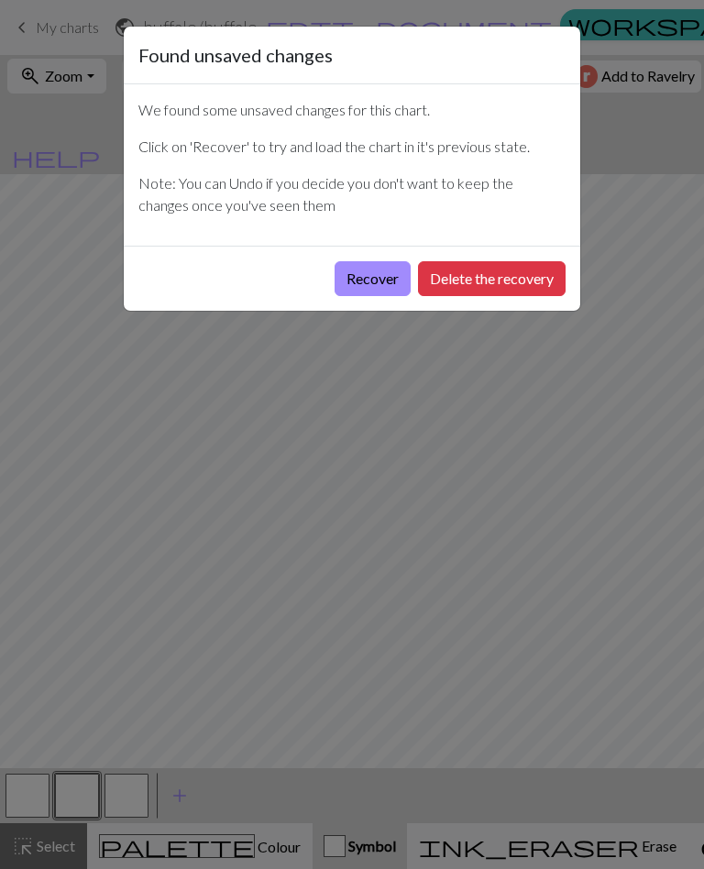
click at [601, 358] on div "Found unsaved changes We found some unsaved changes for this chart. Click on 'R…" at bounding box center [352, 434] width 704 height 869
click at [367, 277] on button "Recover" at bounding box center [373, 278] width 76 height 35
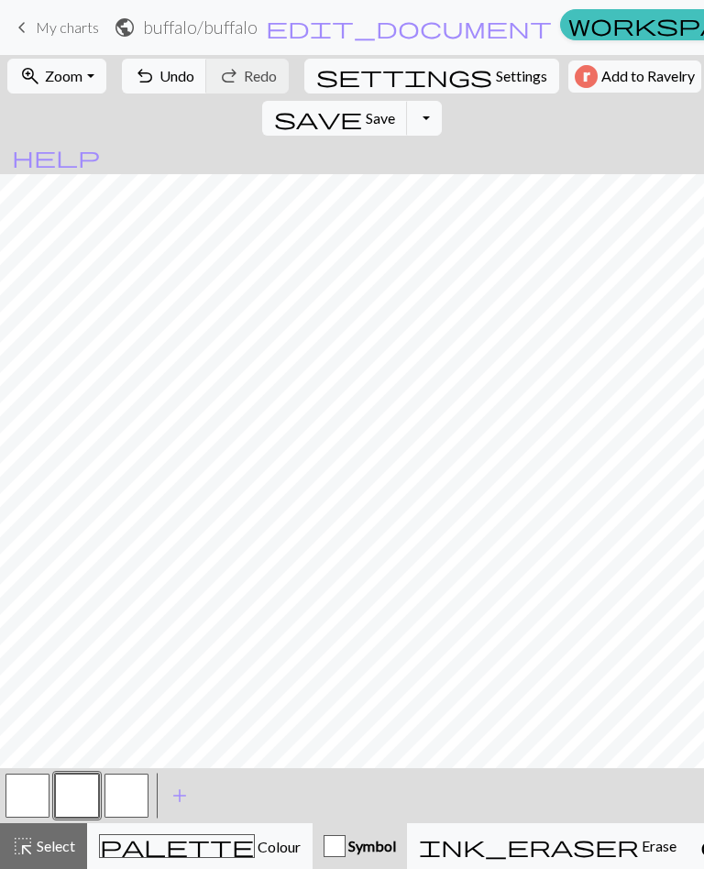
click at [90, 82] on button "zoom_in Zoom Zoom" at bounding box center [56, 76] width 98 height 35
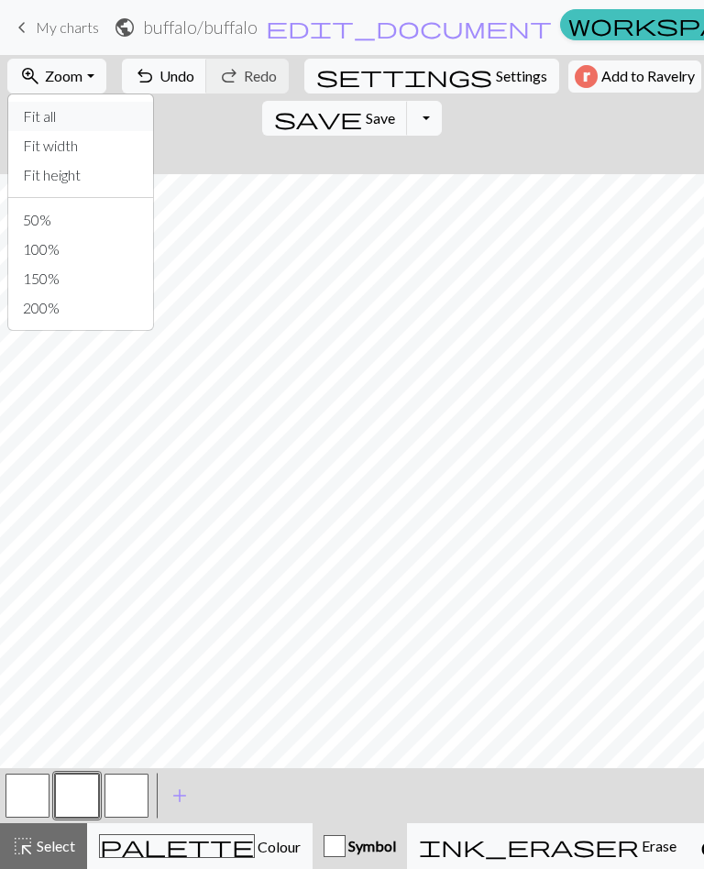
click at [57, 122] on button "Fit all" at bounding box center [80, 116] width 145 height 29
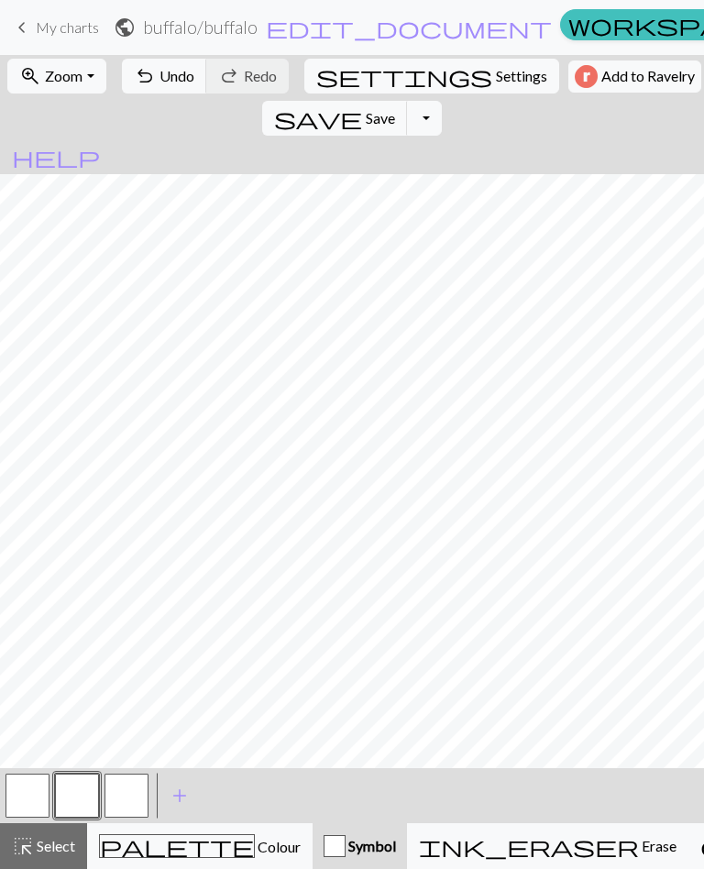
click at [568, 87] on button "Add to Ravelry" at bounding box center [634, 76] width 133 height 32
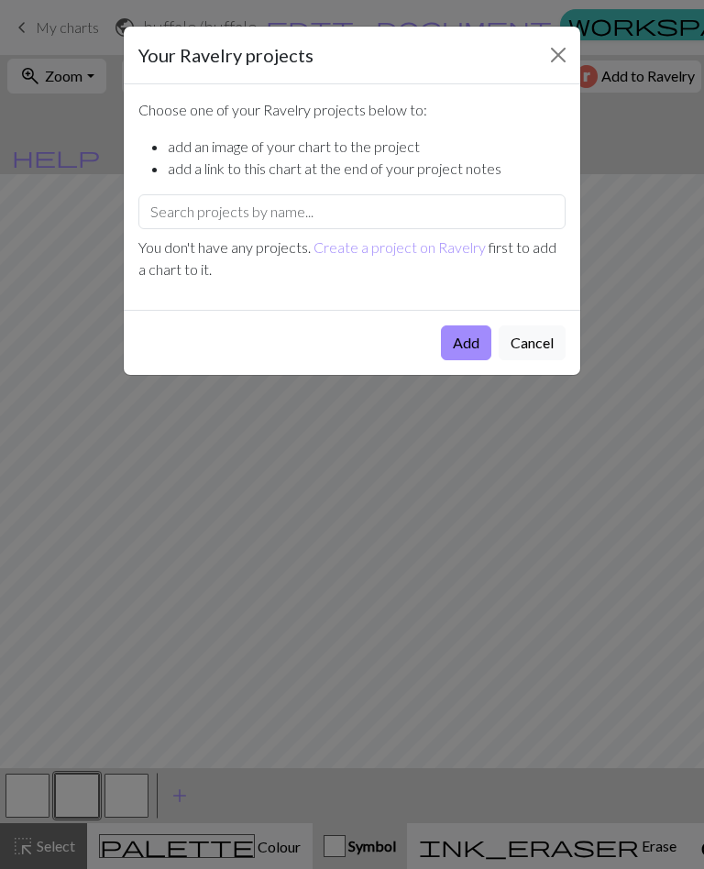
click at [478, 349] on button "Add" at bounding box center [466, 342] width 50 height 35
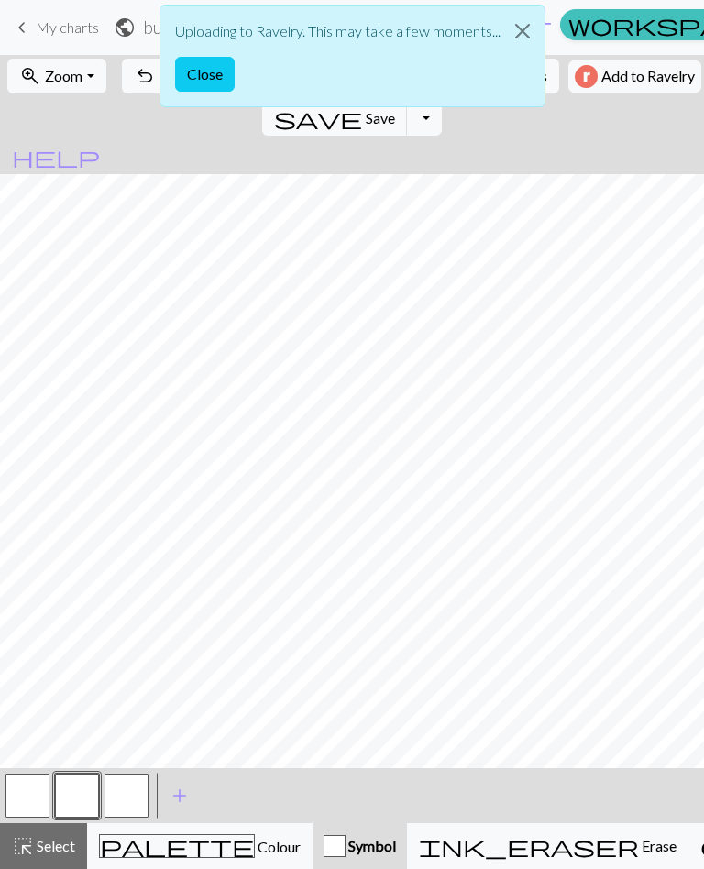
click at [522, 35] on button "Close" at bounding box center [522, 30] width 44 height 51
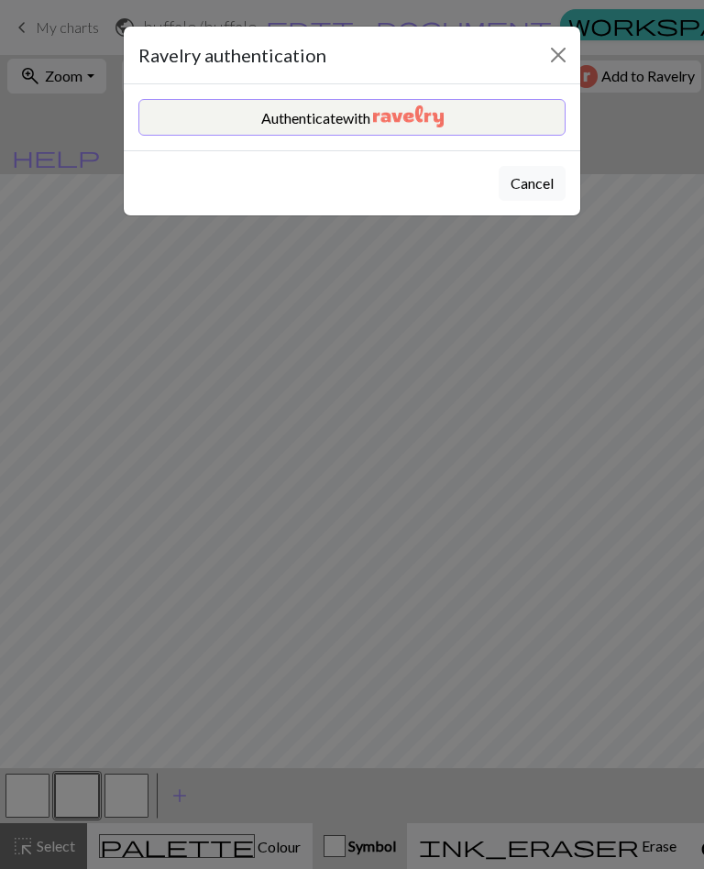
click at [484, 117] on button "Authenticate with" at bounding box center [351, 117] width 427 height 37
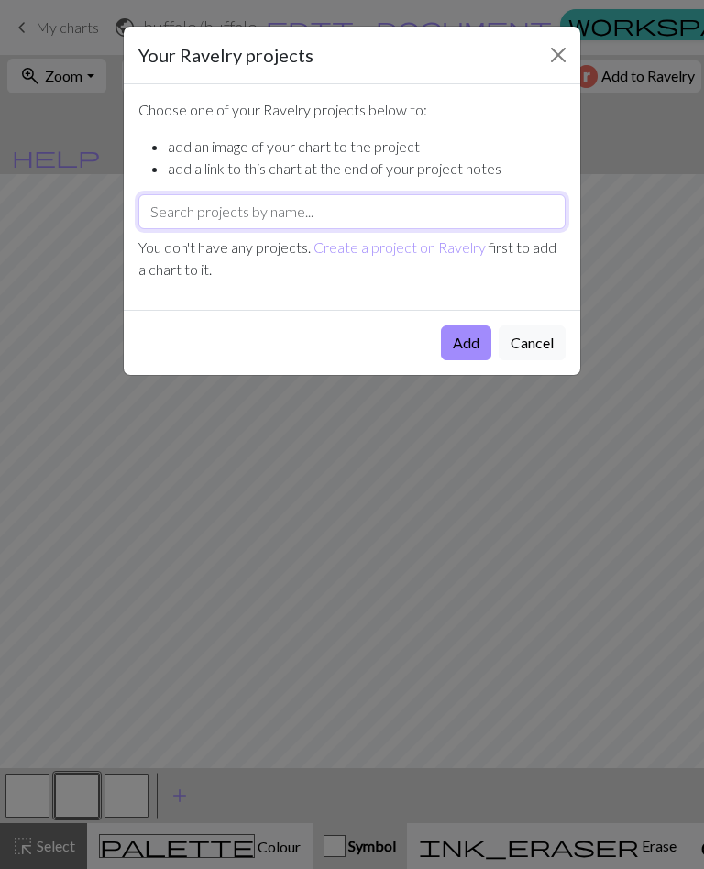
click at [228, 218] on input "text" at bounding box center [351, 211] width 427 height 35
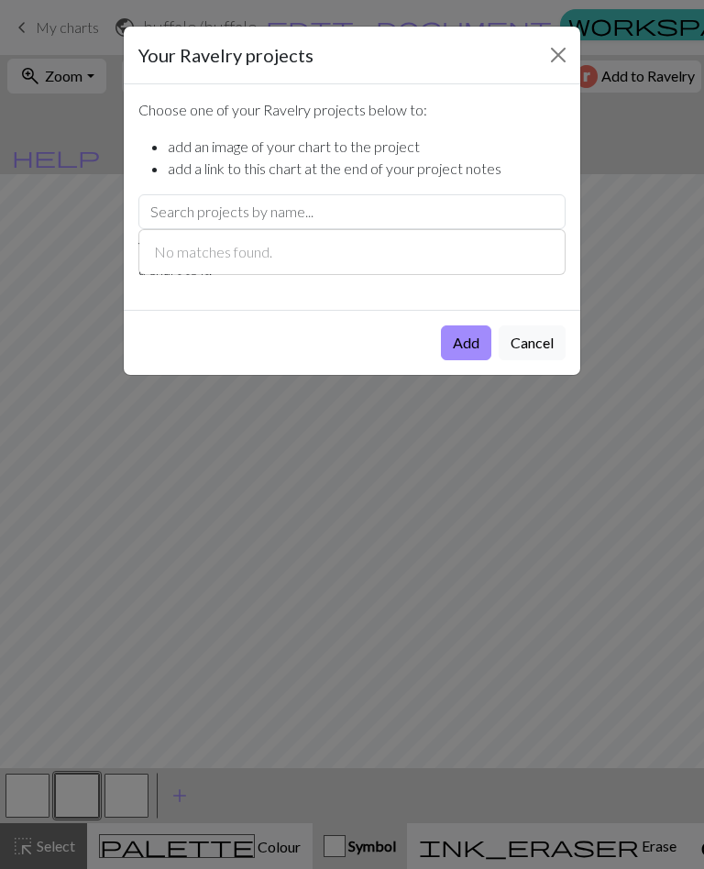
click at [330, 352] on div "Add Cancel" at bounding box center [352, 342] width 456 height 65
click at [259, 214] on input "text" at bounding box center [351, 211] width 427 height 35
type input "Buffalo sweater"
click at [474, 343] on button "Add" at bounding box center [466, 342] width 50 height 35
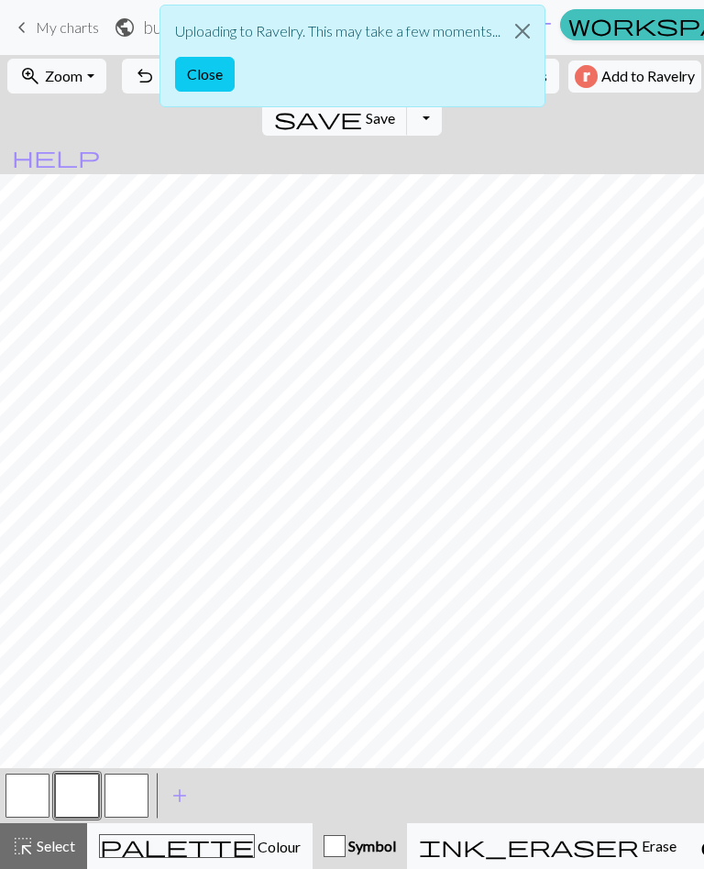
click at [527, 38] on button "Close" at bounding box center [522, 30] width 44 height 51
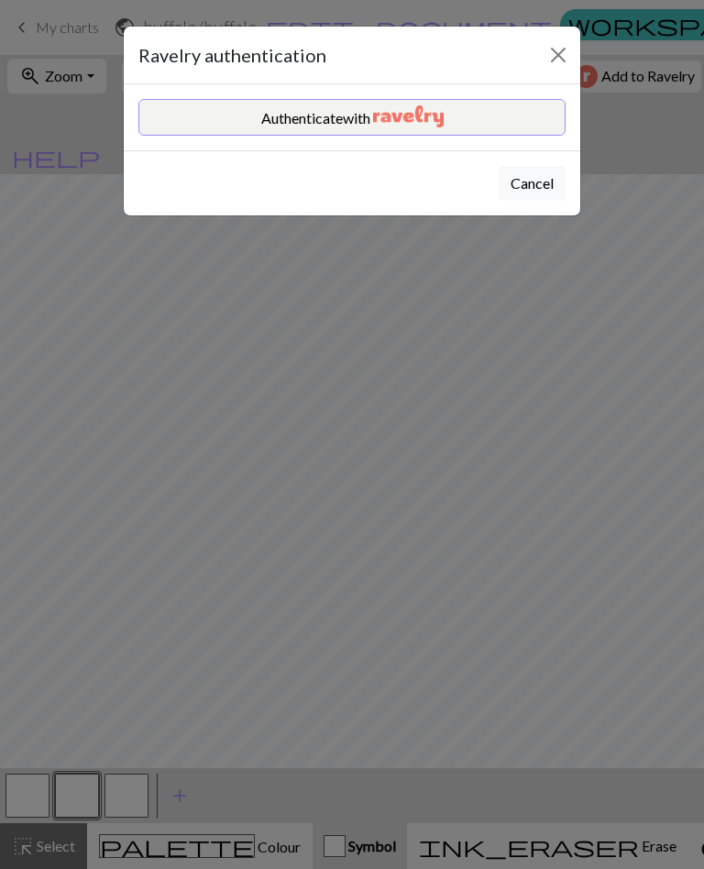
click at [547, 181] on button "Cancel" at bounding box center [532, 183] width 67 height 35
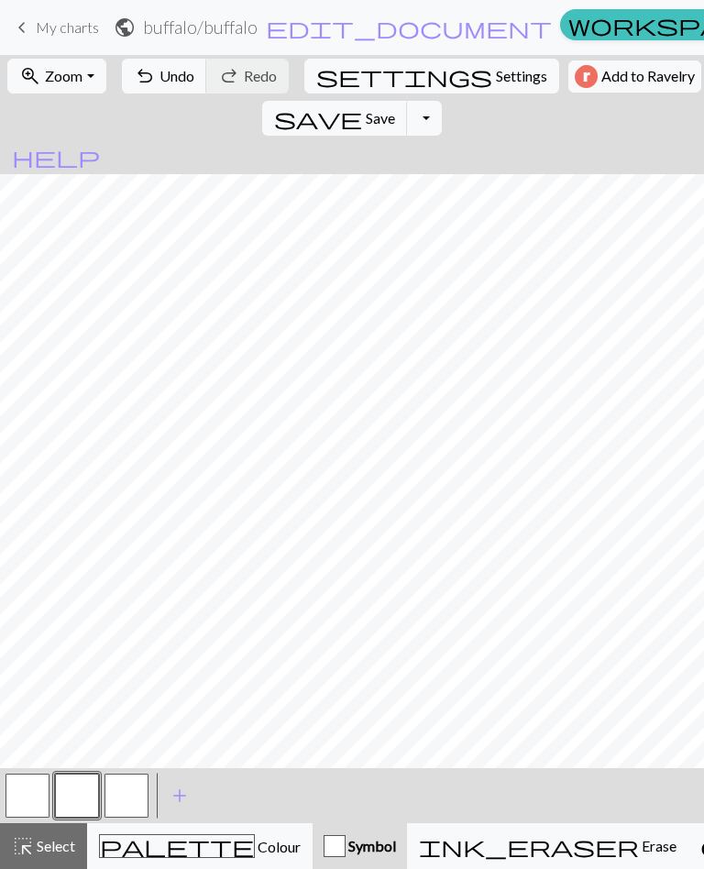
click at [442, 101] on button "Toggle Dropdown" at bounding box center [424, 118] width 35 height 35
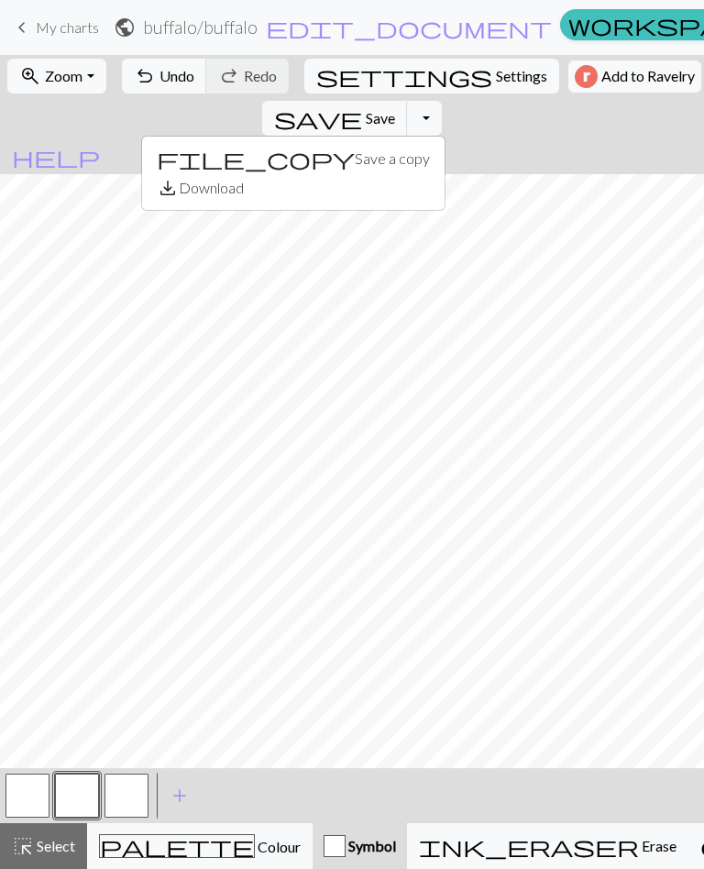
click at [100, 144] on span "help" at bounding box center [56, 157] width 88 height 26
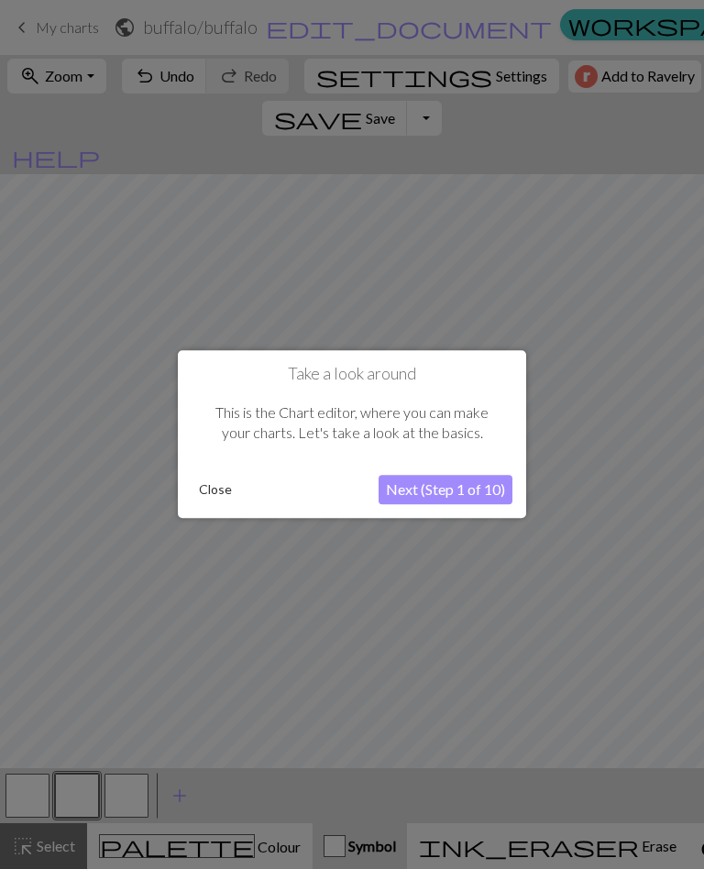
click at [683, 82] on div at bounding box center [352, 434] width 704 height 869
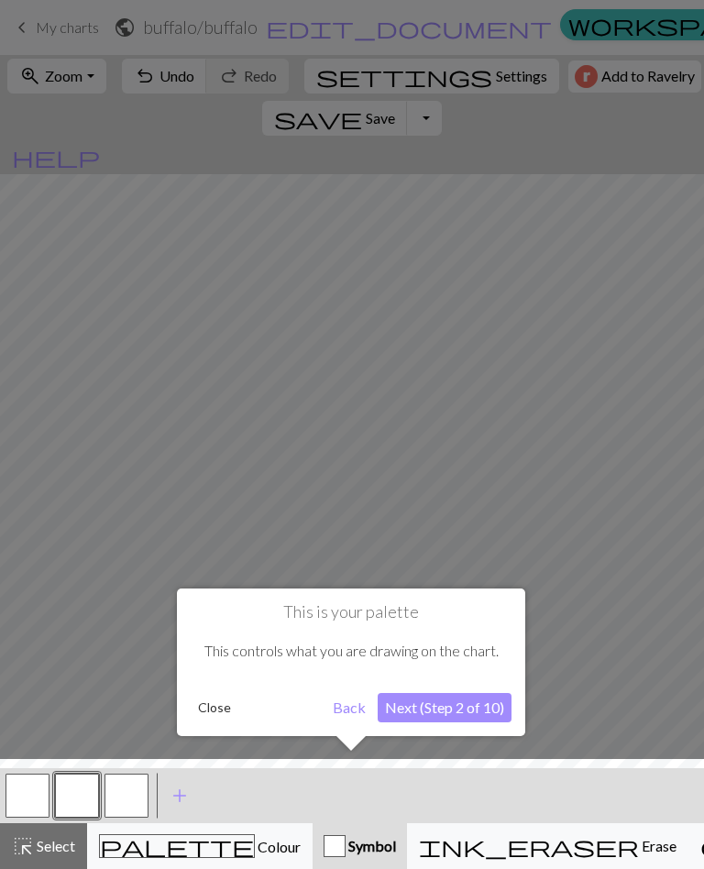
click at [675, 83] on div at bounding box center [352, 434] width 704 height 869
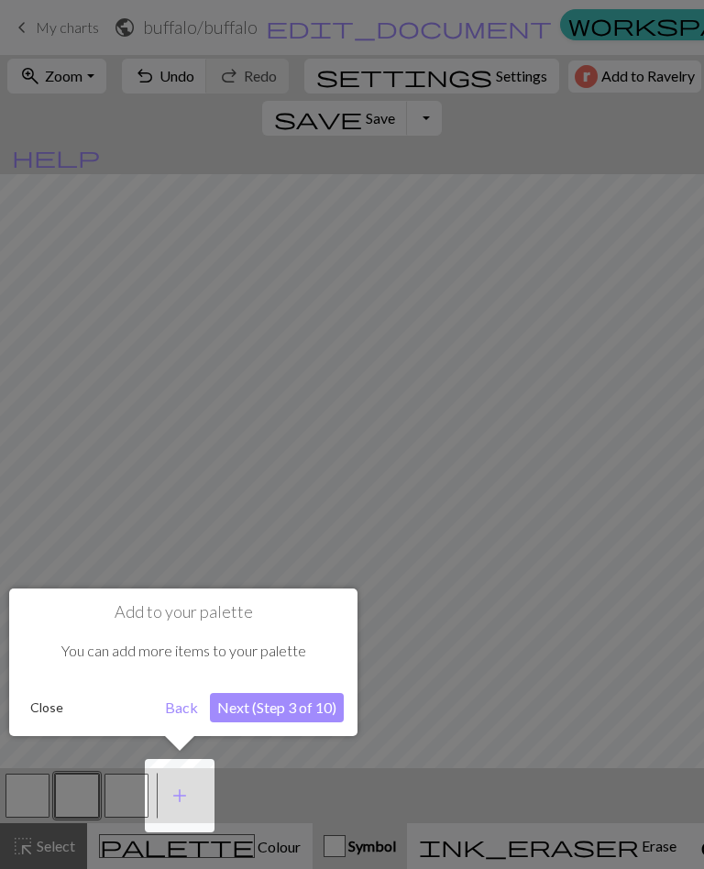
click at [633, 82] on div at bounding box center [352, 434] width 704 height 869
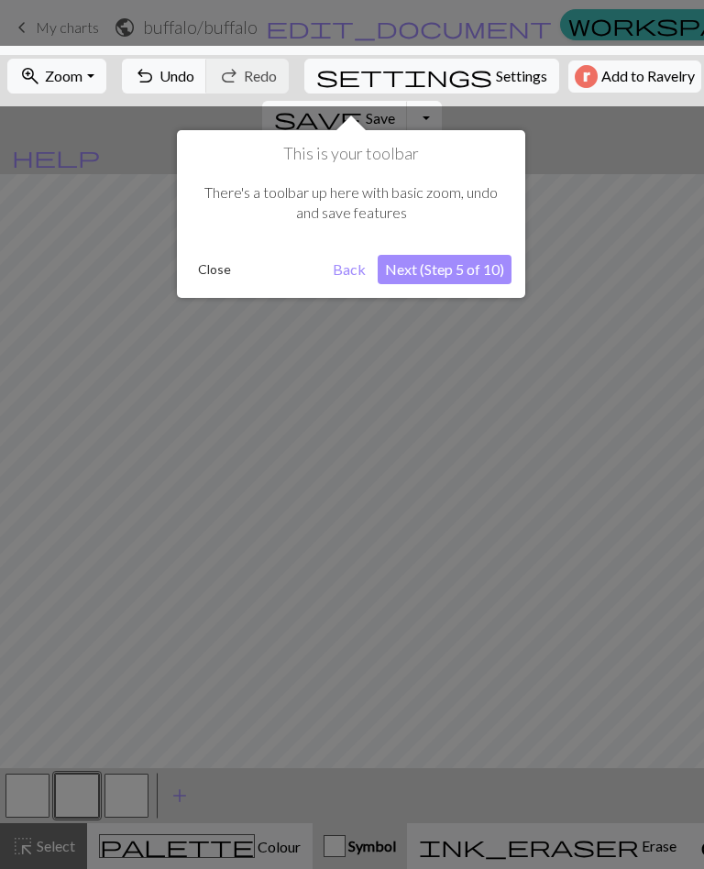
click at [688, 74] on div at bounding box center [351, 76] width 721 height 60
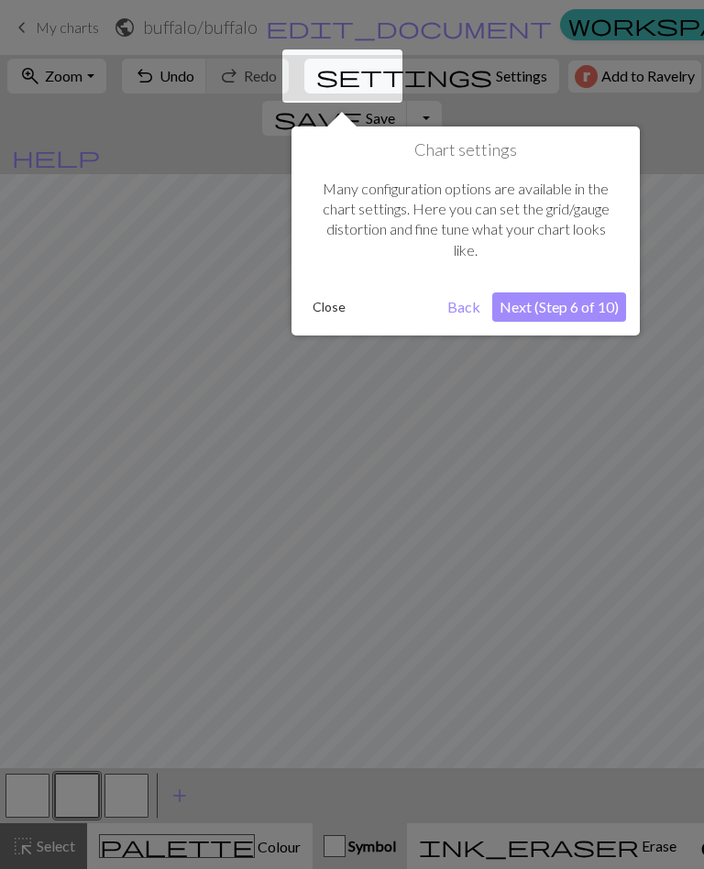
click at [687, 74] on div at bounding box center [352, 434] width 704 height 869
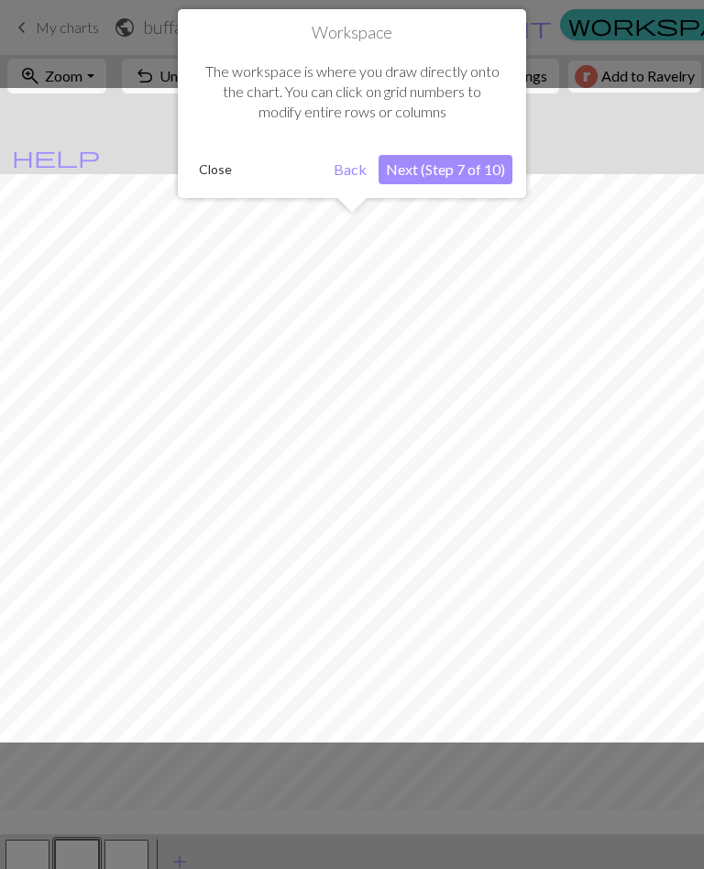
click at [680, 84] on div at bounding box center [352, 434] width 704 height 869
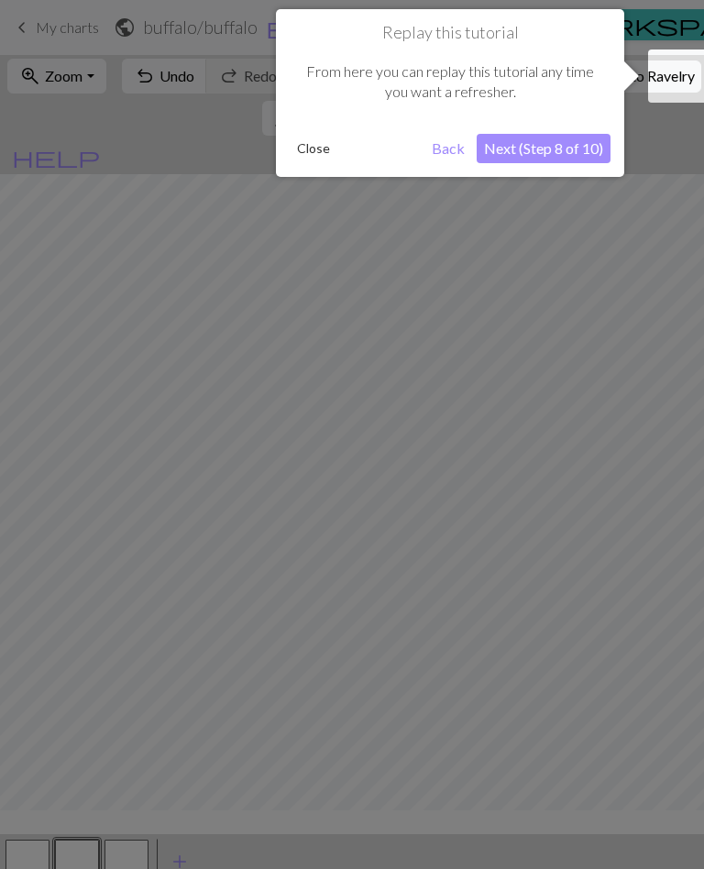
click at [680, 84] on div at bounding box center [680, 75] width 64 height 53
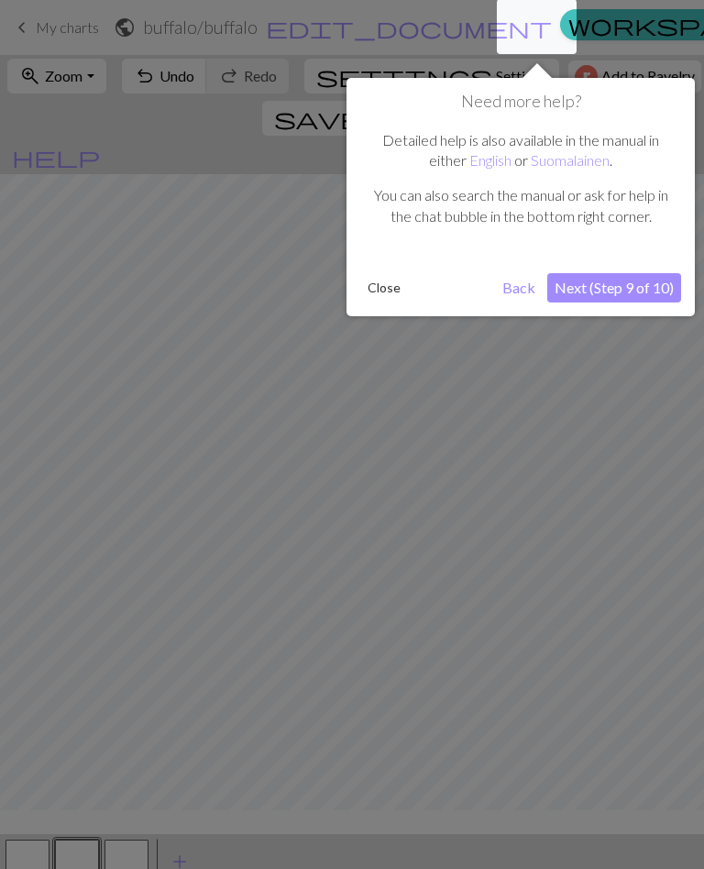
click at [683, 83] on div "Need more help? Detailed help is also available in the manual in either English…" at bounding box center [520, 197] width 348 height 238
click at [177, 841] on div at bounding box center [352, 434] width 704 height 869
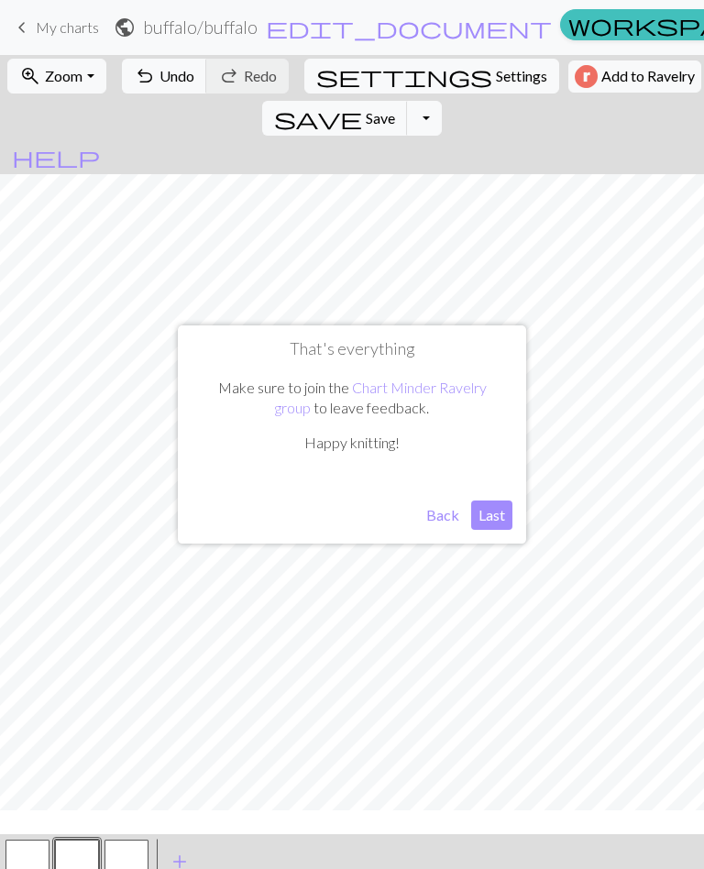
click at [100, 144] on span "help" at bounding box center [56, 157] width 88 height 26
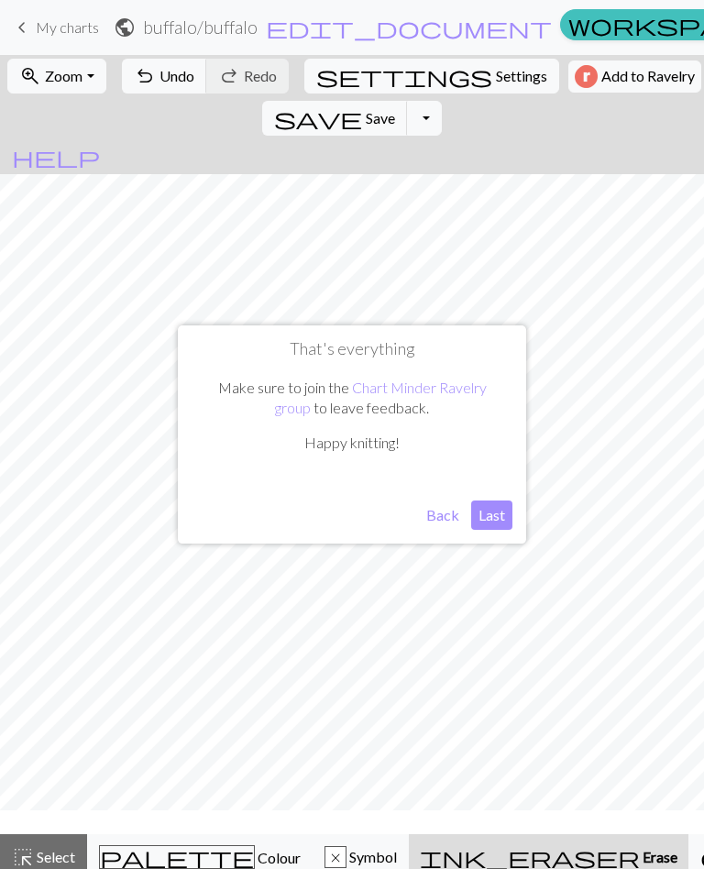
click at [214, 848] on div "palette Colour Colour" at bounding box center [200, 857] width 202 height 24
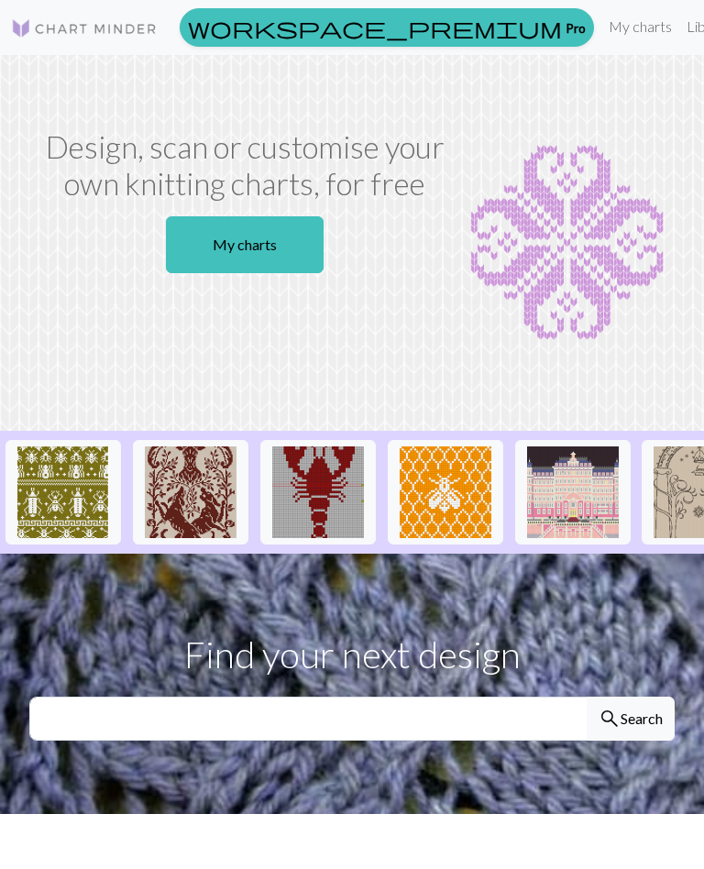
click at [679, 25] on link "Library" at bounding box center [709, 26] width 60 height 37
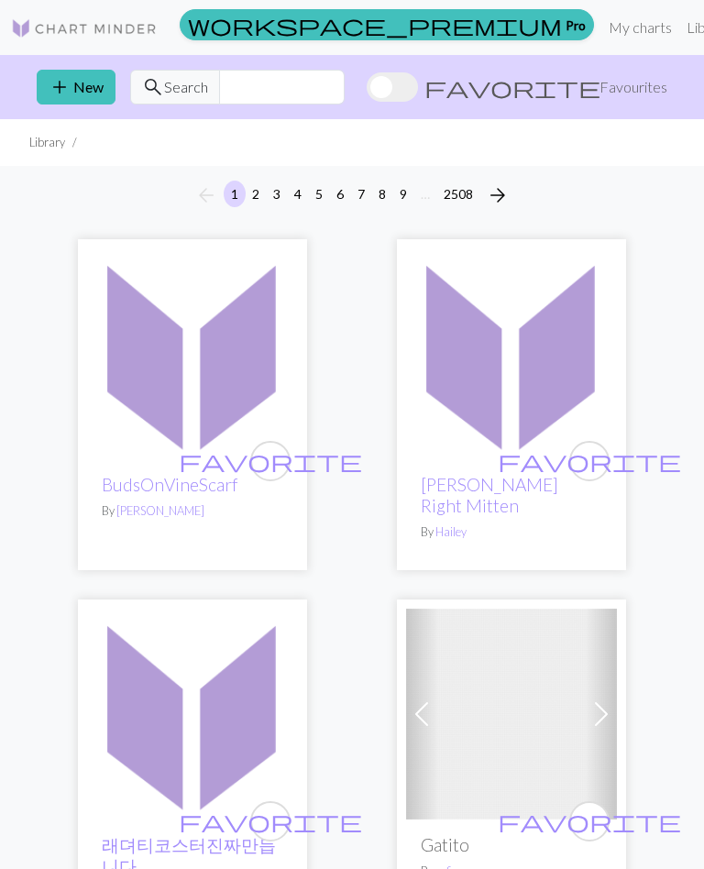
click at [601, 27] on link "My charts" at bounding box center [640, 27] width 78 height 37
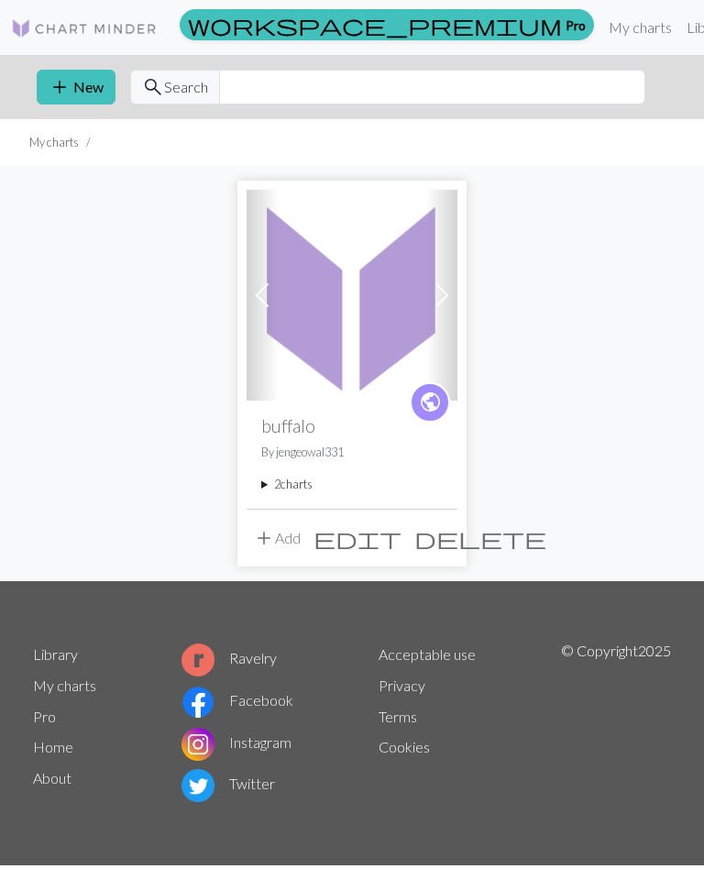
click at [328, 415] on h2 "buffalo" at bounding box center [351, 425] width 181 height 21
click at [400, 324] on img at bounding box center [352, 295] width 211 height 211
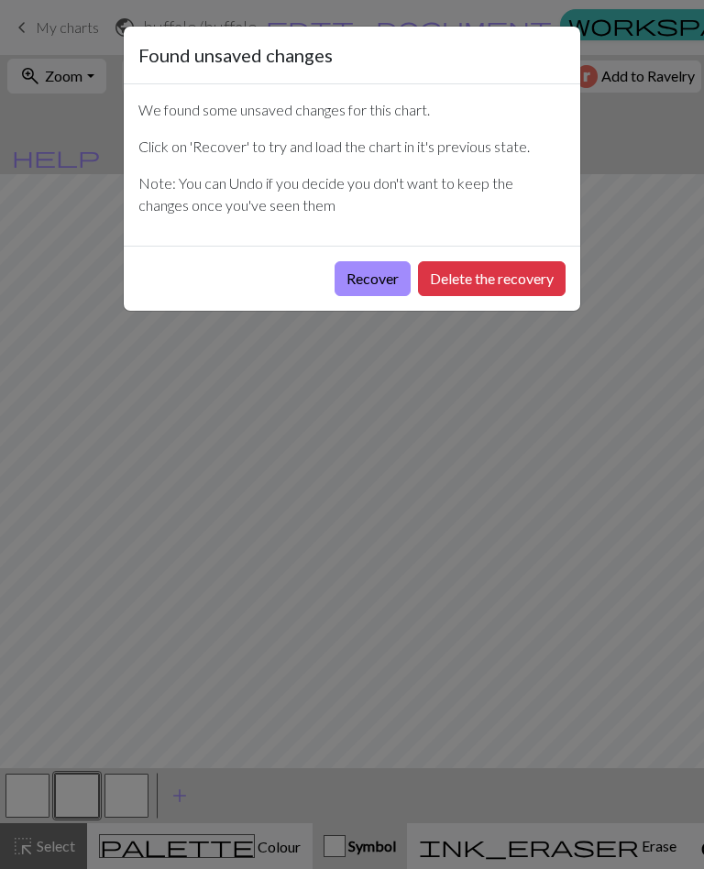
click at [368, 278] on button "Recover" at bounding box center [373, 278] width 76 height 35
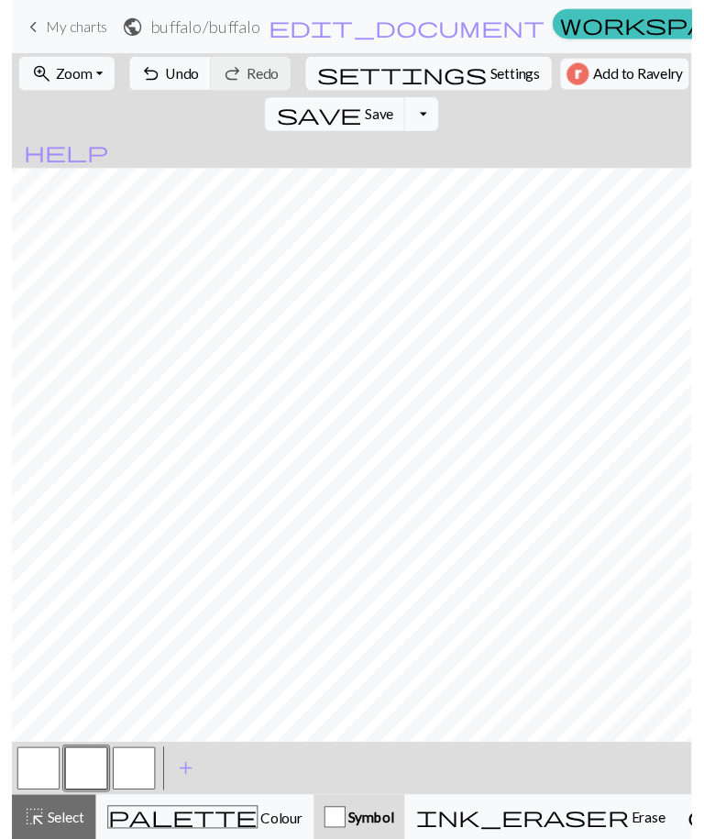
scroll to position [218, 0]
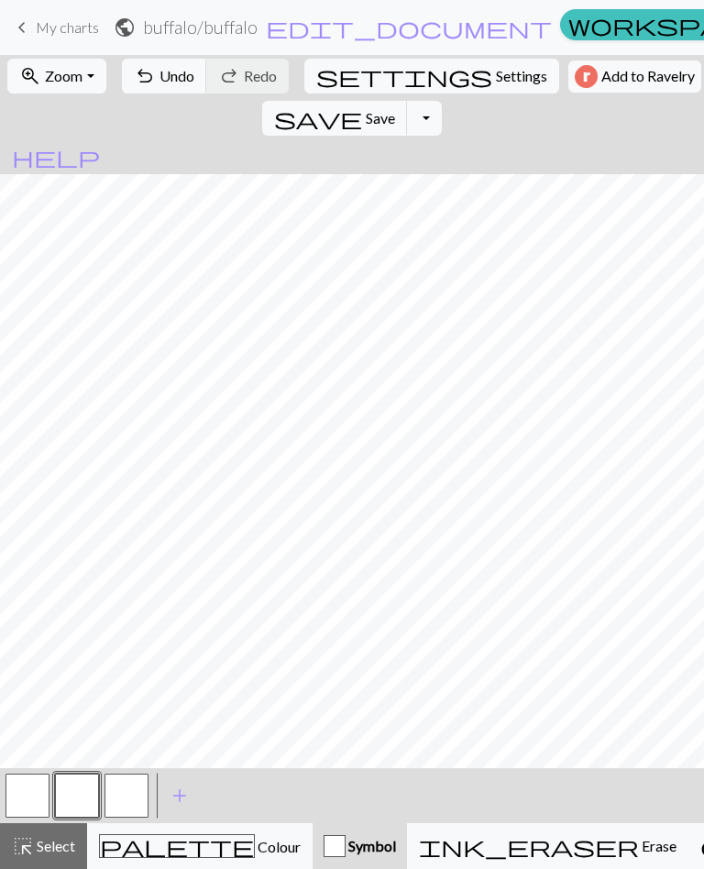
click at [255, 851] on span "Colour" at bounding box center [278, 846] width 46 height 17
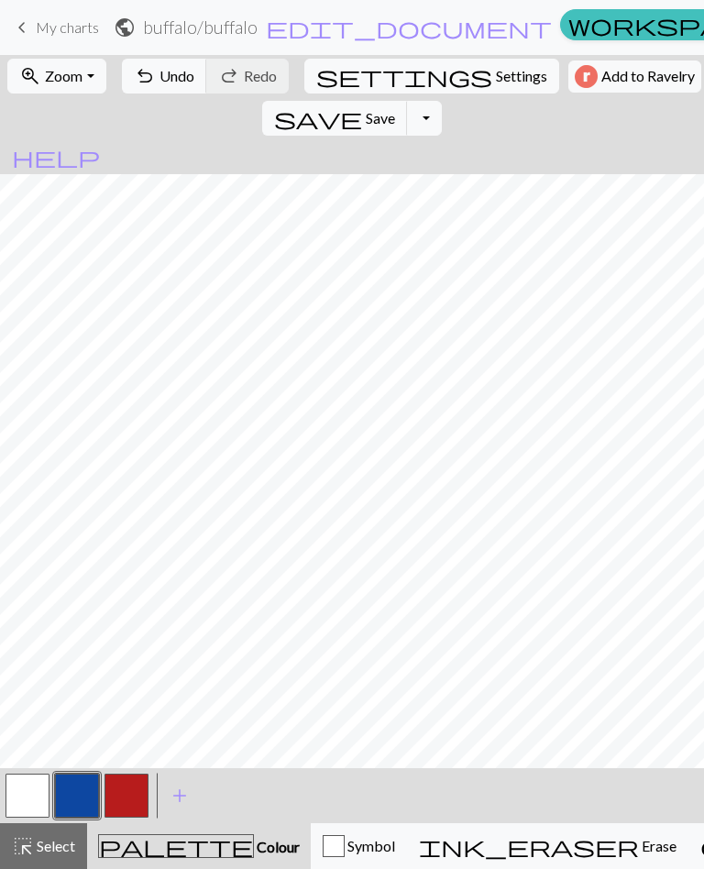
click at [442, 101] on button "Toggle Dropdown" at bounding box center [424, 118] width 35 height 35
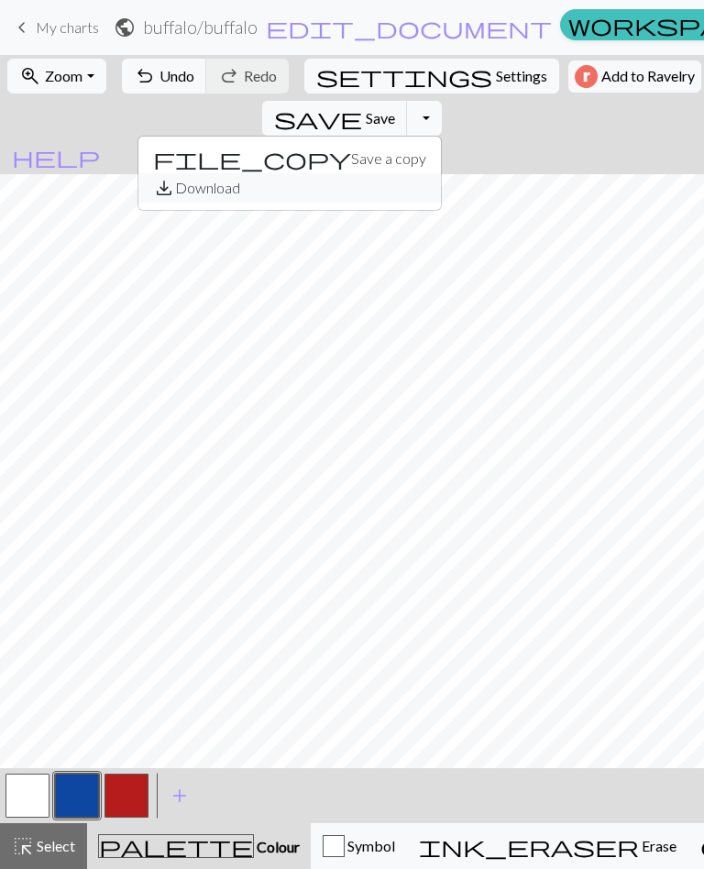
click at [441, 173] on button "save_alt Download" at bounding box center [289, 187] width 302 height 29
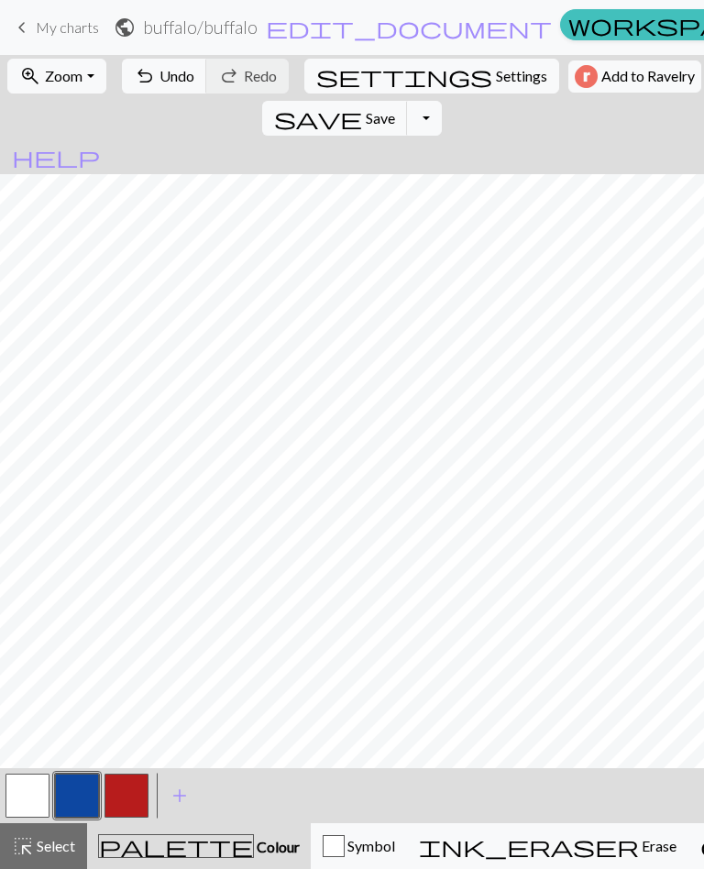
click at [237, 26] on h2 "buffalo / [GEOGRAPHIC_DATA]" at bounding box center [200, 26] width 115 height 21
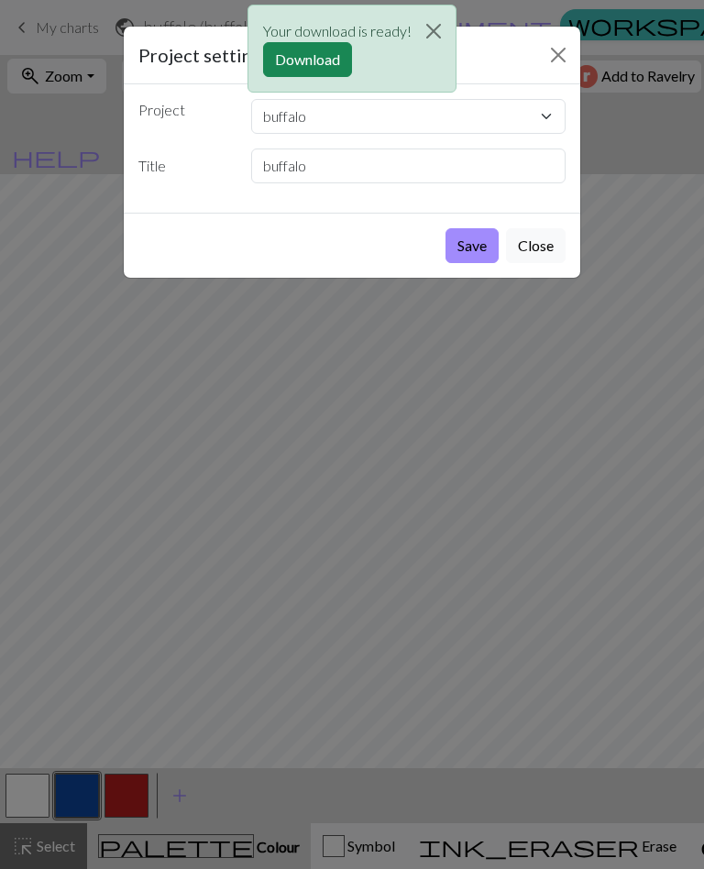
click at [401, 39] on p "Your download is ready!" at bounding box center [337, 31] width 148 height 22
click at [445, 29] on button "Close" at bounding box center [434, 30] width 44 height 51
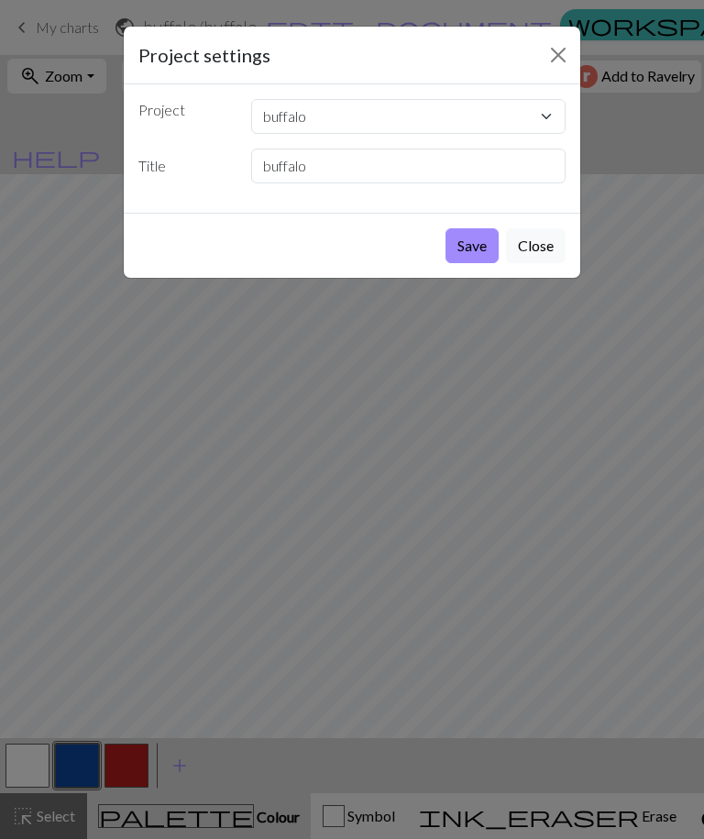
click at [547, 254] on button "Close" at bounding box center [536, 245] width 60 height 35
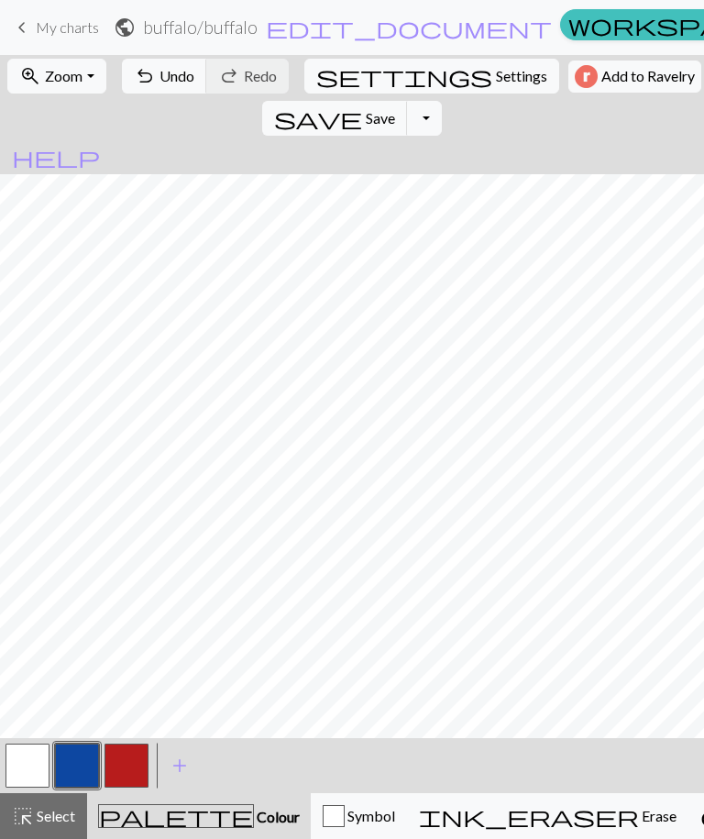
click at [102, 81] on button "zoom_in Zoom Zoom" at bounding box center [56, 76] width 98 height 35
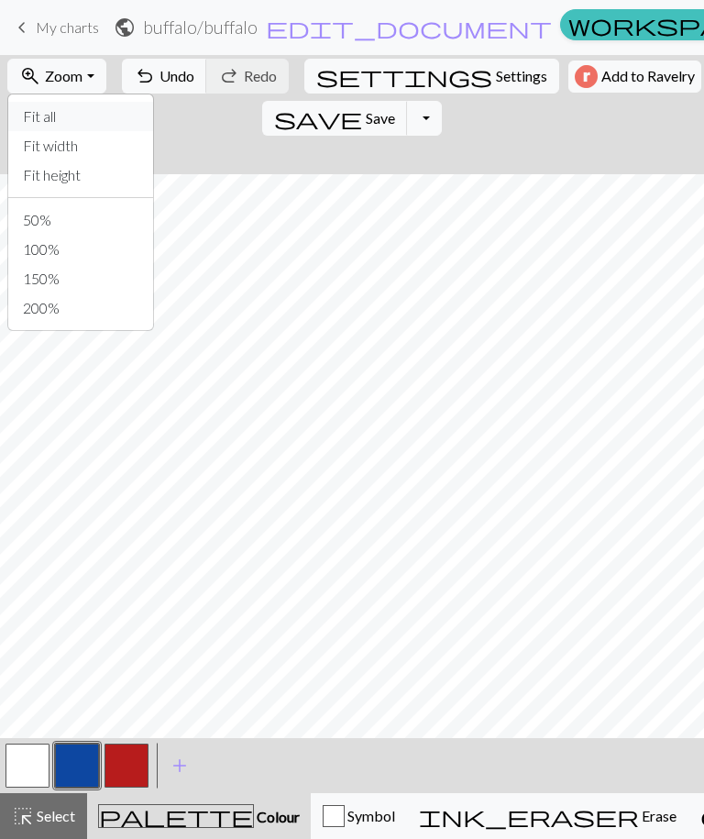
click at [82, 126] on button "Fit all" at bounding box center [80, 116] width 145 height 29
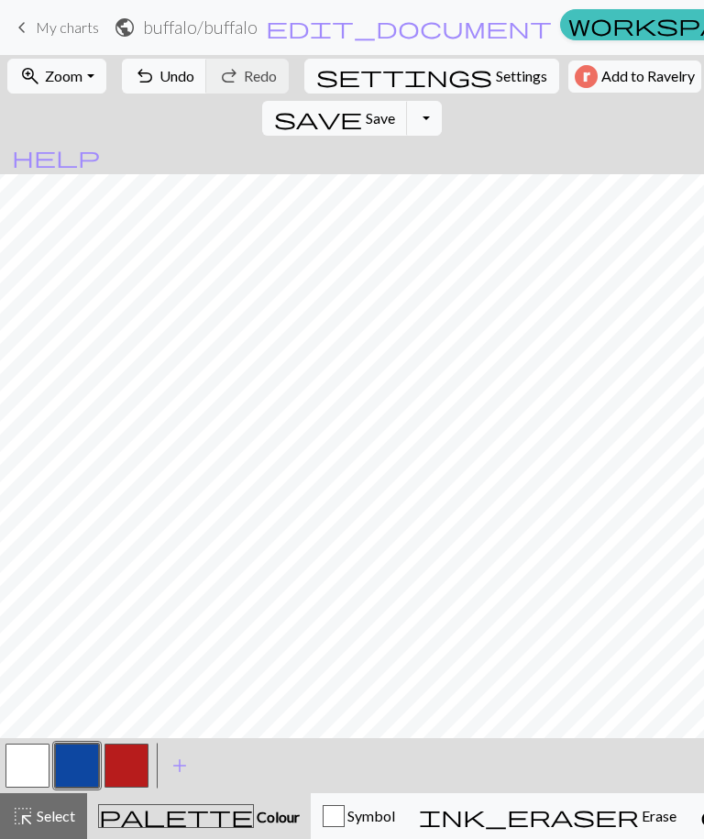
scroll to position [54, 0]
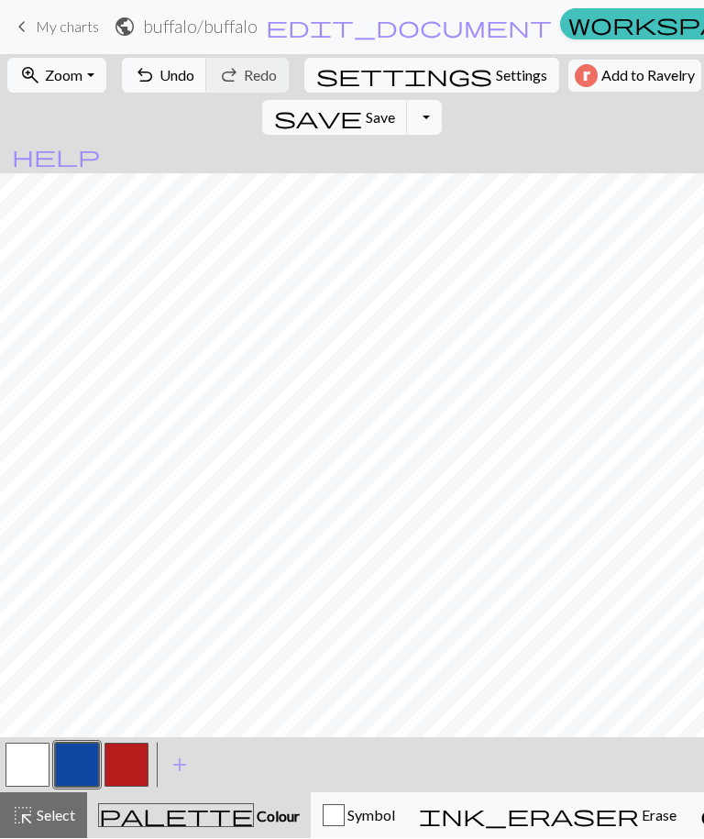
click at [166, 87] on button "undo Undo Undo" at bounding box center [164, 76] width 85 height 35
click at [166, 86] on button "undo Undo Undo" at bounding box center [164, 76] width 85 height 35
click at [67, 86] on button "zoom_in Zoom Zoom" at bounding box center [56, 76] width 98 height 35
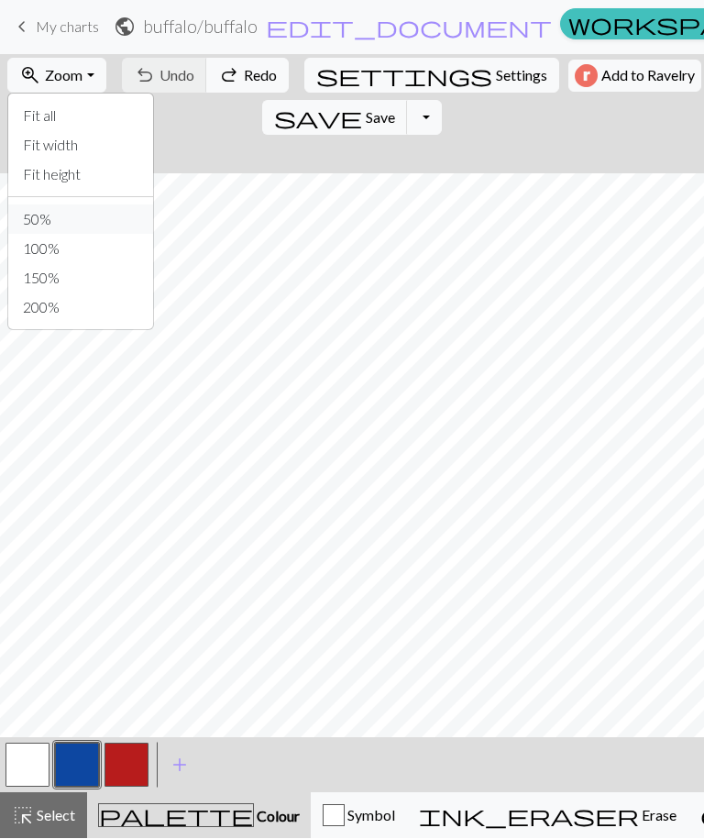
click at [40, 215] on button "50%" at bounding box center [80, 219] width 145 height 29
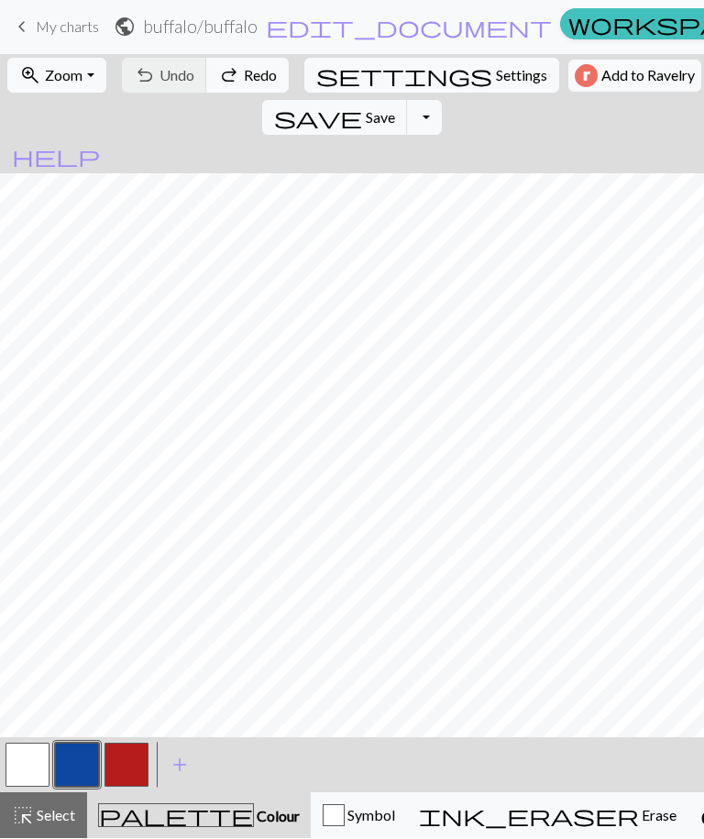
click at [408, 101] on button "save Save Save" at bounding box center [335, 118] width 146 height 35
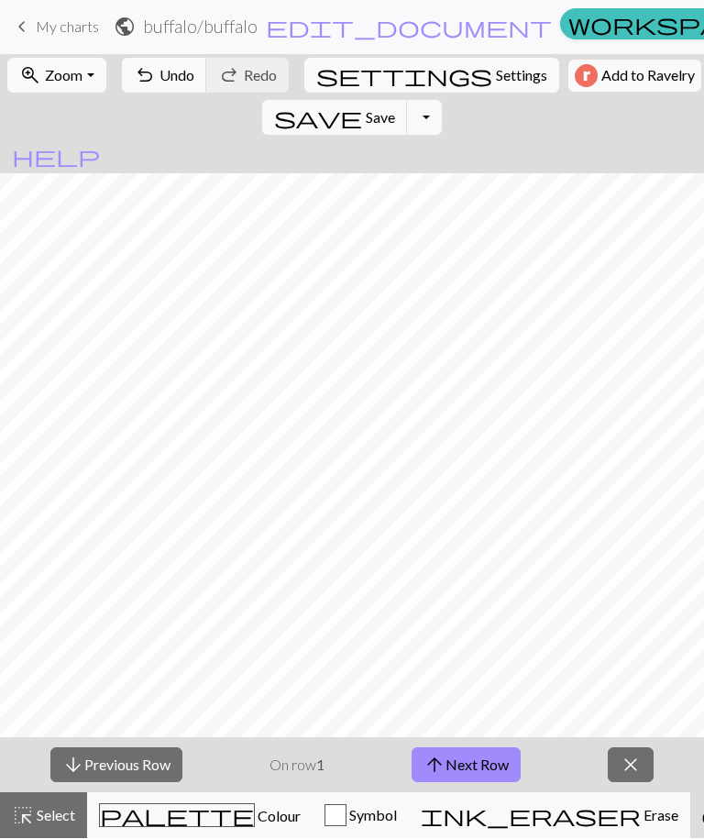
click at [313, 761] on p "On row 1" at bounding box center [296, 765] width 55 height 22
